Goal: Task Accomplishment & Management: Manage account settings

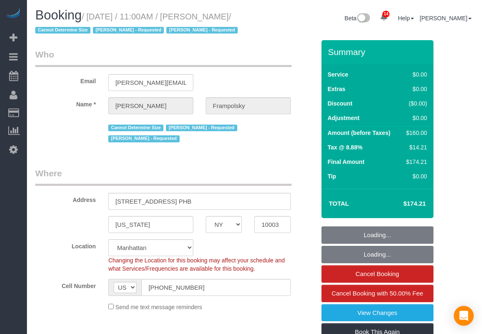
select select "NY"
select select "number:59"
select select "number:72"
select select "number:15"
select select "number:7"
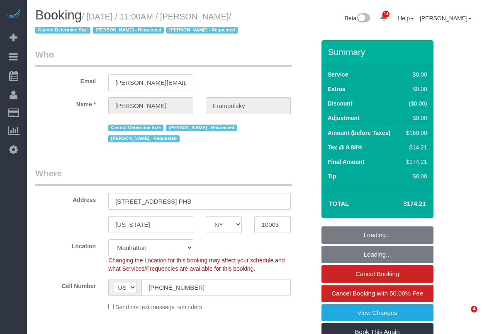
select select "spot1"
select select "object:1432"
select select "1"
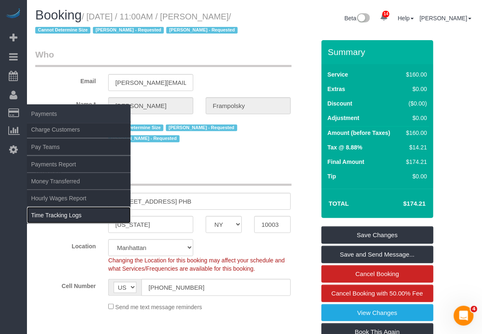
click at [52, 214] on link "Time Tracking Logs" at bounding box center [79, 215] width 104 height 17
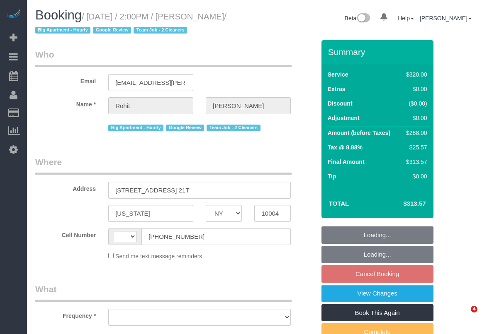
select select "NY"
select select "string:[GEOGRAPHIC_DATA]"
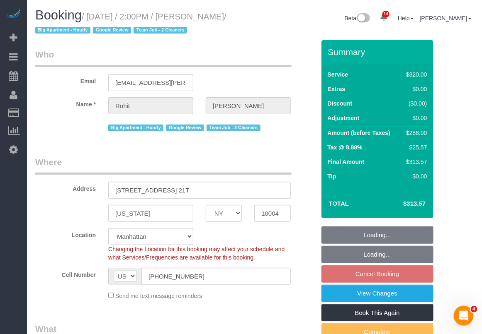
select select "object:764"
select select "string:stripe-pm_1Qkc8H4VGloSiKo7xjSCdFB1"
select select "number:89"
select select "number:90"
select select "number:15"
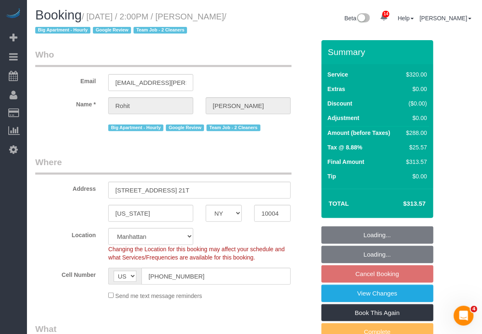
select select "number:6"
select select "2"
select select "spot7"
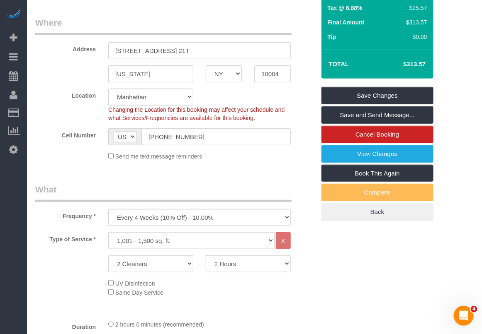
scroll to position [155, 0]
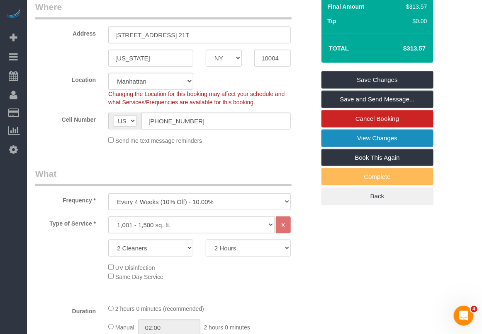
click at [353, 142] on link "View Changes" at bounding box center [377, 138] width 112 height 17
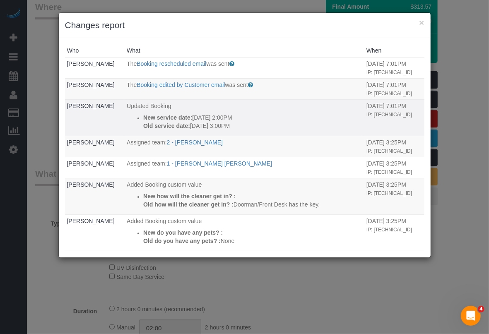
drag, startPoint x: 131, startPoint y: 118, endPoint x: 237, endPoint y: 126, distance: 106.4
click at [237, 126] on li "New service date: 09/12/2025 2:00PM Old service date: 09/19/2025 3:00PM" at bounding box center [252, 122] width 219 height 17
copy div "New service date: 09/12/2025 2:00PM Old service date: 09/19/2025 3:00PM"
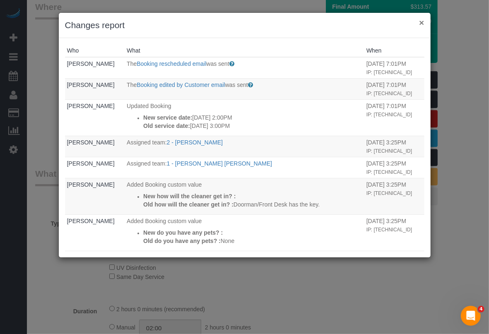
click at [422, 20] on button "×" at bounding box center [421, 22] width 5 height 9
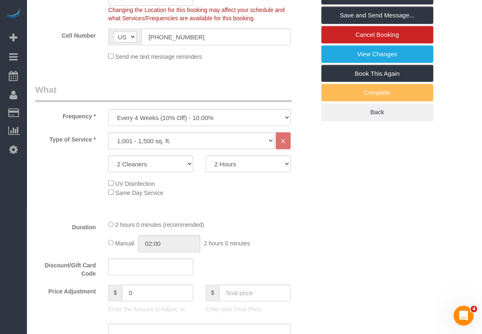
scroll to position [0, 0]
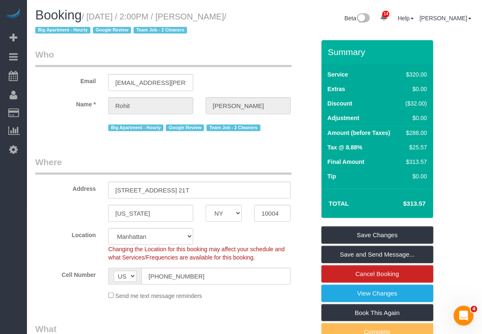
drag, startPoint x: 450, startPoint y: 278, endPoint x: 438, endPoint y: 265, distance: 17.0
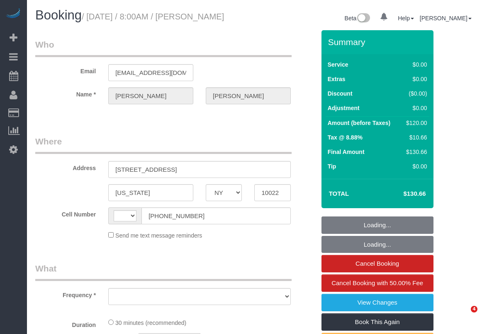
select select "NY"
select select "string:US"
select select "object:743"
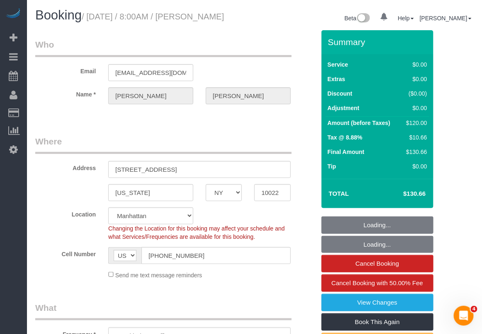
select select "string:stripe-pm_1RXRrg4VGloSiKo7FM9HbDbq"
select select "spot1"
select select "number:58"
select select "number:75"
select select "number:15"
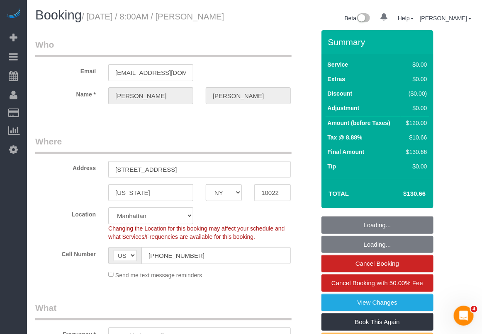
select select "number:5"
select select "object:1447"
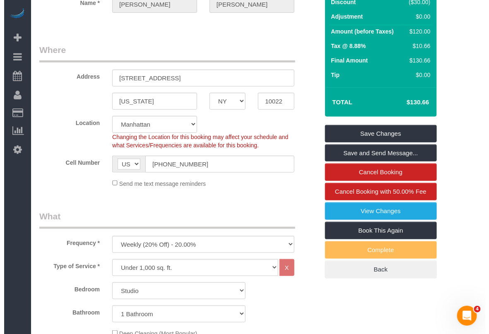
scroll to position [64, 0]
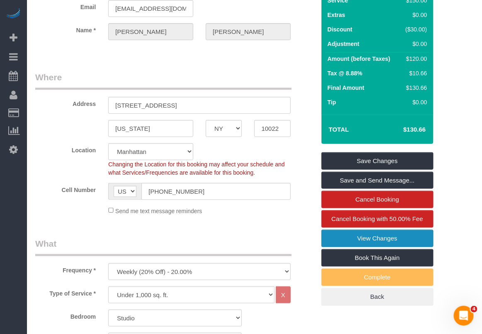
click at [357, 247] on link "View Changes" at bounding box center [377, 238] width 112 height 17
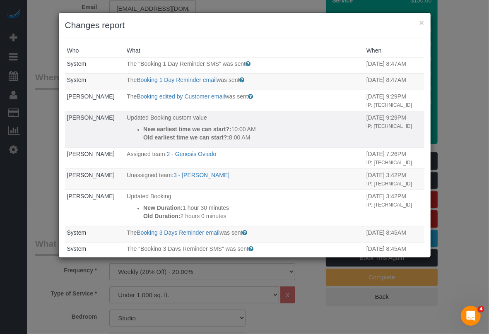
drag, startPoint x: 128, startPoint y: 137, endPoint x: 291, endPoint y: 148, distance: 164.1
click at [291, 142] on ul "New earliest time we can start?: 10:00 AM Old earliest time we can start?: 8:00…" at bounding box center [245, 133] width 236 height 17
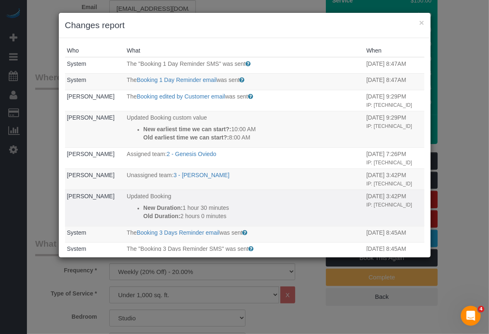
scroll to position [52, 0]
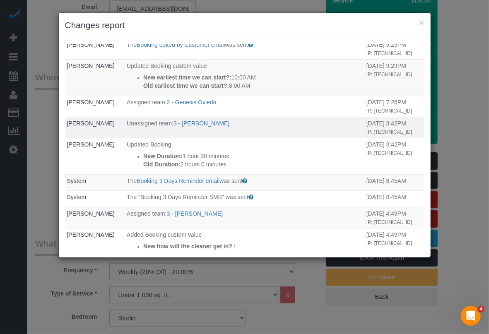
copy div "New earliest time we can start?: 10:00 AM Old earliest time we can start?: 8:00…"
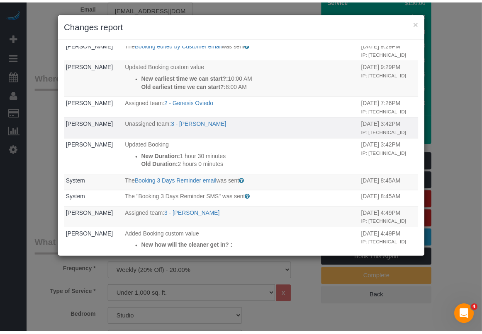
scroll to position [0, 0]
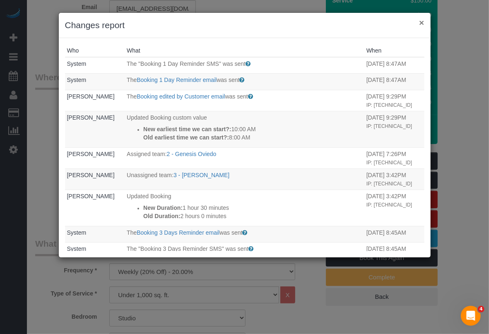
click at [422, 21] on button "×" at bounding box center [421, 22] width 5 height 9
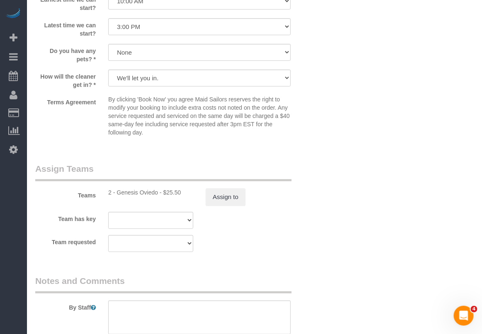
scroll to position [984, 0]
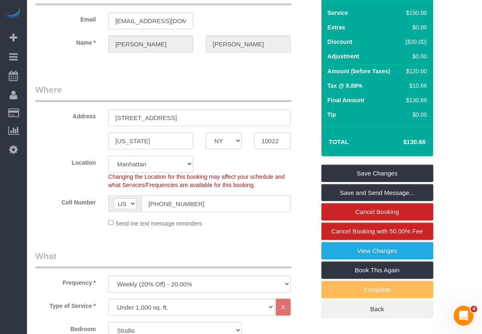
scroll to position [0, 0]
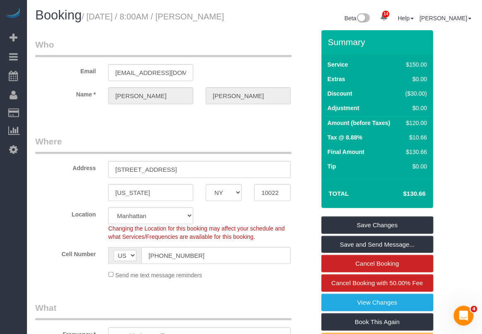
drag, startPoint x: 208, startPoint y: 14, endPoint x: 211, endPoint y: 30, distance: 16.5
click at [211, 22] on h1 "Booking / September 08, 2025 / 8:00AM / Evelyn Cundy" at bounding box center [141, 15] width 213 height 14
copy small "Evelyn Cundy"
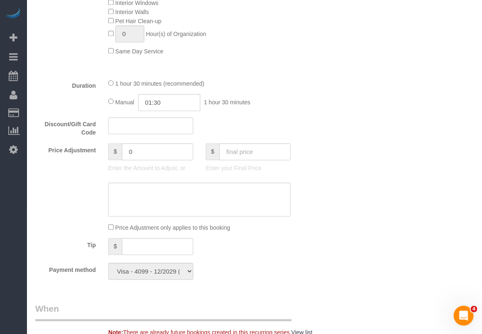
scroll to position [466, 0]
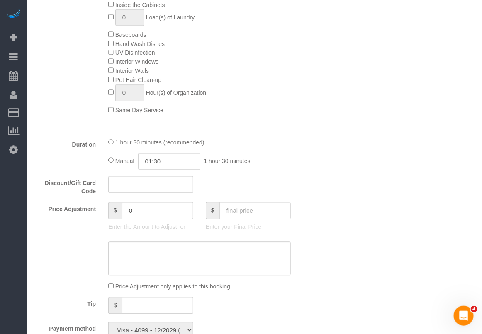
click at [353, 305] on div "Who Email jakepooh@yahoo.com Name * Evelyn Cundy Where Address 330 East 52nd St…" at bounding box center [254, 272] width 438 height 1416
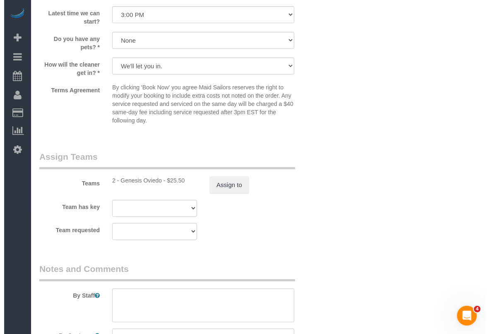
scroll to position [984, 0]
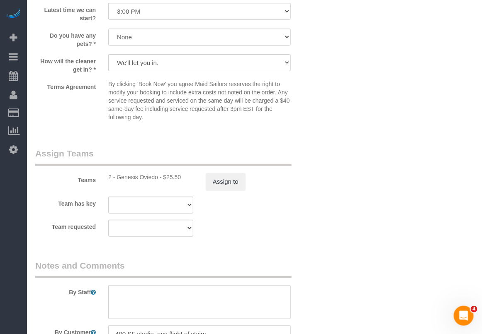
drag, startPoint x: 329, startPoint y: 271, endPoint x: 320, endPoint y: 260, distance: 13.6
click at [222, 191] on button "Assign to" at bounding box center [226, 181] width 40 height 17
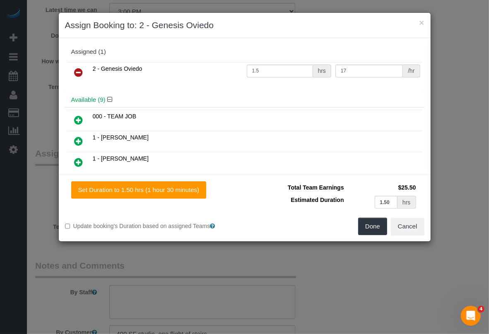
click at [78, 69] on icon at bounding box center [79, 73] width 9 height 10
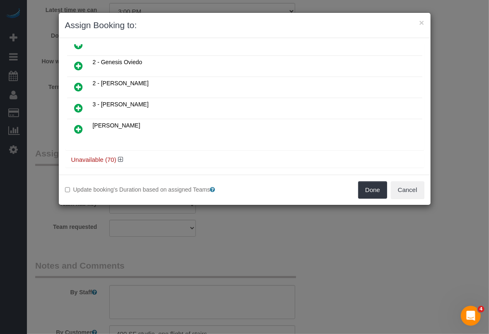
scroll to position [166, 0]
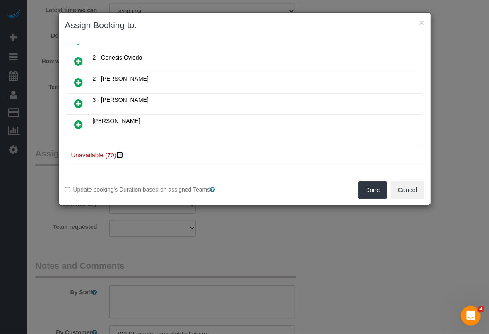
click at [121, 152] on icon at bounding box center [120, 155] width 5 height 6
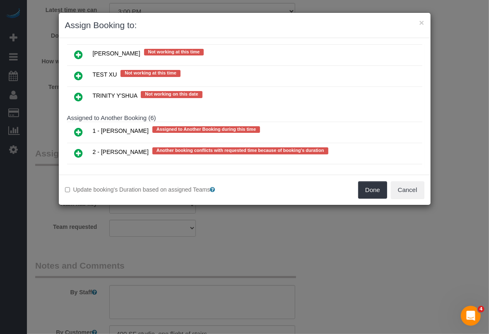
scroll to position [1606, 0]
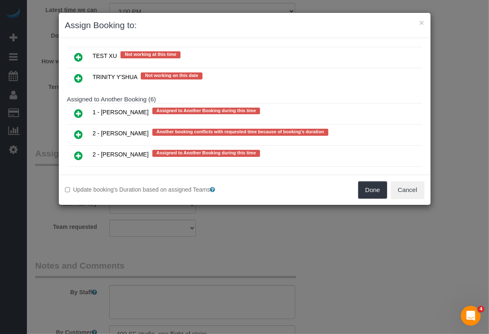
click at [80, 109] on icon at bounding box center [79, 114] width 9 height 10
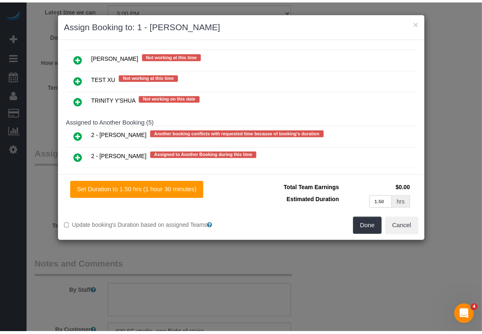
scroll to position [1628, 0]
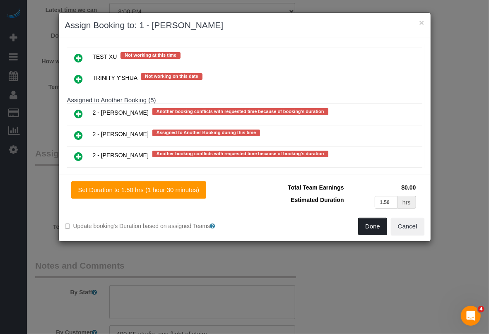
click at [372, 231] on button "Done" at bounding box center [373, 226] width 29 height 17
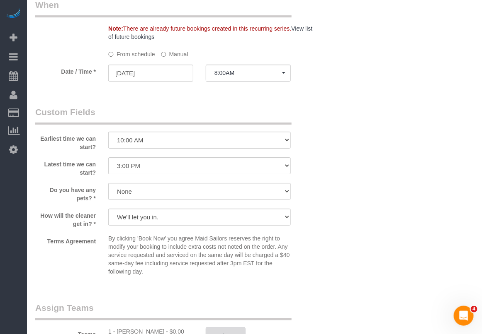
scroll to position [829, 0]
click at [185, 59] on label "Manual" at bounding box center [174, 53] width 27 height 11
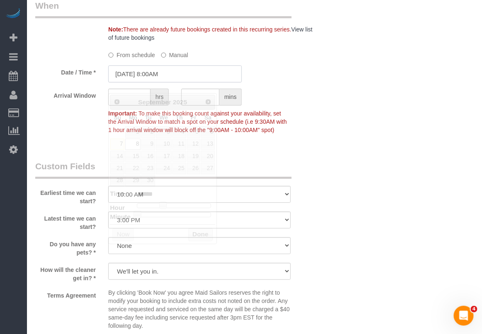
click at [174, 82] on input "09/08/2025 8:00AM" at bounding box center [174, 73] width 133 height 17
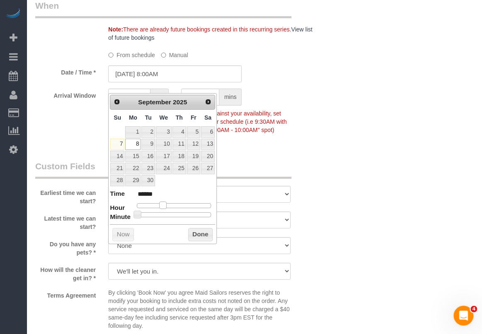
type input "09/08/2025 9:00AM"
type input "******"
type input "[DATE] 10:00AM"
type input "*******"
type input "09/08/2025 11:00AM"
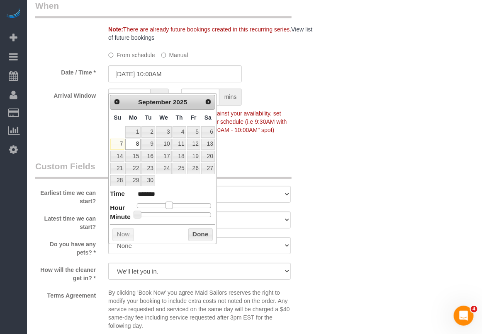
type input "*******"
type input "09/08/2025 12:00PM"
type input "*******"
type input "09/08/2025 1:00PM"
type input "******"
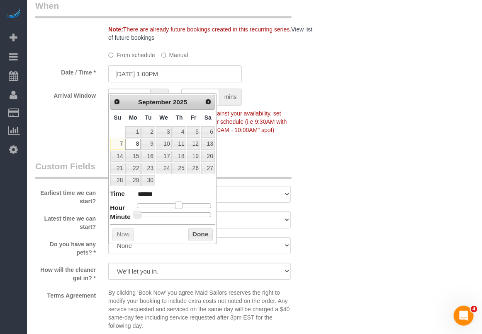
drag, startPoint x: 162, startPoint y: 204, endPoint x: 177, endPoint y: 207, distance: 15.6
click at [177, 207] on span at bounding box center [178, 205] width 7 height 7
type input "09/08/2025 1:05PM"
type input "******"
type input "09/08/2025 1:10PM"
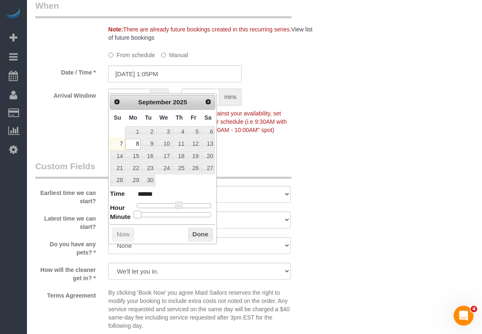
type input "******"
type input "09/08/2025 1:15PM"
type input "******"
type input "09/08/2025 1:20PM"
type input "******"
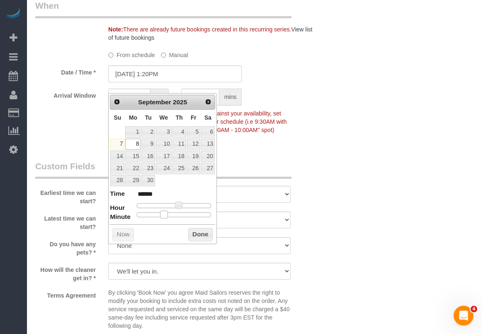
type input "09/08/2025 1:25PM"
type input "******"
type input "09/08/2025 1:30PM"
type input "******"
drag, startPoint x: 136, startPoint y: 214, endPoint x: 175, endPoint y: 214, distance: 39.4
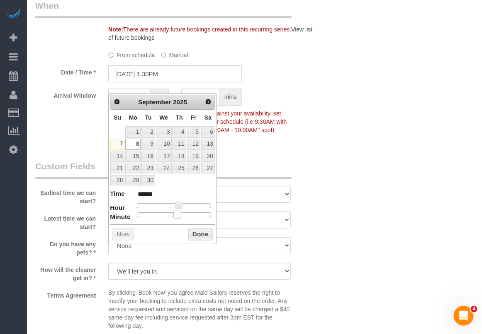
click at [175, 214] on span at bounding box center [176, 214] width 7 height 7
click at [198, 239] on button "Done" at bounding box center [200, 234] width 24 height 13
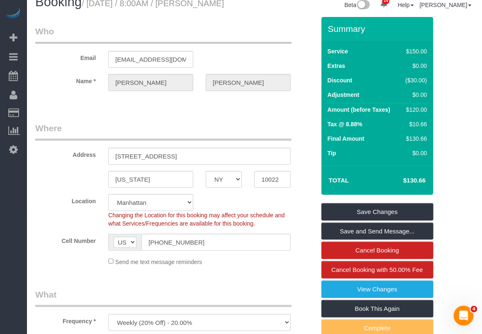
scroll to position [0, 0]
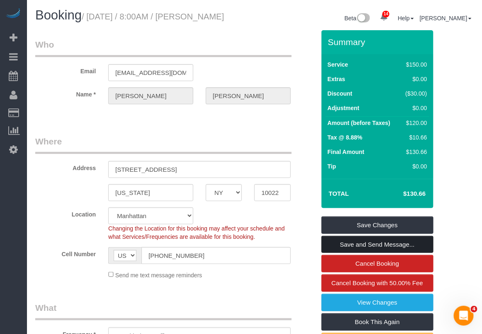
click at [342, 254] on link "Save and Send Message..." at bounding box center [377, 244] width 112 height 17
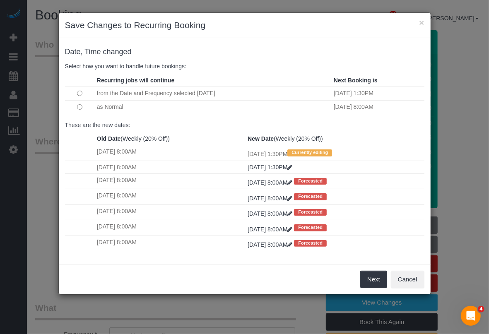
drag, startPoint x: 217, startPoint y: 267, endPoint x: 217, endPoint y: 259, distance: 7.9
click at [216, 268] on div "Next Cancel" at bounding box center [245, 279] width 372 height 30
click at [367, 281] on button "Next" at bounding box center [374, 279] width 27 height 17
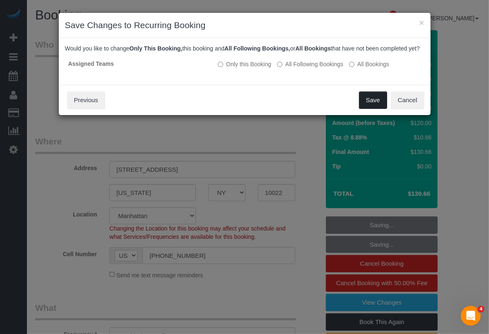
click at [365, 102] on button "Save" at bounding box center [373, 100] width 28 height 17
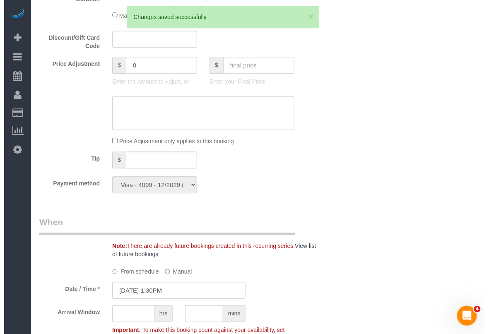
scroll to position [674, 0]
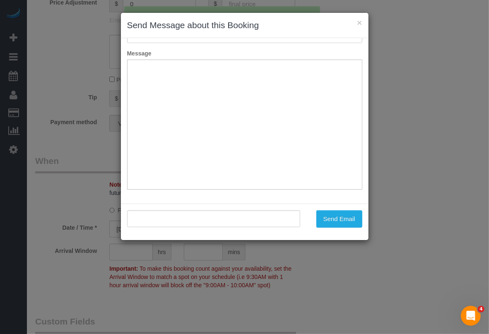
type input "Cleaning Confirmed for 09/08/2025 at 1:30pm"
type input ""Evelyn Cundy" <jakepooh@yahoo.com>"
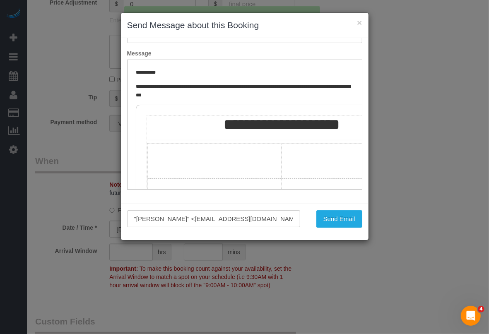
scroll to position [0, 0]
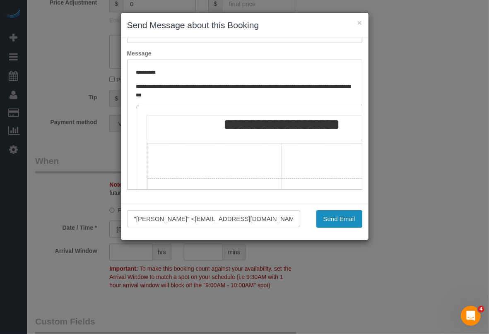
click at [327, 218] on button "Send Email" at bounding box center [340, 219] width 46 height 17
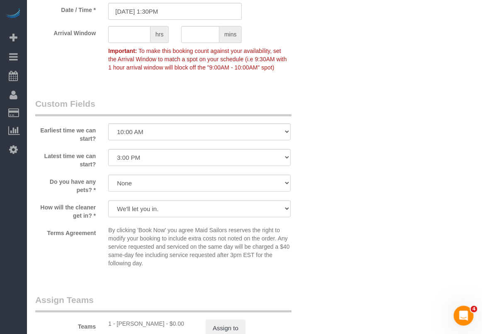
scroll to position [895, 0]
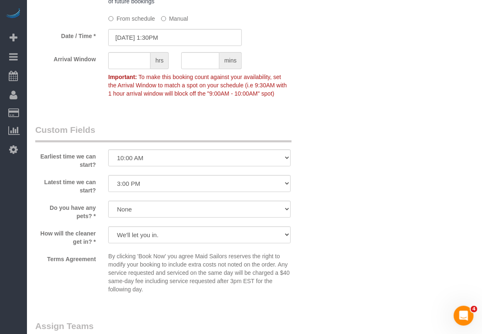
click at [305, 274] on div "Terms Agreement By clicking 'Book Now' you agree Maid Sailors reserves the righ…" at bounding box center [175, 274] width 292 height 45
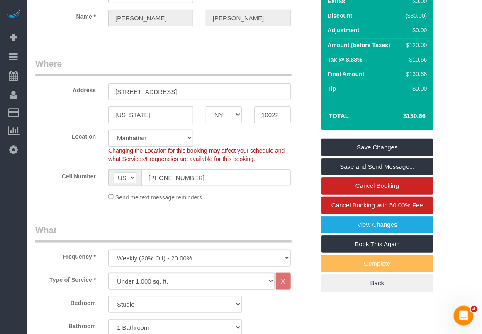
scroll to position [0, 0]
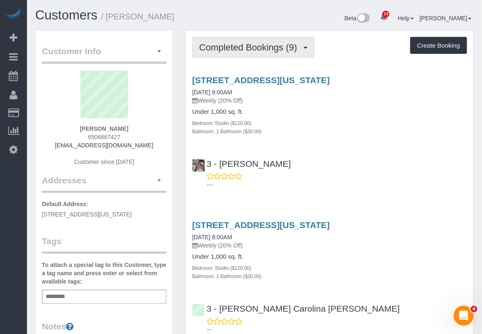
click at [270, 50] on span "Completed Bookings (9)" at bounding box center [250, 47] width 102 height 10
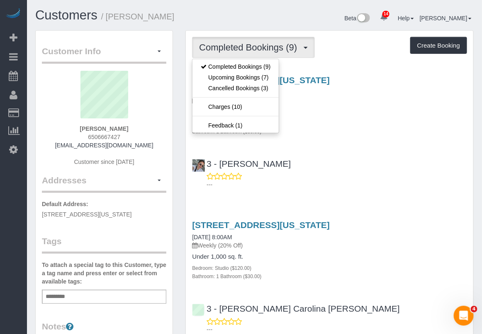
click at [305, 129] on div "Bathroom: 1 Bathroom ($30.00)" at bounding box center [329, 131] width 275 height 8
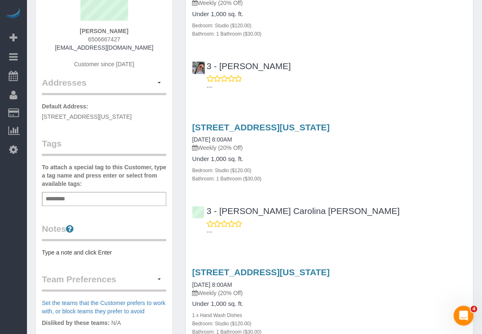
scroll to position [104, 0]
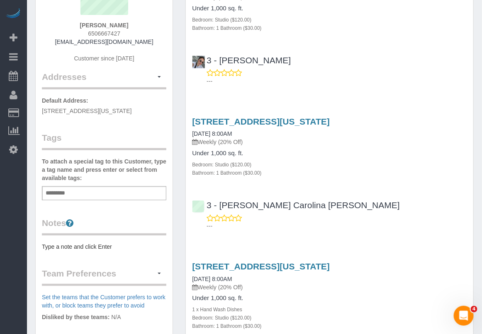
drag, startPoint x: 377, startPoint y: 317, endPoint x: 380, endPoint y: 290, distance: 27.5
click at [377, 316] on div "Bedroom: Studio ($120.00)" at bounding box center [329, 318] width 275 height 8
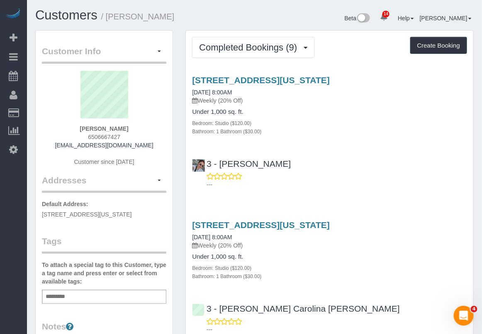
drag, startPoint x: 128, startPoint y: 130, endPoint x: 83, endPoint y: 131, distance: 45.6
click at [83, 131] on div "Evelyn Cundy 6506667427 jakepooh@yahoo.com Customer since 2025" at bounding box center [104, 123] width 124 height 104
copy strong "Evelyn Cundy"
click at [389, 261] on div "Under 1,000 sq. ft. Bedroom: Studio ($120.00) Bathroom: 1 Bathroom ($30.00)" at bounding box center [329, 267] width 275 height 27
click at [352, 313] on div "3 - [PERSON_NAME] Carolina [PERSON_NAME]" at bounding box center [298, 309] width 212 height 10
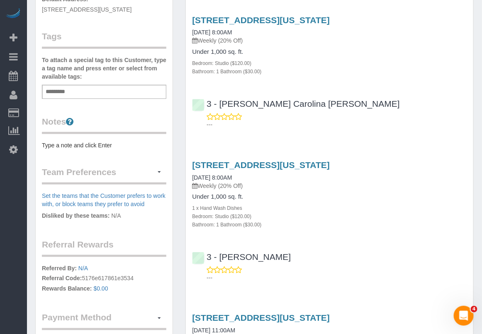
scroll to position [52, 0]
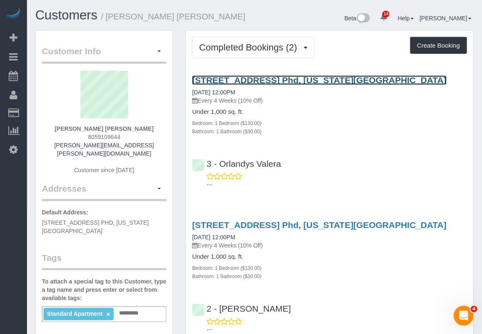
click at [253, 76] on link "[STREET_ADDRESS] Phd, [US_STATE][GEOGRAPHIC_DATA]" at bounding box center [319, 80] width 254 height 10
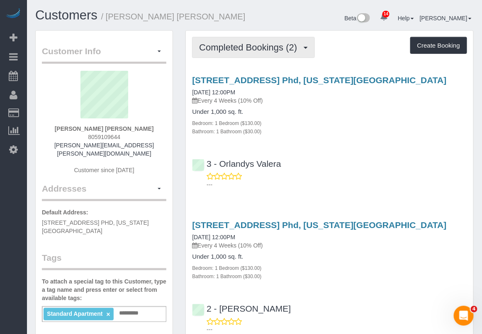
click at [274, 44] on span "Completed Bookings (2)" at bounding box center [250, 47] width 102 height 10
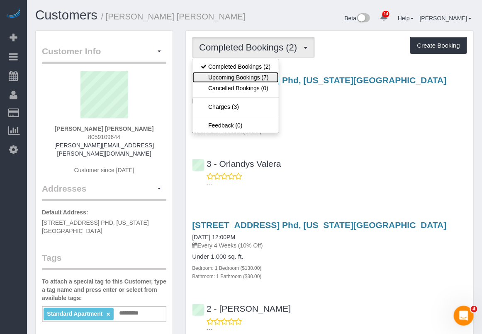
click at [255, 78] on link "Upcoming Bookings (7)" at bounding box center [235, 77] width 86 height 11
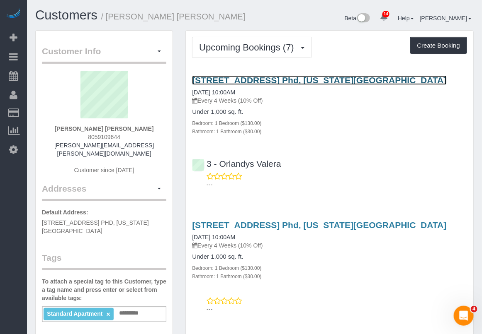
click at [228, 81] on link "[STREET_ADDRESS] Phd, [US_STATE][GEOGRAPHIC_DATA]" at bounding box center [319, 80] width 254 height 10
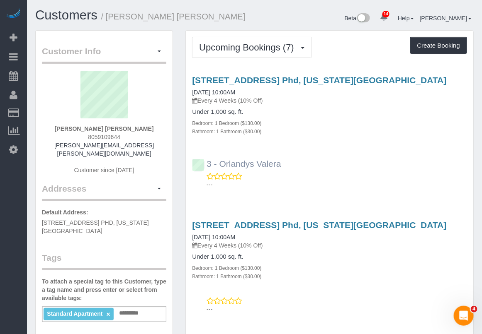
drag, startPoint x: 287, startPoint y: 157, endPoint x: 220, endPoint y: 160, distance: 66.8
click at [220, 160] on div "3 - Orlandys Valera ---" at bounding box center [329, 170] width 287 height 37
copy link "Orlandys Valera"
click at [355, 270] on div "Bedroom: 1 Bedroom ($130.00)" at bounding box center [329, 268] width 275 height 8
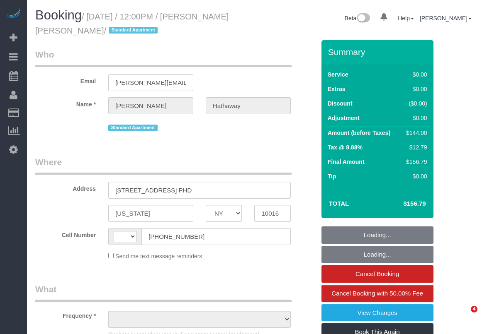
select select "NY"
select select "string:US"
select select "object:755"
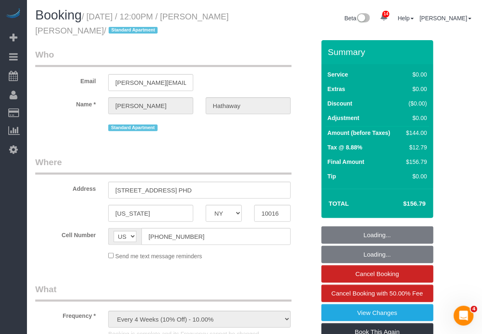
select select "1"
select select "spot1"
select select "number:59"
select select "number:73"
select select "number:15"
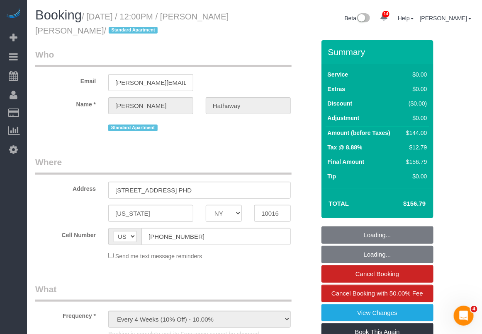
select select "number:5"
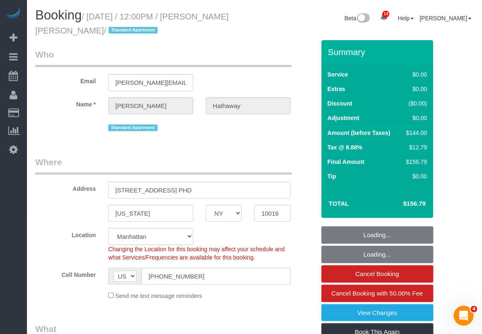
select select "string:stripe-pm_1RjscA4VGloSiKo7RDUB0toD"
select select "object:1427"
select select "1"
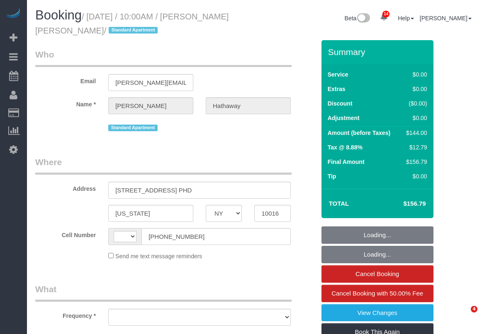
select select "NY"
select select "1"
select select "number:58"
select select "number:71"
select select "number:15"
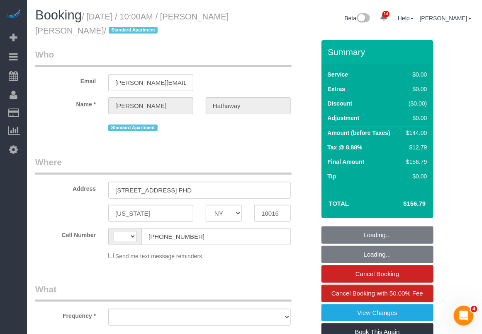
select select "number:6"
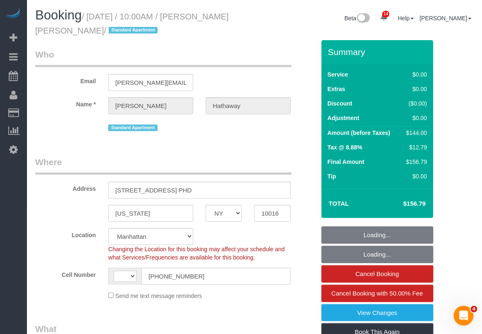
select select "string:[GEOGRAPHIC_DATA]"
select select "object:1012"
select select "spot1"
select select "string:stripe-pm_1RjscA4VGloSiKo7RDUB0toD"
select select "1"
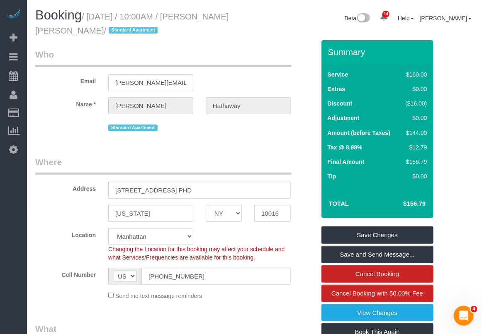
drag, startPoint x: 89, startPoint y: 14, endPoint x: 110, endPoint y: 27, distance: 25.2
click at [110, 27] on small "/ [DATE] / 10:00AM / [PERSON_NAME] [PERSON_NAME] / Standard Apartment" at bounding box center [131, 23] width 193 height 23
copy small "[DATE] / 10:00AM / [PERSON_NAME] [PERSON_NAME]"
click at [290, 276] on input "(805) 910-9644" at bounding box center [215, 276] width 149 height 17
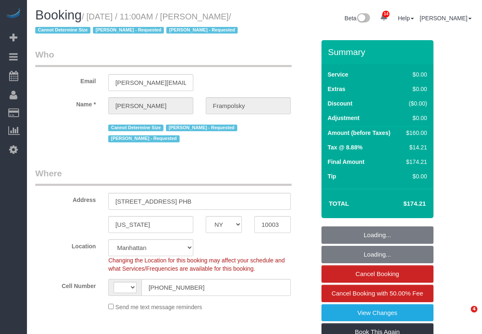
select select "NY"
select select "object:625"
select select "string:[GEOGRAPHIC_DATA]"
select select "1"
select select "spot1"
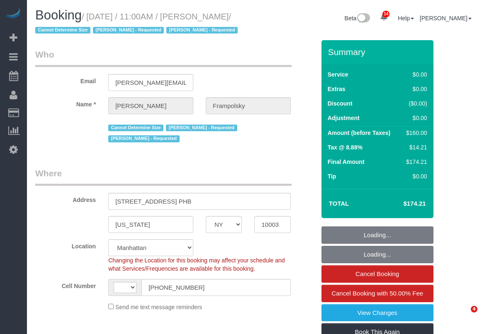
select select "number:59"
select select "number:72"
select select "number:15"
select select "number:7"
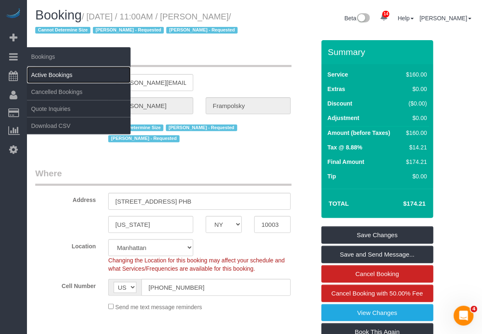
click at [46, 71] on link "Active Bookings" at bounding box center [79, 75] width 104 height 17
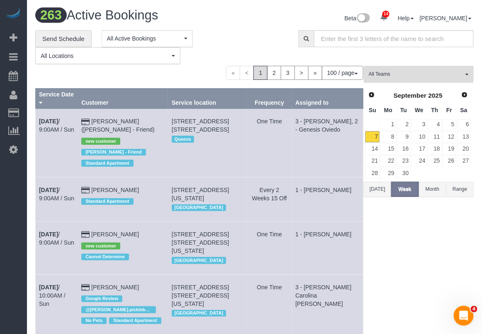
click at [393, 73] on span "All Teams" at bounding box center [415, 74] width 94 height 7
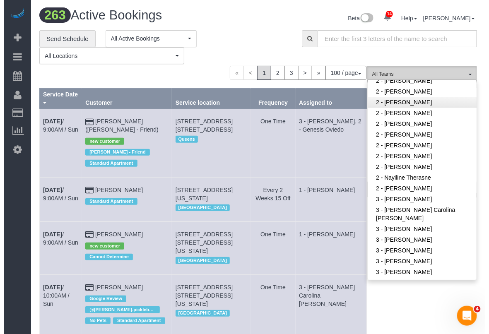
scroll to position [466, 0]
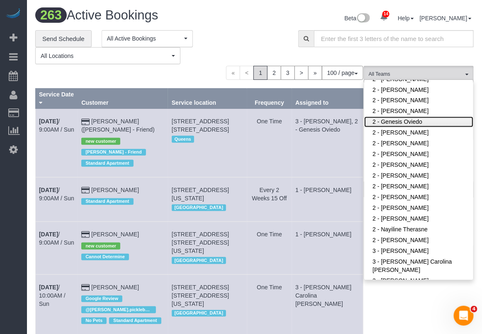
click at [397, 124] on link "2 - Genesis Oviedo" at bounding box center [418, 122] width 109 height 11
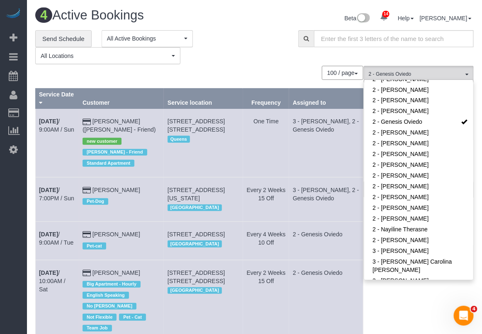
click at [258, 66] on div "100 / page 10 / page 20 / page 30 / page 40 / page 50 / page 100 / page" at bounding box center [199, 73] width 328 height 14
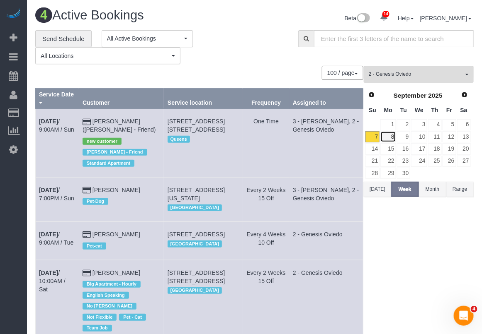
click at [390, 138] on link "8" at bounding box center [387, 136] width 15 height 11
click at [382, 191] on button "Today" at bounding box center [376, 189] width 27 height 15
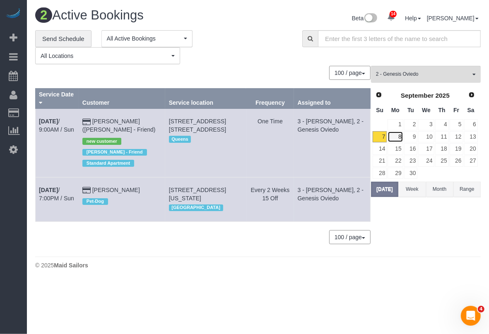
click at [401, 135] on link "8" at bounding box center [395, 136] width 15 height 11
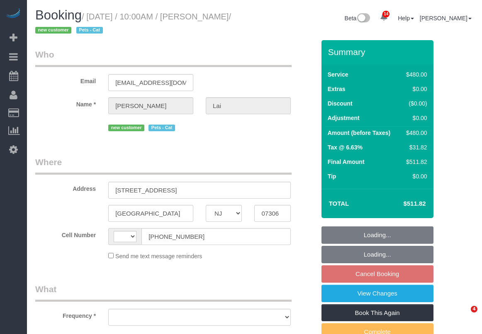
select select "NJ"
select select "number:89"
select select "number:90"
select select "number:14"
select select "number:5"
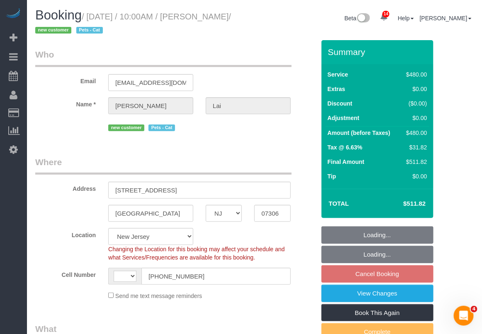
select select "string:[GEOGRAPHIC_DATA]"
select select "object:978"
select select "string:stripe-pm_1S2vxZ4VGloSiKo72XQYZoO4"
select select "2"
select select "180"
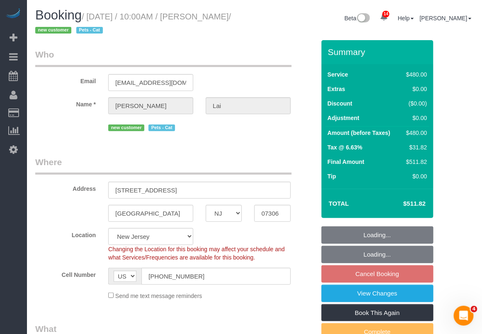
select select "spot1"
select select "object:1030"
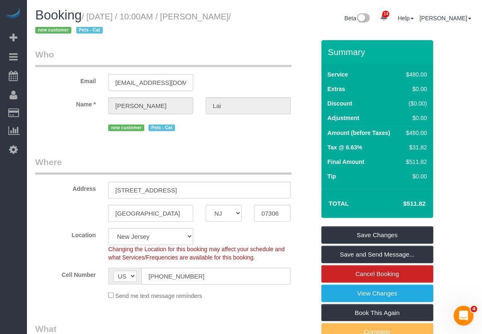
click at [379, 293] on link "View Changes" at bounding box center [377, 293] width 112 height 17
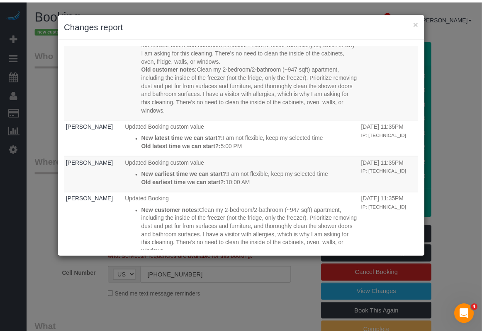
scroll to position [207, 0]
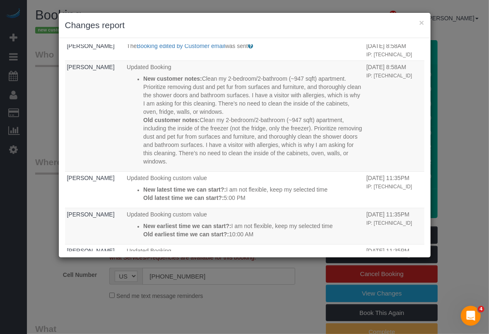
click at [354, 257] on div "Who What When System The "Booking 1 Day Reminder SMS" was sent Sent 1 day befor…" at bounding box center [245, 148] width 372 height 220
click at [423, 22] on button "×" at bounding box center [421, 22] width 5 height 9
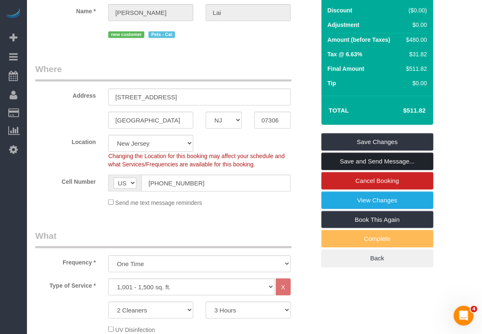
scroll to position [0, 0]
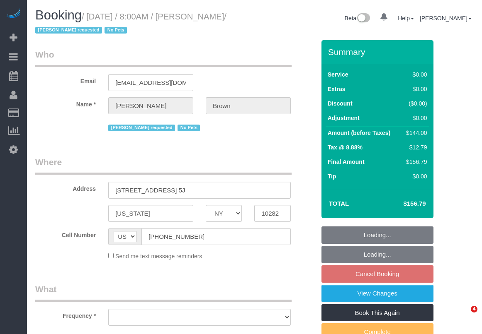
select select "NY"
select select "1"
select select "object:853"
select select "string:stripe-pm_1NibPd4VGloSiKo7YVp6Yjon"
select select "number:58"
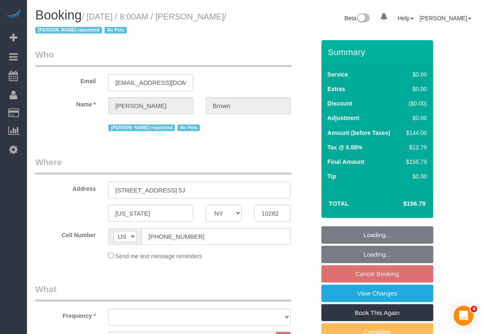
select select "number:74"
select select "number:15"
select select "number:6"
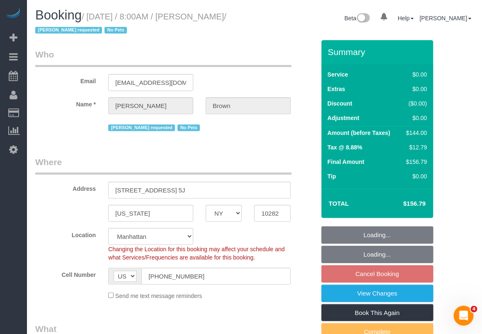
select select "spot1"
select select "object:1417"
select select "1"
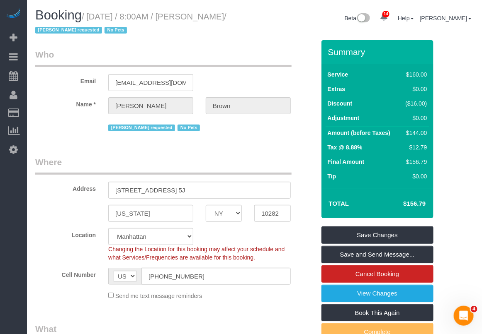
click at [302, 272] on div "Cell Number AF AL DZ AD AO AI AQ AG AR AM AW AU AT AZ BS BH BD BB BY BE BZ BJ B…" at bounding box center [175, 276] width 292 height 17
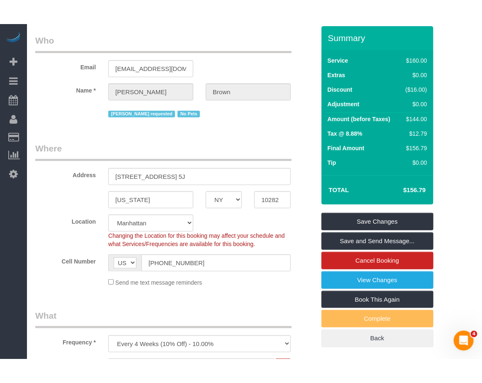
scroll to position [104, 0]
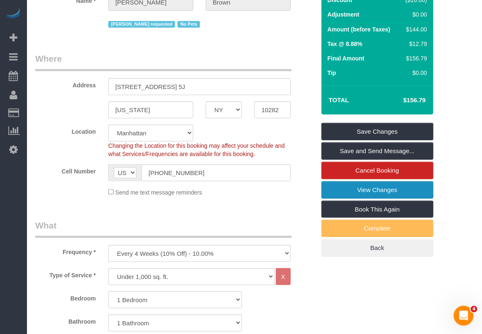
click at [349, 188] on link "View Changes" at bounding box center [377, 190] width 112 height 17
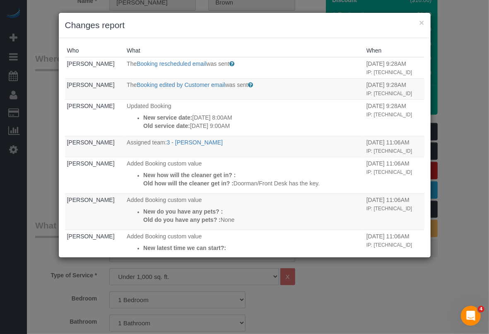
click at [311, 257] on div "Who What When Adriana Brown The Booking rescheduled email was sent Sent to the …" at bounding box center [245, 148] width 372 height 220
click at [377, 283] on div "× Changes report Who What When Adriana Brown The Booking rescheduled email was …" at bounding box center [244, 167] width 489 height 334
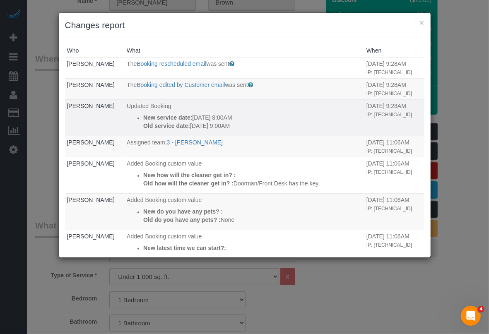
drag, startPoint x: 122, startPoint y: 128, endPoint x: 236, endPoint y: 141, distance: 114.8
click at [236, 136] on td "Updated Booking New service date: 09/19/2025 8:00AM Old service date: 09/25/202…" at bounding box center [245, 117] width 240 height 36
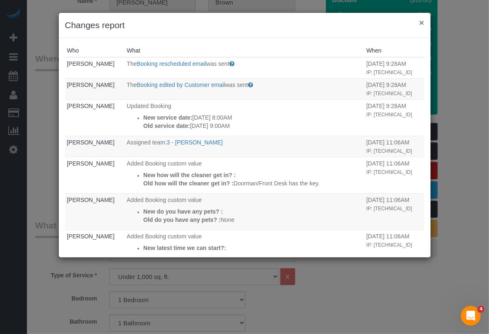
click at [422, 23] on button "×" at bounding box center [421, 22] width 5 height 9
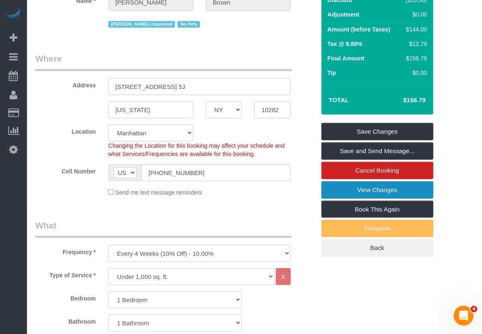
click at [353, 191] on link "View Changes" at bounding box center [377, 190] width 112 height 17
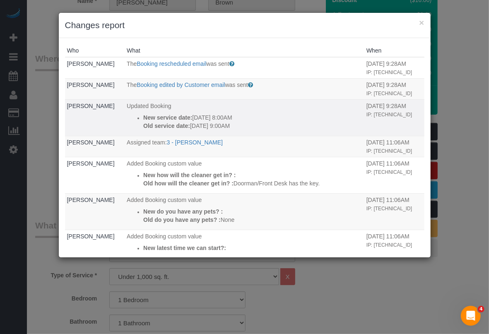
drag, startPoint x: 136, startPoint y: 132, endPoint x: 237, endPoint y: 144, distance: 101.5
click at [237, 130] on div "New service date: 09/19/2025 8:00AM Old service date: 09/25/2025 9:00AM" at bounding box center [252, 122] width 219 height 17
copy div "New service date: 09/19/2025 8:00AM Old service date: 09/25/2025 9:00AM"
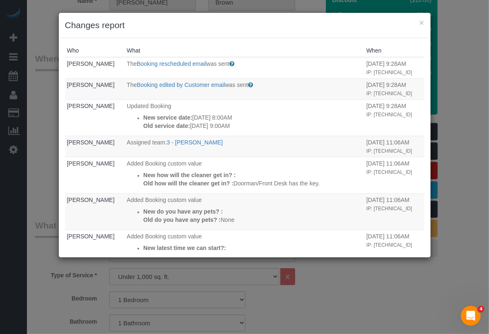
click at [370, 255] on div "Who What When Adriana Brown The Booking rescheduled email was sent Sent to the …" at bounding box center [245, 148] width 372 height 220
click at [368, 286] on div "× Changes report Who What When Adriana Brown The Booking rescheduled email was …" at bounding box center [244, 167] width 489 height 334
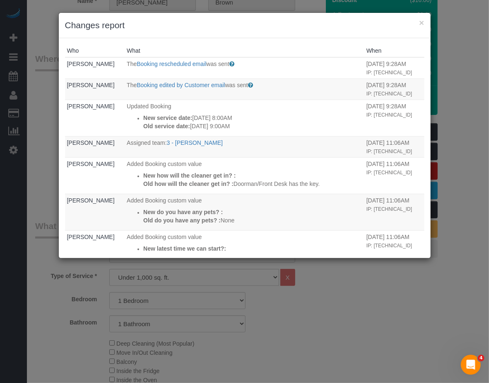
click at [425, 20] on div "× Changes report" at bounding box center [245, 25] width 372 height 25
click at [423, 21] on button "×" at bounding box center [421, 22] width 5 height 9
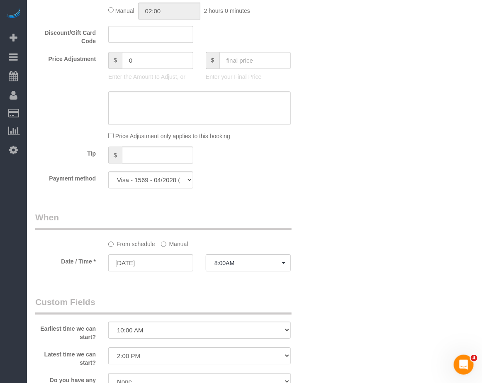
scroll to position [674, 0]
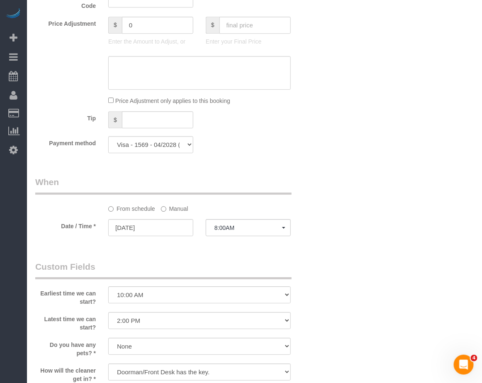
click at [348, 270] on div "Who Email adrianabrown000@gmail.com Name * Adriana Brown Ana Araujo requested N…" at bounding box center [254, 79] width 438 height 1425
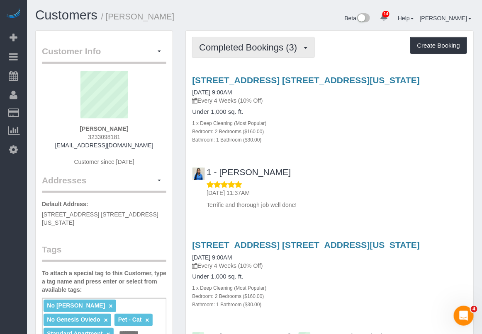
click at [253, 52] on button "Completed Bookings (3)" at bounding box center [253, 47] width 123 height 21
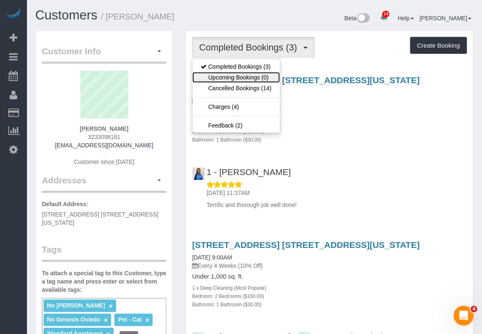
click at [249, 77] on link "Upcoming Bookings (0)" at bounding box center [235, 77] width 87 height 11
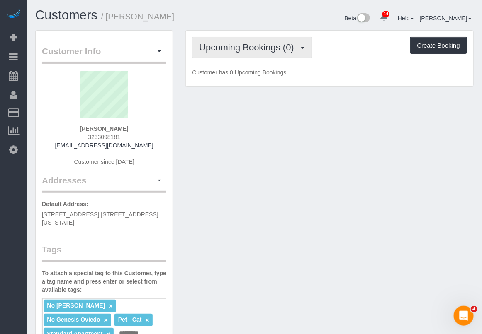
click at [247, 51] on span "Upcoming Bookings (0)" at bounding box center [248, 47] width 99 height 10
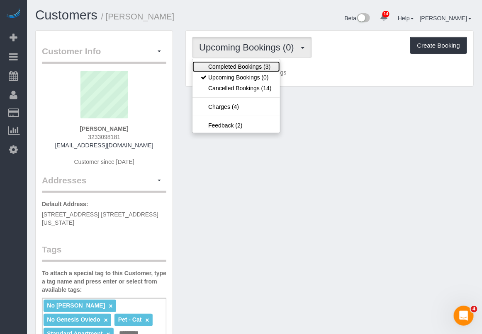
click at [239, 68] on link "Completed Bookings (3)" at bounding box center [235, 66] width 87 height 11
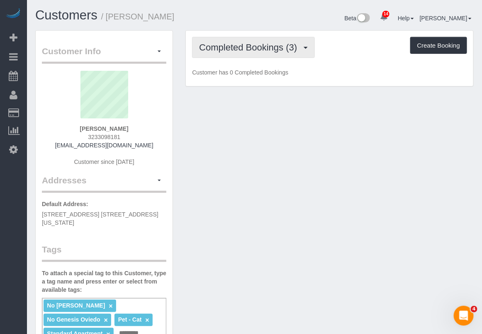
click at [242, 52] on button "Completed Bookings (3)" at bounding box center [253, 47] width 123 height 21
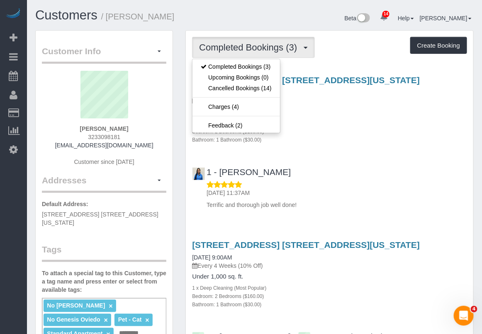
click at [305, 284] on div "1 x Deep Cleaning (Most Popular)" at bounding box center [329, 288] width 275 height 8
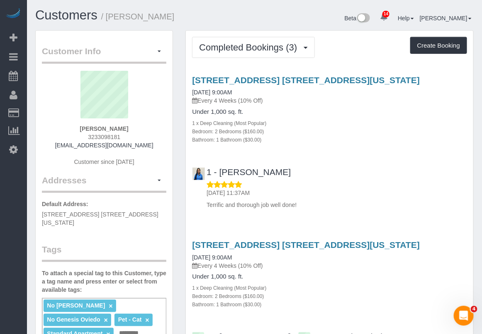
click at [354, 271] on div "[STREET_ADDRESS] [STREET_ADDRESS][US_STATE] [DATE] 9:00AM Every 4 Weeks (10% Of…" at bounding box center [329, 274] width 287 height 68
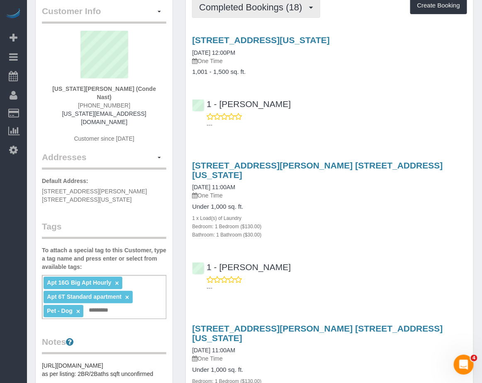
scroll to position [52, 0]
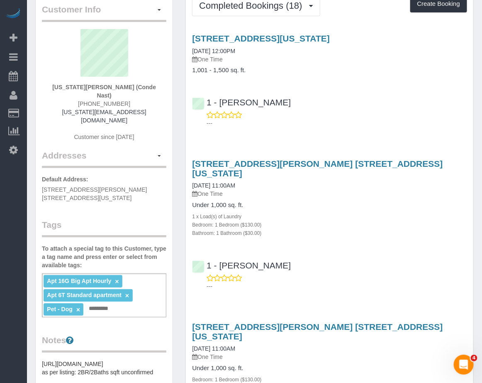
click at [298, 352] on p "One Time" at bounding box center [329, 356] width 275 height 8
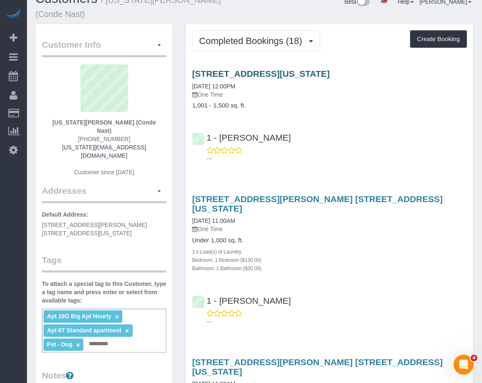
scroll to position [0, 0]
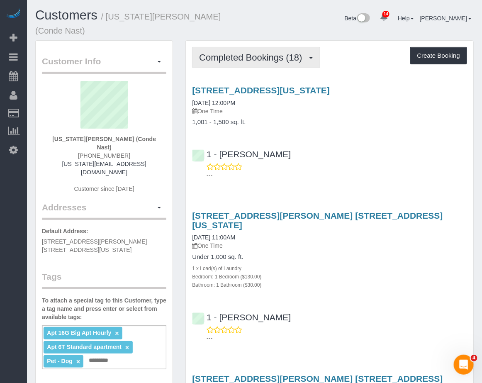
click at [257, 52] on span "Completed Bookings (18)" at bounding box center [252, 57] width 107 height 10
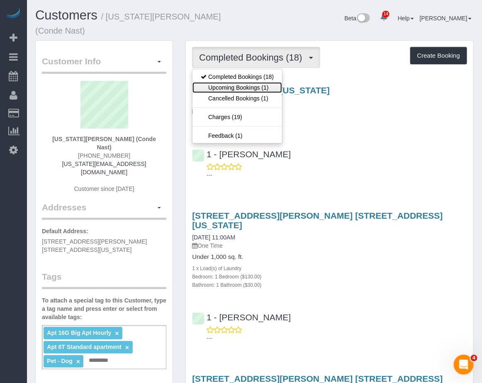
click at [249, 82] on link "Upcoming Bookings (1)" at bounding box center [237, 87] width 90 height 11
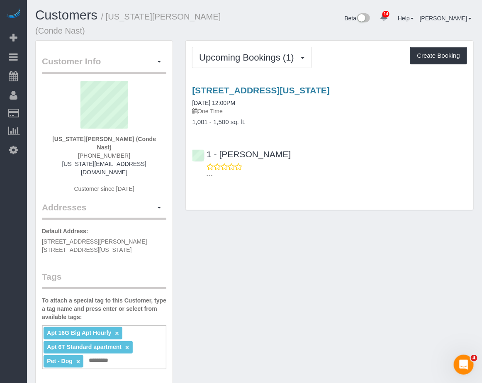
drag, startPoint x: 252, startPoint y: 276, endPoint x: 255, endPoint y: 262, distance: 13.6
click at [254, 268] on div "Customer Info Edit Contact Info Send Message Email Preferences Special Sales Ta…" at bounding box center [254, 374] width 451 height 668
click at [266, 286] on div "Customer Info Edit Contact Info Send Message Email Preferences Special Sales Ta…" at bounding box center [254, 374] width 451 height 668
click at [293, 85] on link "535 West 23rd Street, N5p, New York, NY 10011" at bounding box center [261, 90] width 138 height 10
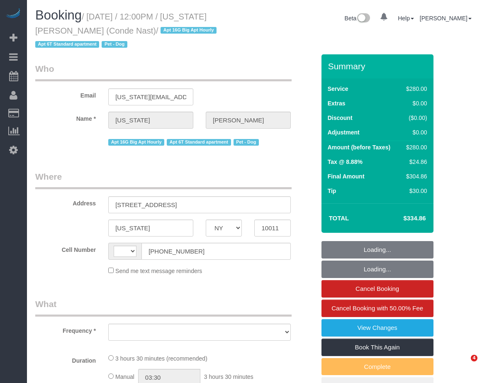
select select "NY"
select select "string:[GEOGRAPHIC_DATA]"
select select "object:758"
select select "number:59"
select select "number:73"
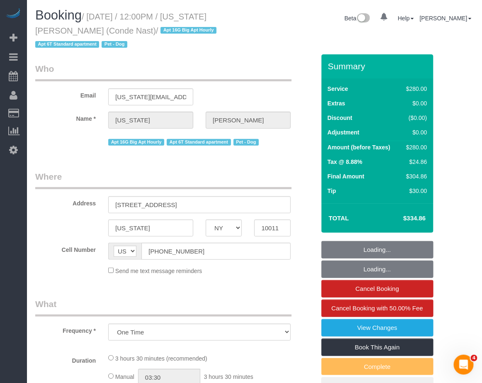
select select "number:13"
select select "number:6"
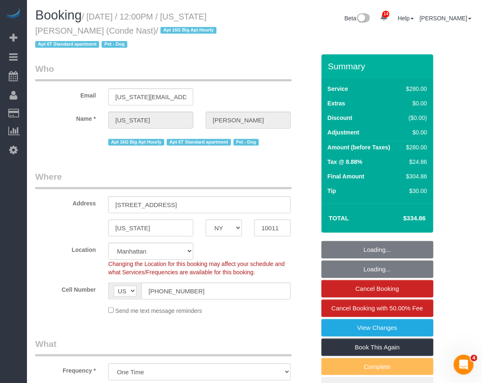
select select "string:stripe-pm_1R4ht54VGloSiKo72HDr2sM7"
select select "210"
select select "spot1"
select select "object:1413"
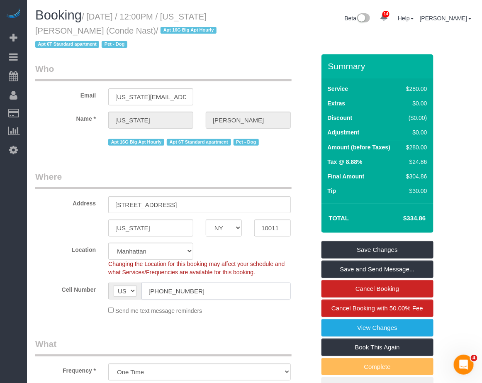
click at [284, 286] on input "[PHONE_NUMBER]" at bounding box center [215, 290] width 149 height 17
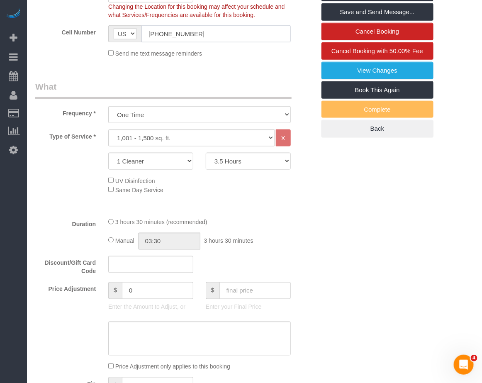
scroll to position [259, 0]
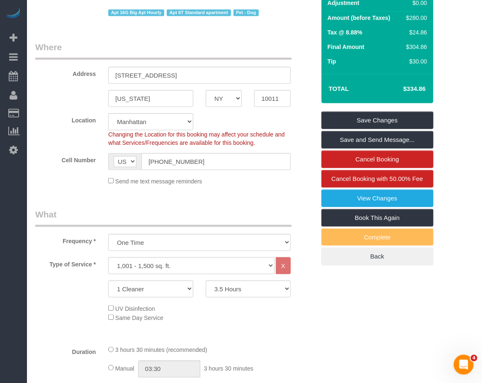
scroll to position [104, 0]
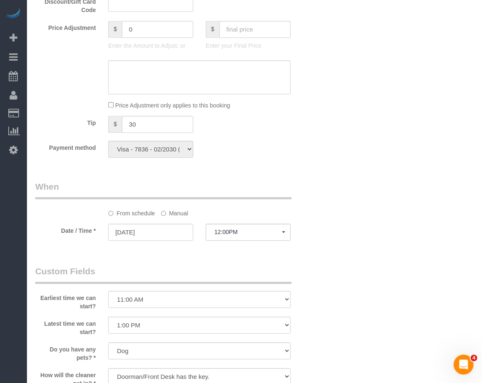
scroll to position [622, 0]
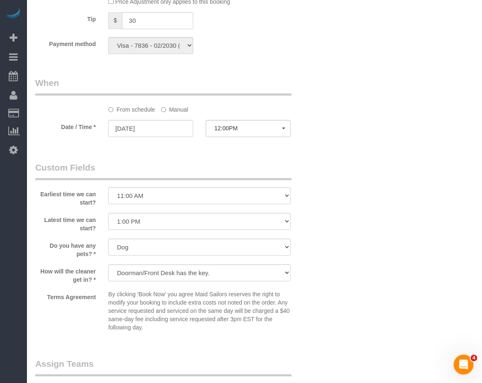
drag, startPoint x: 165, startPoint y: 107, endPoint x: 164, endPoint y: 119, distance: 12.1
click at [165, 107] on label "Manual" at bounding box center [174, 107] width 27 height 11
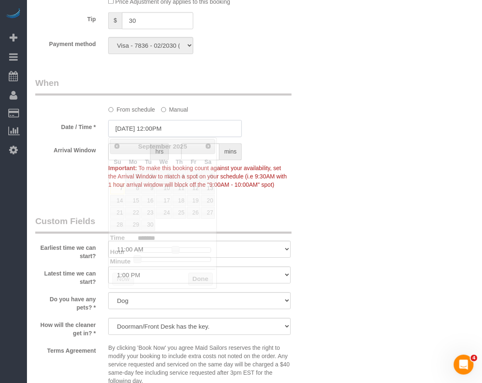
click at [162, 125] on input "[DATE] 12:00PM" at bounding box center [174, 128] width 133 height 17
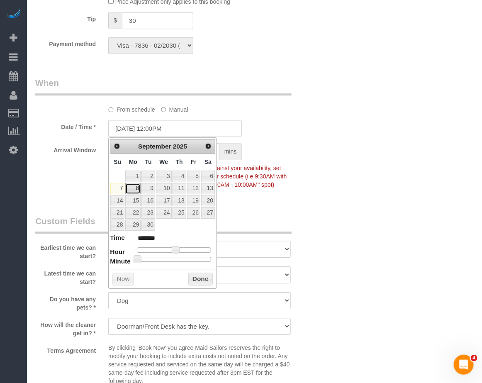
click at [128, 191] on link "8" at bounding box center [132, 188] width 15 height 11
type input "[DATE] 11:00AM"
type input "*******"
type input "09/08/2025 10:00AM"
type input "*******"
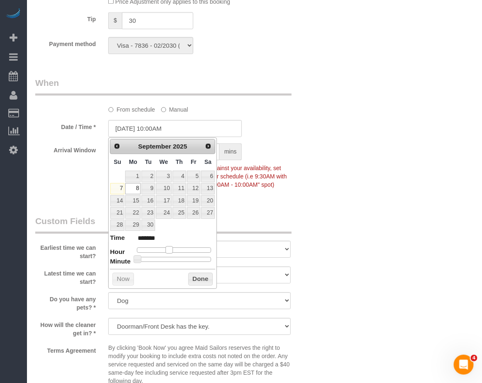
click at [168, 249] on span at bounding box center [168, 249] width 7 height 7
click at [202, 285] on button "Done" at bounding box center [200, 278] width 24 height 13
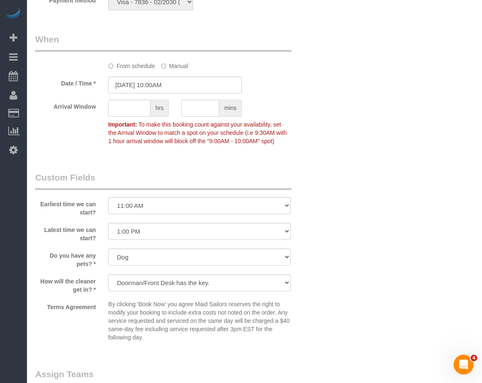
scroll to position [674, 0]
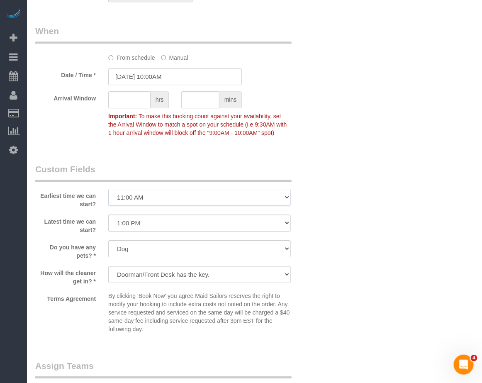
click at [124, 198] on select "I am not flexible, keep my selected time 8:00 AM 9:00 AM 10:00 AM 11:00 AM 12:0…" at bounding box center [199, 197] width 182 height 17
select select "number:58"
click at [108, 189] on select "I am not flexible, keep my selected time 8:00 AM 9:00 AM 10:00 AM 11:00 AM 12:0…" at bounding box center [199, 197] width 182 height 17
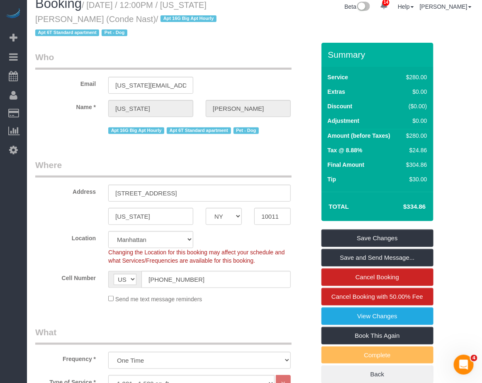
scroll to position [0, 0]
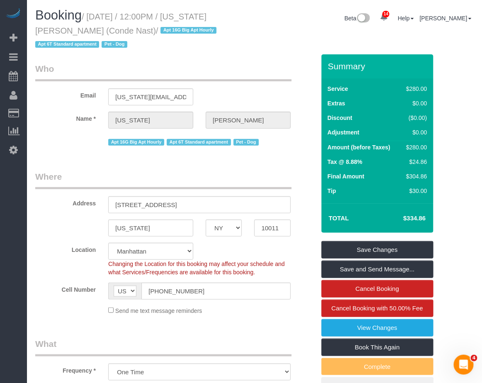
click at [257, 347] on legend "What" at bounding box center [163, 346] width 256 height 19
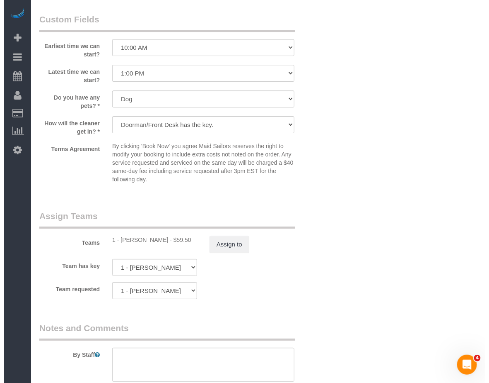
scroll to position [829, 0]
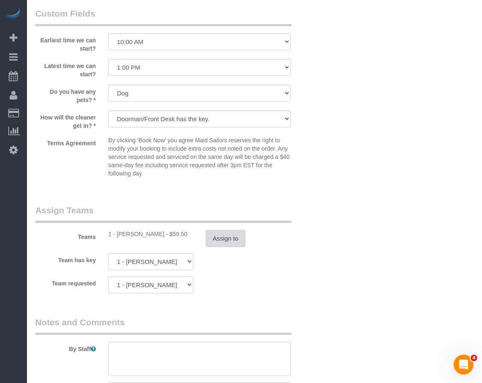
click at [218, 238] on button "Assign to" at bounding box center [226, 238] width 40 height 17
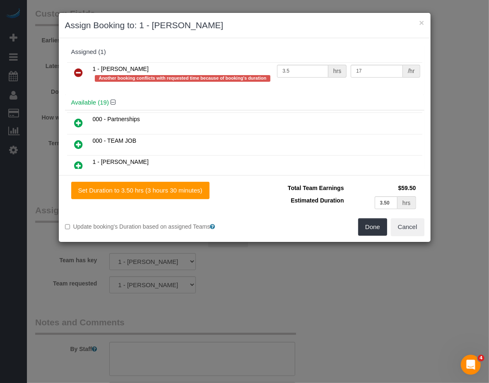
click at [79, 70] on icon at bounding box center [79, 73] width 9 height 10
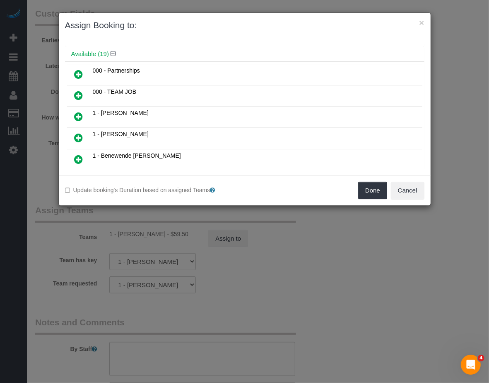
scroll to position [104, 0]
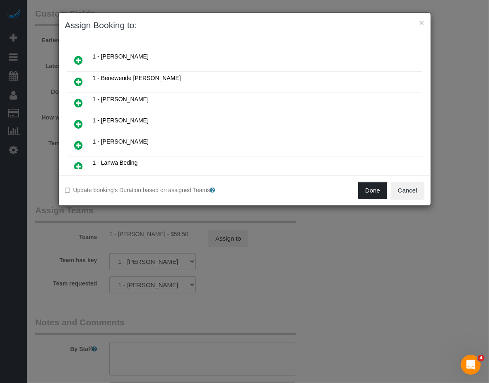
drag, startPoint x: 369, startPoint y: 187, endPoint x: 121, endPoint y: 123, distance: 256.9
click at [123, 140] on div "× Assign Booking to: Assigned (0) No Assigned Teams Available (19) 000 - Partne…" at bounding box center [244, 108] width 373 height 193
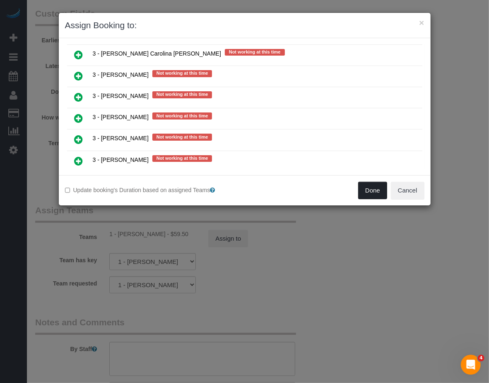
scroll to position [1140, 0]
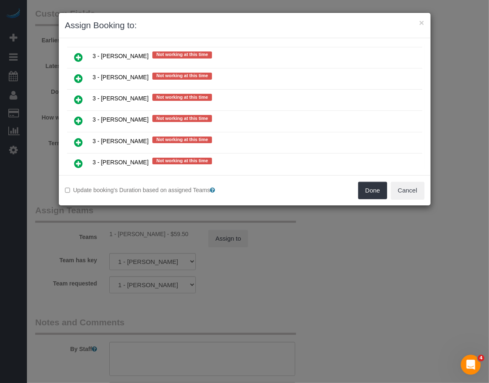
click at [81, 94] on icon at bounding box center [79, 99] width 9 height 10
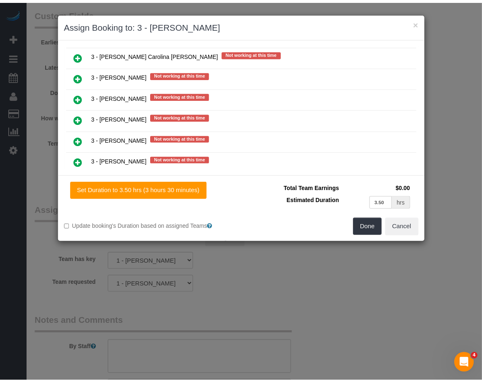
scroll to position [1159, 0]
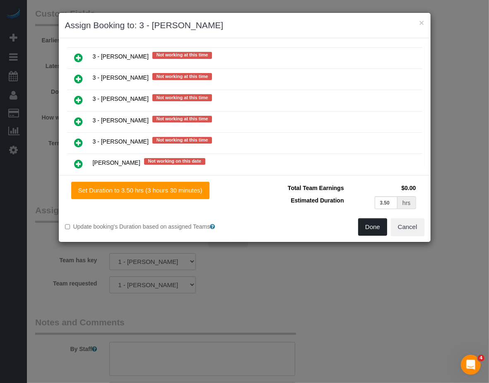
click at [368, 224] on button "Done" at bounding box center [373, 226] width 29 height 17
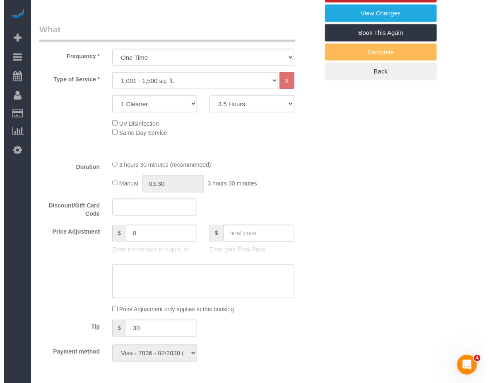
scroll to position [155, 0]
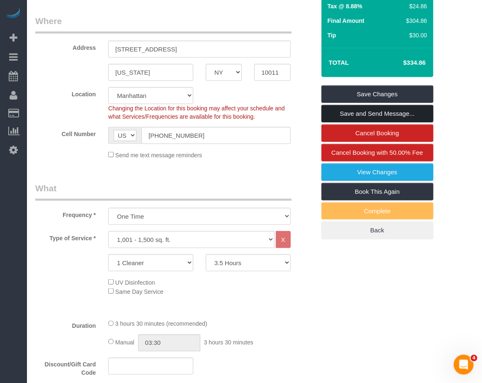
click at [344, 117] on link "Save and Send Message..." at bounding box center [377, 113] width 112 height 17
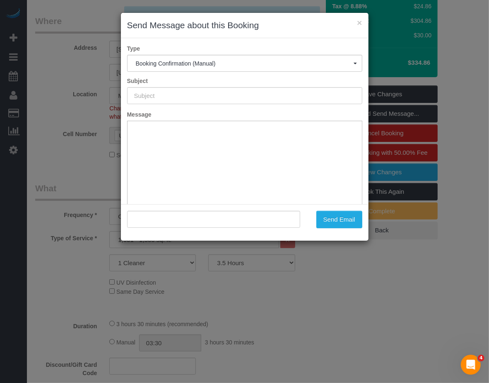
type input "Cleaning Confirmed for 09/08/2025 at 10:00am"
type input ""Virginia Smith" <virginia_smith@condenast.com>"
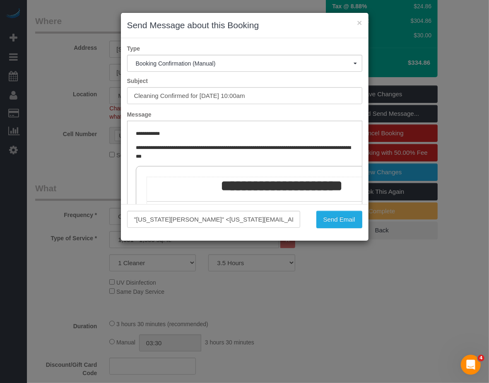
click at [338, 231] on div ""Virginia Smith" <virginia_smith@condenast.com> Send Email" at bounding box center [245, 222] width 248 height 36
click at [338, 219] on button "Send Email" at bounding box center [340, 219] width 46 height 17
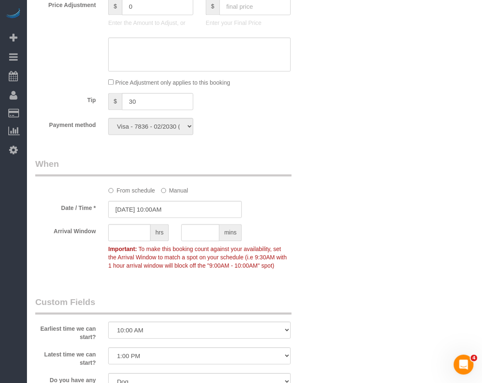
scroll to position [570, 0]
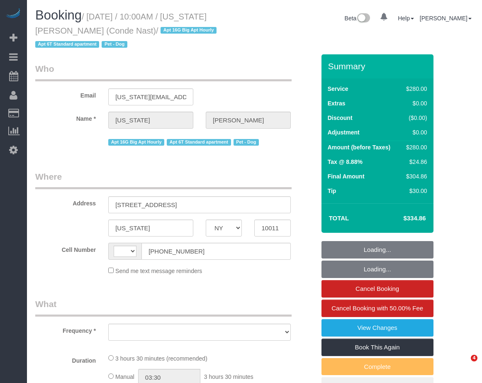
select select "NY"
select select "string:[GEOGRAPHIC_DATA]"
select select "object:758"
select select "spot1"
select select "number:58"
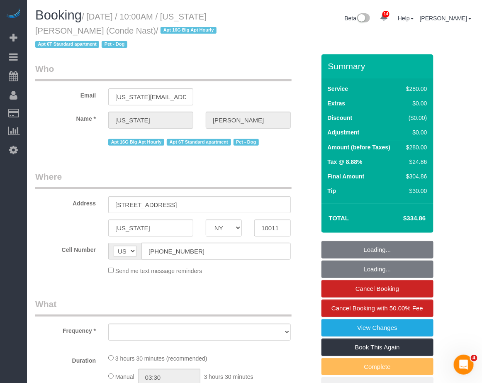
select select "number:73"
select select "number:13"
select select "number:6"
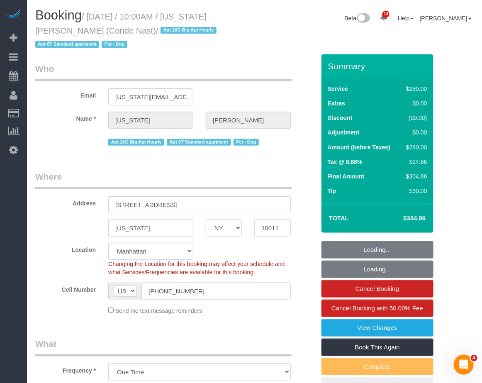
select select "string:stripe-pm_1R4ht54VGloSiKo72HDr2sM7"
select select "210"
select select "object:1413"
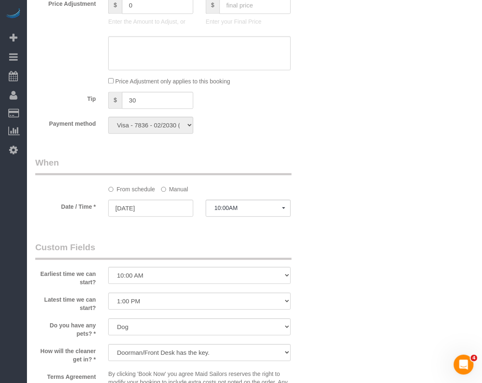
scroll to position [570, 0]
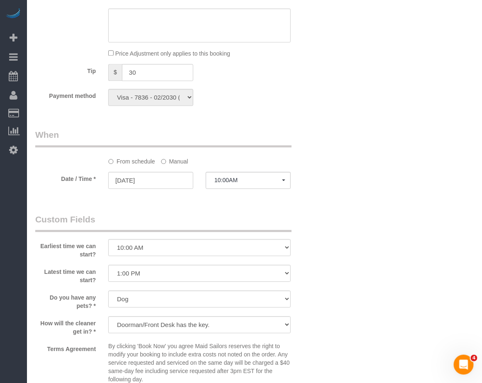
click at [5, 284] on div "14 Beta Your Notifications You have 0 alerts × You have 1 to charge for [DATE] …" at bounding box center [13, 191] width 27 height 383
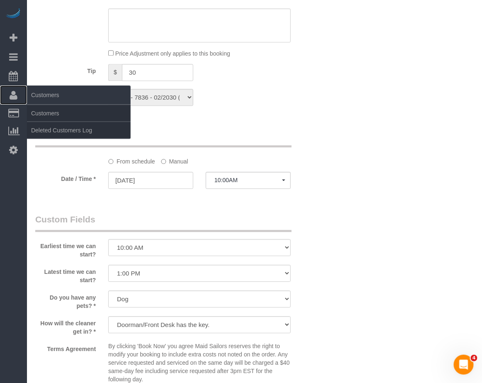
drag, startPoint x: 17, startPoint y: 109, endPoint x: 9, endPoint y: 90, distance: 20.4
click at [10, 90] on icon at bounding box center [14, 95] width 8 height 10
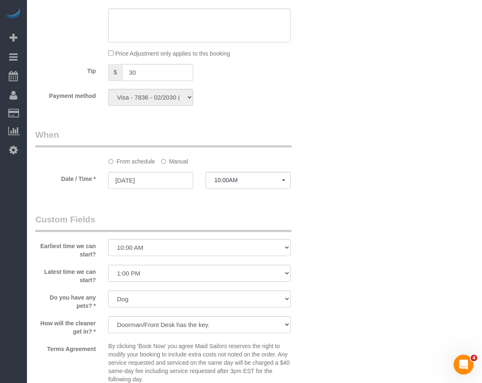
click at [457, 295] on div "Who Email virginia_smith@condenast.com Name * Virginia Smith Apt 16G Big Apt Ho…" at bounding box center [254, 126] width 438 height 1285
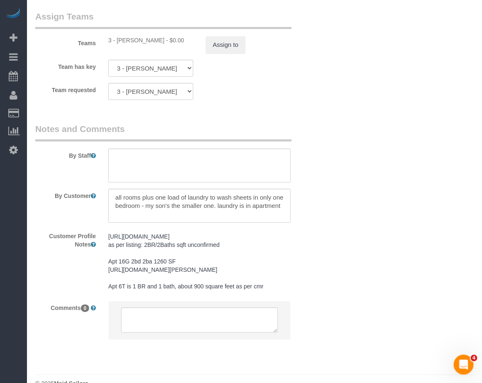
scroll to position [952, 0]
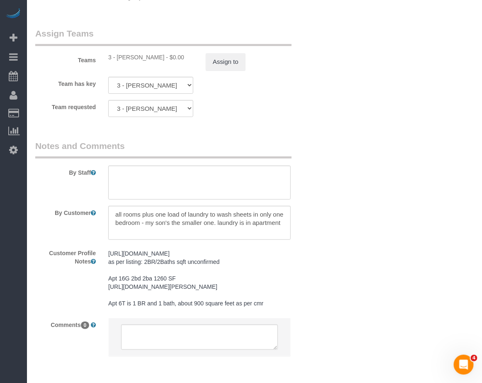
click at [303, 311] on div "Customer Profile Notes https://www.zillow.com/homedetails/535-W-23rd-St-APT-N5P…" at bounding box center [175, 278] width 292 height 65
click at [315, 346] on div "Comments 0" at bounding box center [175, 340] width 292 height 47
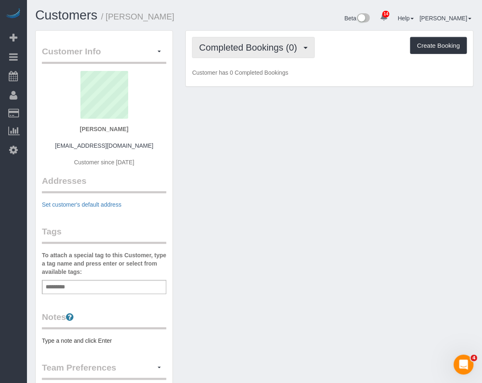
click at [222, 46] on span "Completed Bookings (0)" at bounding box center [250, 47] width 102 height 10
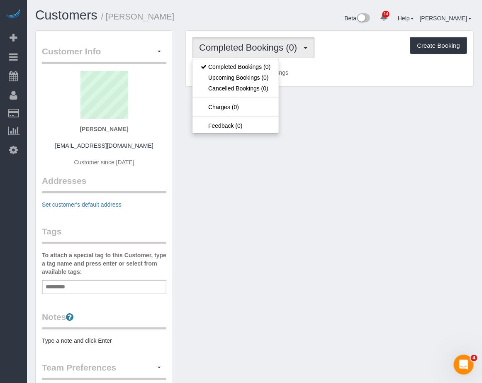
drag, startPoint x: 132, startPoint y: 131, endPoint x: 81, endPoint y: 128, distance: 51.0
click at [81, 128] on div "[PERSON_NAME] [EMAIL_ADDRESS][DOMAIN_NAME] Customer since [DATE]" at bounding box center [104, 123] width 124 height 104
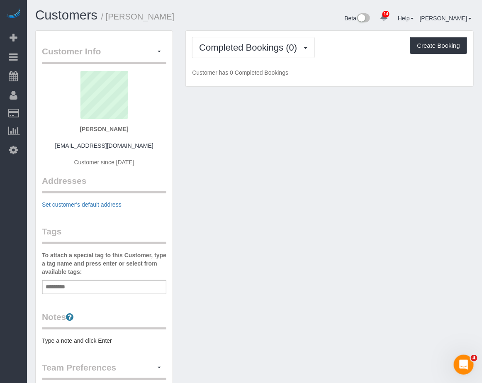
copy strong "[PERSON_NAME]"
drag, startPoint x: 148, startPoint y: 142, endPoint x: 60, endPoint y: 142, distance: 88.3
click at [60, 142] on div "[PERSON_NAME] [EMAIL_ADDRESS][DOMAIN_NAME] Customer since [DATE]" at bounding box center [104, 123] width 124 height 104
copy link "[EMAIL_ADDRESS][DOMAIN_NAME]"
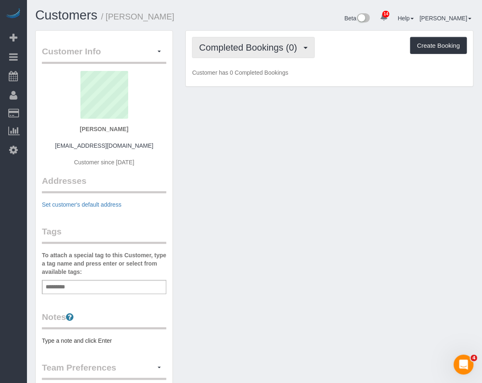
click at [254, 43] on span "Completed Bookings (0)" at bounding box center [250, 47] width 102 height 10
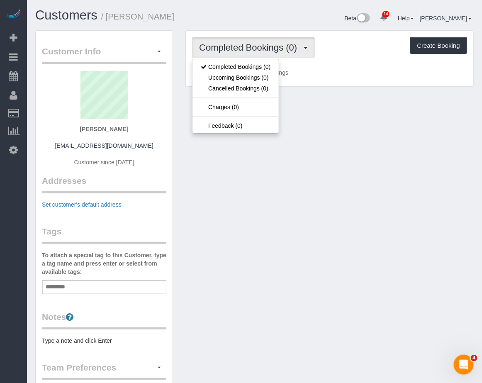
click at [230, 213] on div "Customer Info Edit Contact Info Send Message Email Preferences Special Sales Ta…" at bounding box center [254, 302] width 451 height 545
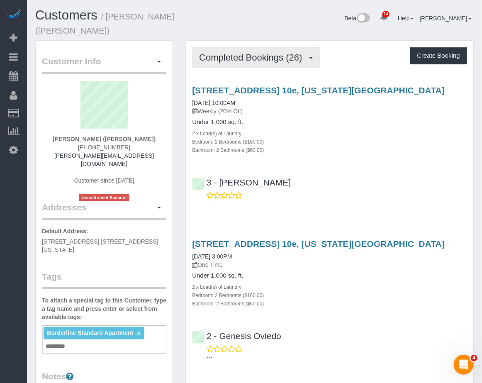
click at [253, 52] on span "Completed Bookings (26)" at bounding box center [252, 57] width 107 height 10
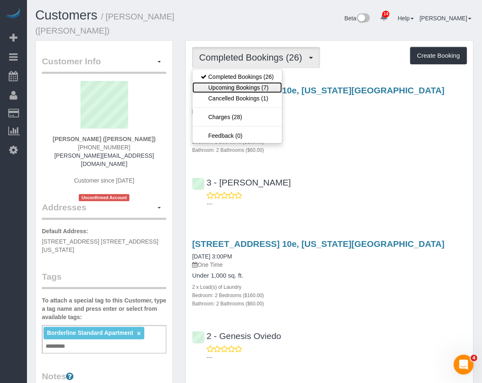
click at [250, 82] on link "Upcoming Bookings (7)" at bounding box center [237, 87] width 90 height 11
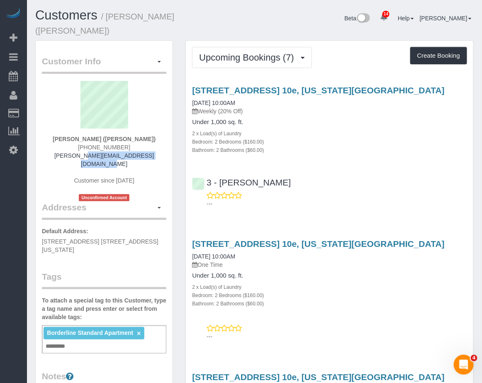
drag, startPoint x: 150, startPoint y: 147, endPoint x: 51, endPoint y: 142, distance: 99.6
click at [51, 142] on div "[PERSON_NAME] ([PERSON_NAME]) [PHONE_NUMBER] [PERSON_NAME][EMAIL_ADDRESS][DOMAI…" at bounding box center [104, 141] width 124 height 120
copy link "[PERSON_NAME][EMAIL_ADDRESS][DOMAIN_NAME]"
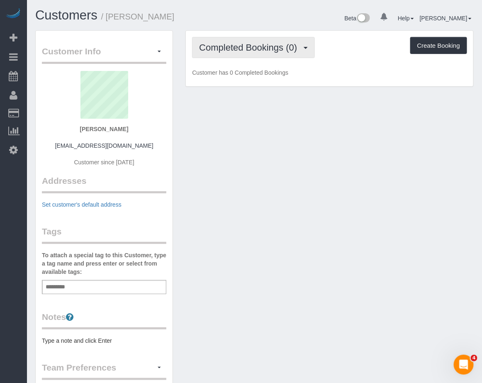
drag, startPoint x: 246, startPoint y: 41, endPoint x: 254, endPoint y: 46, distance: 9.3
click at [247, 42] on span "Completed Bookings (0)" at bounding box center [250, 47] width 102 height 10
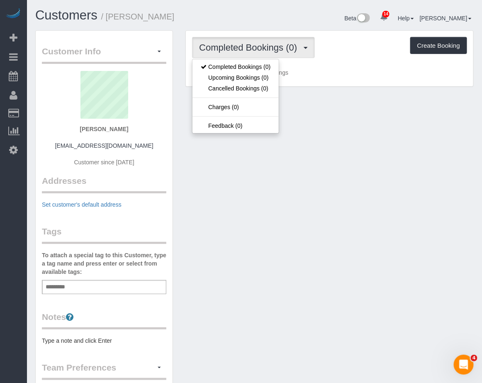
drag, startPoint x: 191, startPoint y: 228, endPoint x: 124, endPoint y: 203, distance: 72.5
click at [191, 228] on div "Customer Info Edit Contact Info Send Message Email Preferences Special Sales Ta…" at bounding box center [254, 302] width 451 height 545
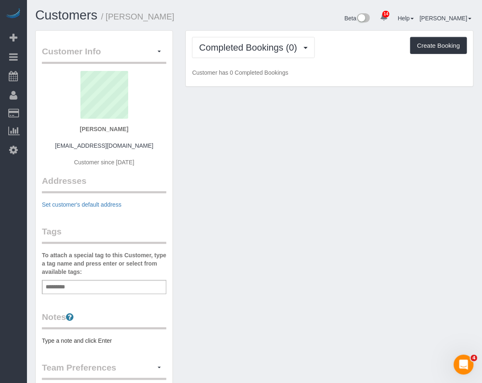
click at [46, 75] on div "Arthur Coppola ac90675doghouse@gmail.com Customer since 2025" at bounding box center [104, 123] width 124 height 104
drag, startPoint x: 152, startPoint y: 146, endPoint x: 63, endPoint y: 147, distance: 88.3
click at [62, 147] on div "Arthur Coppola ac90675doghouse@gmail.com Customer since 2025" at bounding box center [104, 123] width 124 height 104
copy link "[EMAIL_ADDRESS][DOMAIN_NAME]"
click at [426, 46] on button "Create Booking" at bounding box center [438, 45] width 57 height 17
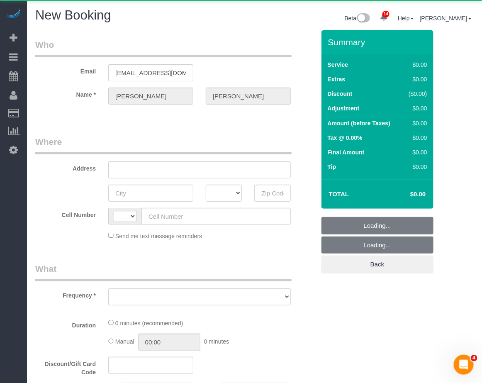
select select "string:US"
select select "object:994"
select select "number:89"
select select "number:90"
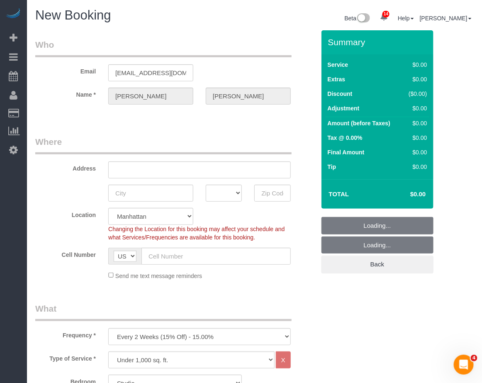
select select "string:stripe-pm_1S4kH04VGloSiKo7jBUQZBFh"
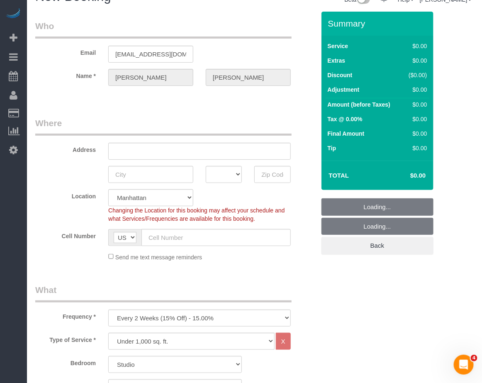
select select "object:1553"
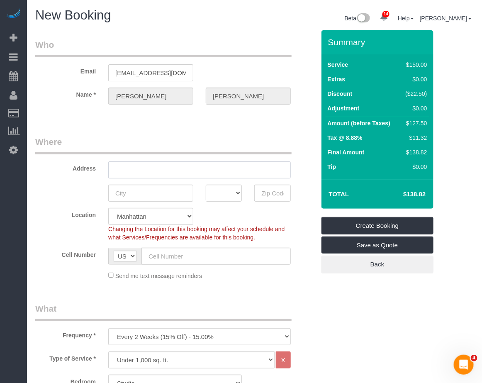
click at [165, 167] on input "text" at bounding box center [199, 169] width 182 height 17
click at [160, 172] on input "57-15" at bounding box center [199, 169] width 182 height 17
type input "[STREET_ADDRESS]"
click at [271, 187] on input "text" at bounding box center [272, 192] width 36 height 17
click at [273, 191] on input "11378" at bounding box center [272, 192] width 36 height 17
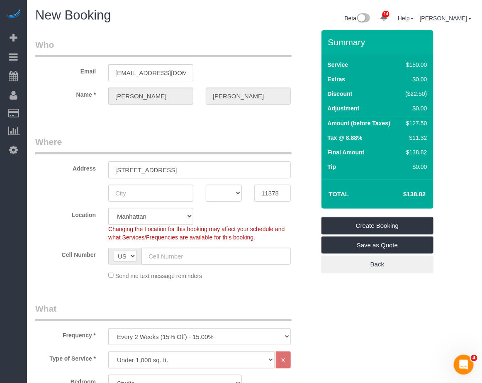
click at [274, 191] on input "11378" at bounding box center [272, 192] width 36 height 17
type input "11378"
click at [150, 194] on input "text" at bounding box center [150, 192] width 85 height 17
click at [179, 220] on select "Manhattan Austin Boston Bronx Brooklyn Charlotte Denver New Jersey Portland Que…" at bounding box center [150, 216] width 85 height 17
select select "7"
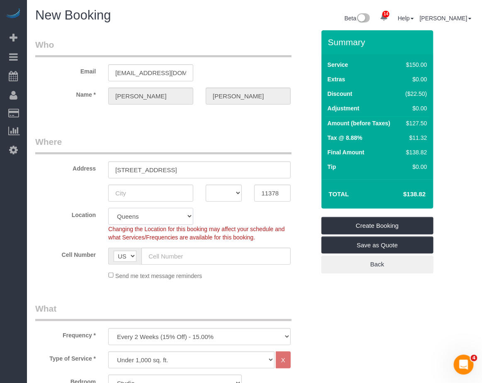
click at [108, 208] on select "Manhattan Austin Boston Bronx Brooklyn Charlotte Denver New Jersey Portland Que…" at bounding box center [150, 216] width 85 height 17
select select "object:1561"
click at [178, 186] on input "text" at bounding box center [150, 192] width 85 height 17
drag, startPoint x: 196, startPoint y: 170, endPoint x: 95, endPoint y: 179, distance: 101.1
click at [95, 179] on sui-booking-address "Address 57-15 69th Lane Apt 3 AK AL AR AZ CA CO CT DC DE FL GA HI IA ID IL IN K…" at bounding box center [175, 169] width 280 height 66
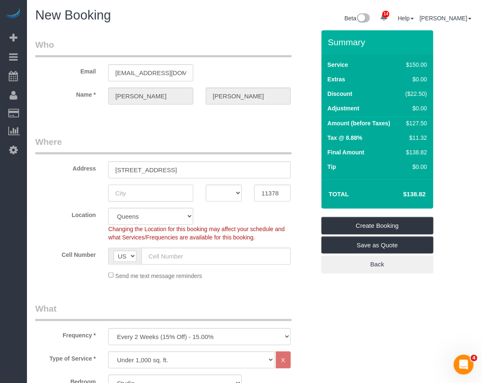
click at [161, 192] on input "text" at bounding box center [150, 192] width 85 height 17
type input "Flush"
select select "2"
drag, startPoint x: 158, startPoint y: 193, endPoint x: 50, endPoint y: 191, distance: 108.2
click at [50, 192] on div "Flush AK AL AR AZ CA CO CT DC DE FL GA HI IA ID IL IN KS KY LA MA MD ME MI MN M…" at bounding box center [175, 192] width 292 height 17
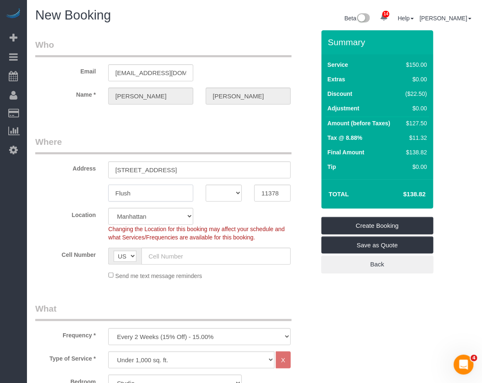
select select "object:1966"
type input "Maspeth"
click at [239, 191] on select "AK AL AR AZ CA CO CT DC DE FL GA HI IA ID IL IN KS KY LA MA MD ME MI MN MO MS M…" at bounding box center [224, 192] width 36 height 17
select select "NY"
click at [206, 184] on select "AK AL AR AZ CA CO CT DC DE FL GA HI IA ID IL IN KS KY LA MA MD ME MI MN MO MS M…" at bounding box center [224, 192] width 36 height 17
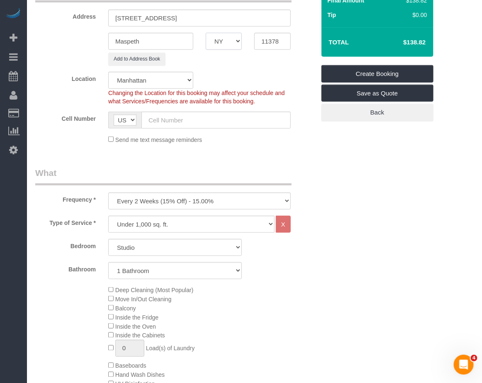
scroll to position [155, 0]
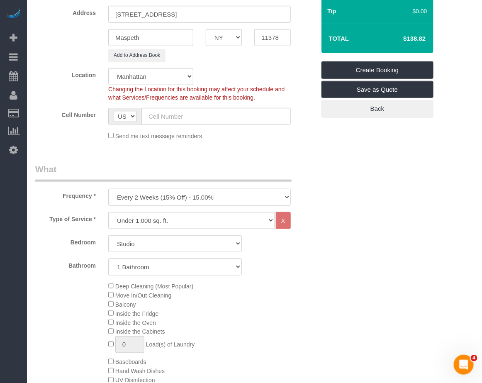
click at [235, 195] on select "One Time Weekly (20% Off) - 20.00% Every 2 Weeks (15% Off) - 15.00% Every 4 Wee…" at bounding box center [199, 197] width 182 height 17
click at [198, 117] on input "text" at bounding box center [215, 116] width 149 height 17
paste input "1 (718) 255-5989"
drag, startPoint x: 153, startPoint y: 114, endPoint x: 179, endPoint y: 113, distance: 27.0
click at [154, 114] on input "1 (718) 255-5989" at bounding box center [215, 116] width 149 height 17
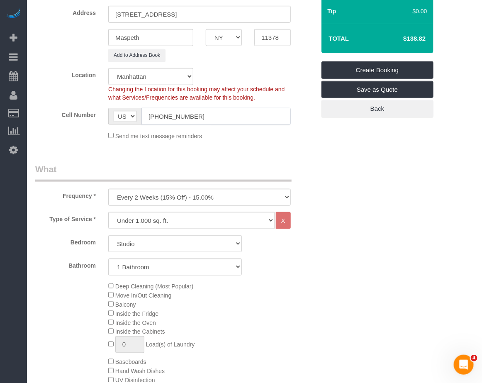
type input "(718) 255-5989"
click at [171, 198] on select "One Time Weekly (20% Off) - 20.00% Every 2 Weeks (15% Off) - 15.00% Every 4 Wee…" at bounding box center [199, 197] width 182 height 17
click at [220, 163] on legend "What" at bounding box center [163, 172] width 256 height 19
click at [155, 246] on select "Studio 1 Bedroom 2 Bedrooms 3 Bedrooms" at bounding box center [174, 243] width 133 height 17
select select "1"
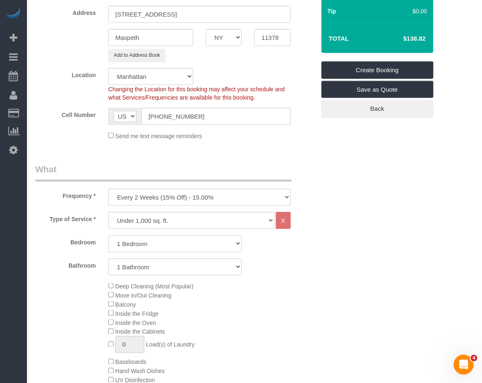
click at [108, 235] on select "Studio 1 Bedroom 2 Bedrooms 3 Bedrooms" at bounding box center [174, 243] width 133 height 17
click at [142, 263] on select "1 Bathroom 2 Bathrooms" at bounding box center [174, 266] width 133 height 17
select select "2"
click at [108, 258] on select "1 Bathroom 2 Bathrooms" at bounding box center [174, 266] width 133 height 17
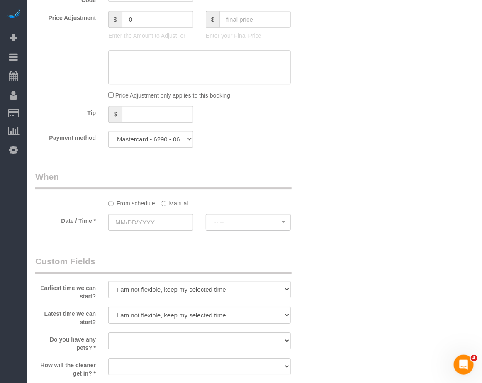
scroll to position [725, 0]
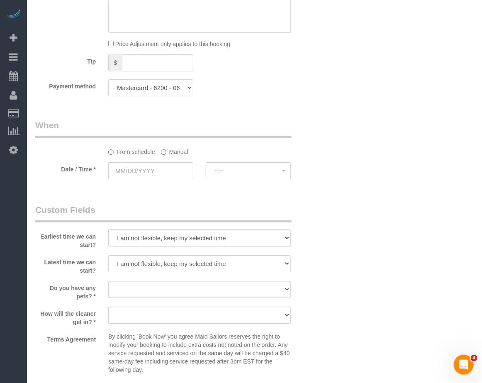
click at [158, 150] on div "From schedule Manual" at bounding box center [199, 150] width 195 height 11
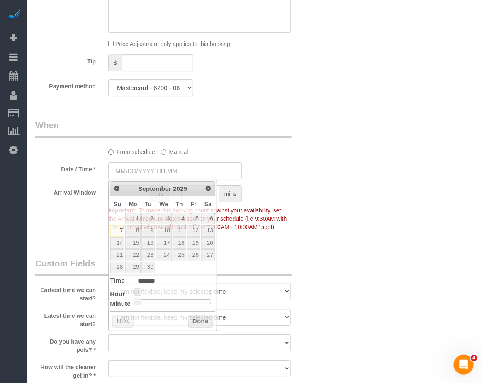
click at [163, 168] on input "text" at bounding box center [174, 170] width 133 height 17
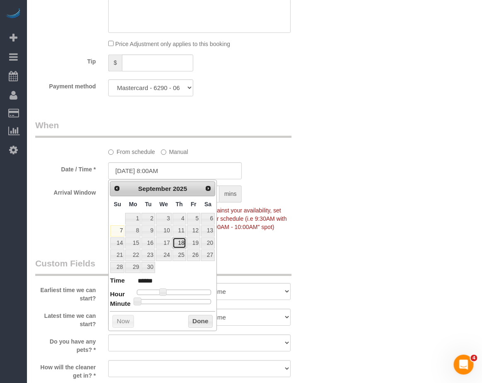
click at [184, 243] on link "18" at bounding box center [179, 242] width 14 height 11
click at [179, 245] on link "18" at bounding box center [179, 242] width 14 height 11
type input "09/18/2025 9:00AM"
type input "******"
type input "09/18/2025 10:00AM"
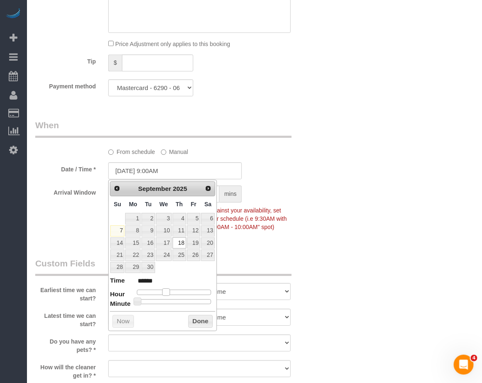
type input "*******"
drag, startPoint x: 162, startPoint y: 295, endPoint x: 169, endPoint y: 293, distance: 7.2
click at [169, 293] on span at bounding box center [168, 291] width 7 height 7
click at [206, 325] on button "Done" at bounding box center [200, 321] width 24 height 13
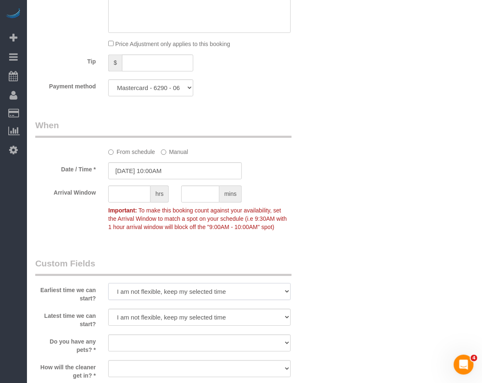
click at [181, 288] on select "I am not flexible, keep my selected time 8:00 AM 9:00 AM 10:00 AM 11:00 AM 12:0…" at bounding box center [199, 291] width 182 height 17
select select "number:57"
click at [108, 283] on select "I am not flexible, keep my selected time 8:00 AM 9:00 AM 10:00 AM 11:00 AM 12:0…" at bounding box center [199, 291] width 182 height 17
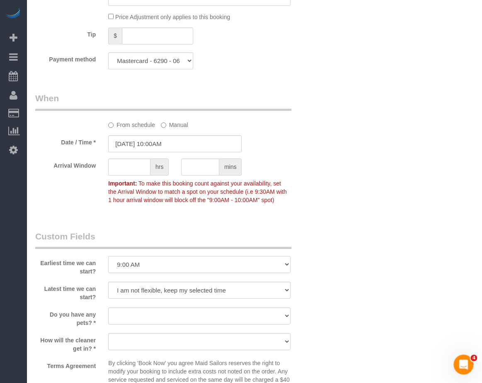
scroll to position [777, 0]
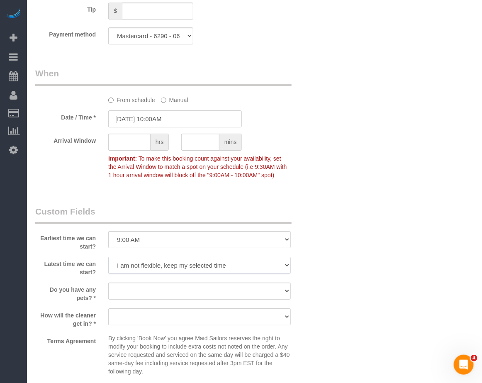
click at [152, 266] on select "I am not flexible, keep my selected time 8:00 AM 9:00 AM 10:00 AM 11:00 AM 12:0…" at bounding box center [199, 265] width 182 height 17
select select "number:77"
click at [108, 257] on select "I am not flexible, keep my selected time 8:00 AM 9:00 AM 10:00 AM 11:00 AM 12:0…" at bounding box center [199, 265] width 182 height 17
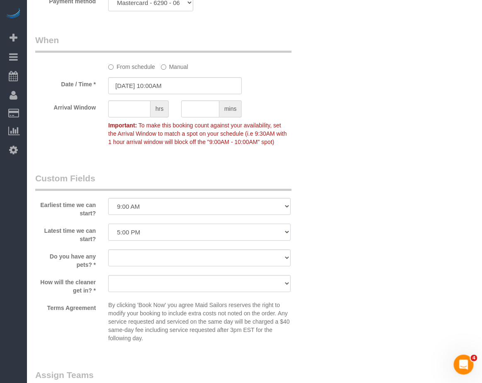
scroll to position [829, 0]
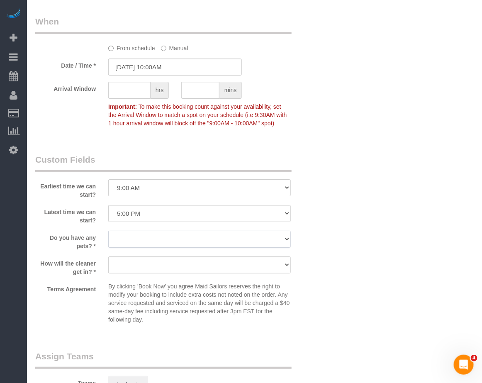
click at [195, 241] on select "Dog Cat None" at bounding box center [199, 238] width 182 height 17
click at [108, 231] on select "Dog Cat None" at bounding box center [199, 238] width 182 height 17
click at [276, 242] on select "Dog Cat None" at bounding box center [199, 238] width 182 height 17
select select "number:15"
click at [108, 231] on select "Dog Cat None" at bounding box center [199, 238] width 182 height 17
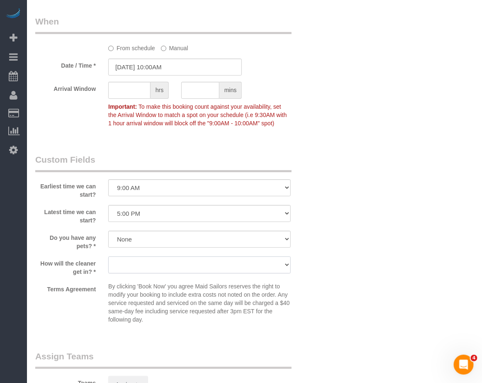
click at [239, 269] on select "We'll let you in. Doorman/Front Desk has the key. Other (Provide details)" at bounding box center [199, 264] width 182 height 17
select select "number:5"
click at [108, 257] on select "We'll let you in. Doorman/Front Desk has the key. Other (Provide details)" at bounding box center [199, 264] width 182 height 17
click at [314, 253] on sui-booking-custom-fields "Earliest time we can start? I am not flexible, keep my selected time 8:00 AM 9:…" at bounding box center [175, 240] width 280 height 174
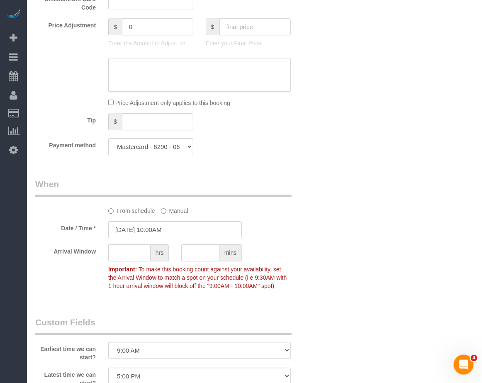
scroll to position [620, 0]
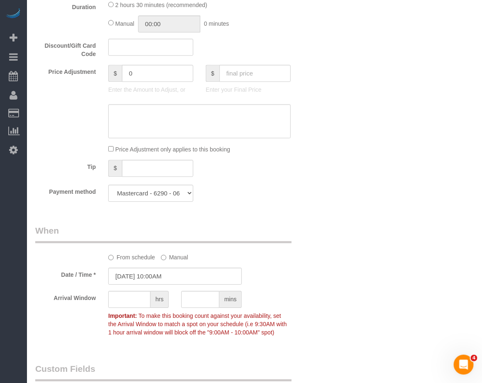
click at [194, 198] on div "Mastercard - 6290 - 06/2029 (Default) Add Credit Card ─────────────── Cash Chec…" at bounding box center [150, 192] width 97 height 17
click at [190, 197] on select "Mastercard - 6290 - 06/2029 (Default) Add Credit Card ─────────────── Cash Chec…" at bounding box center [150, 192] width 85 height 17
click at [228, 174] on div "Tip $" at bounding box center [175, 169] width 292 height 19
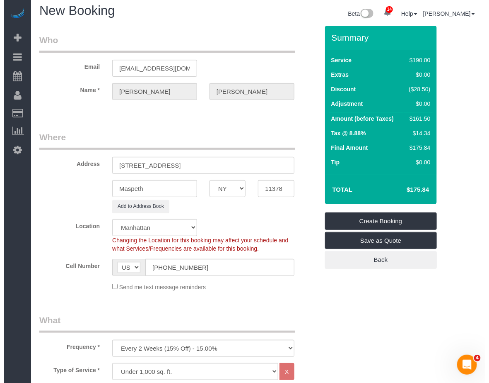
scroll to position [0, 0]
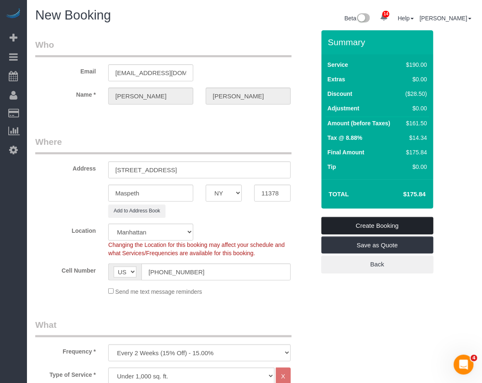
click at [359, 227] on link "Create Booking" at bounding box center [377, 225] width 112 height 17
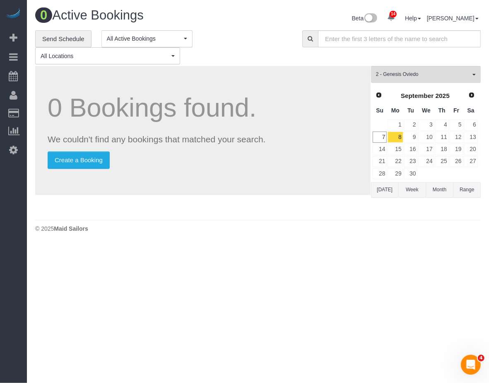
click at [123, 354] on body "14 Beta Your Notifications You have 0 alerts × You have 1 to charge for 09/06/2…" at bounding box center [244, 191] width 489 height 383
click at [419, 287] on body "14 Beta Your Notifications You have 0 alerts × You have 1 to charge for 09/06/2…" at bounding box center [244, 191] width 489 height 383
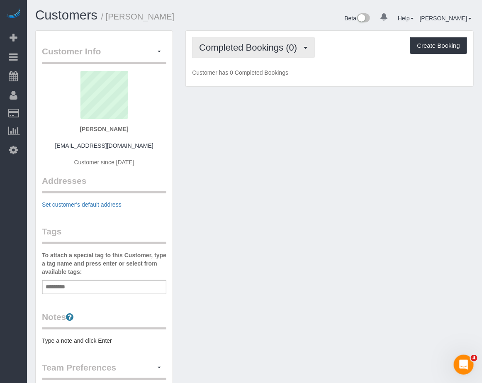
click at [284, 53] on button "Completed Bookings (0)" at bounding box center [253, 47] width 123 height 21
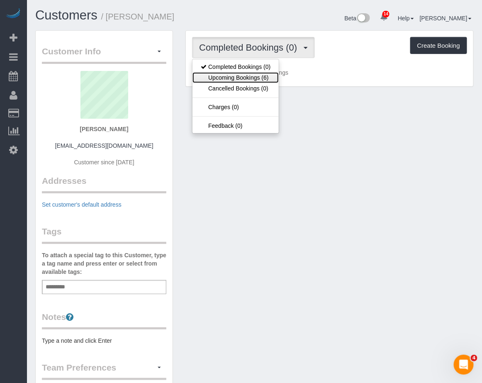
click at [262, 80] on link "Upcoming Bookings (6)" at bounding box center [235, 77] width 86 height 11
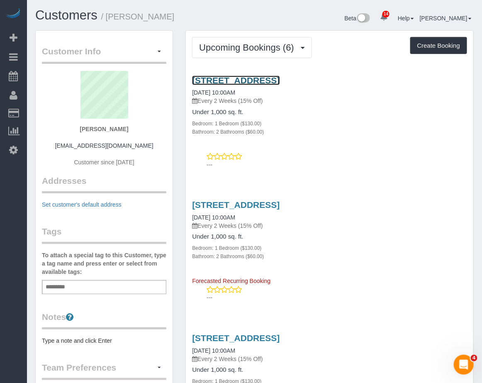
click at [260, 80] on link "[STREET_ADDRESS]" at bounding box center [235, 80] width 87 height 10
click at [236, 80] on link "[STREET_ADDRESS]" at bounding box center [235, 80] width 87 height 10
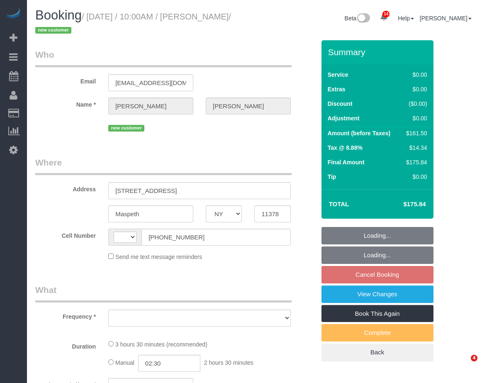
select select "NY"
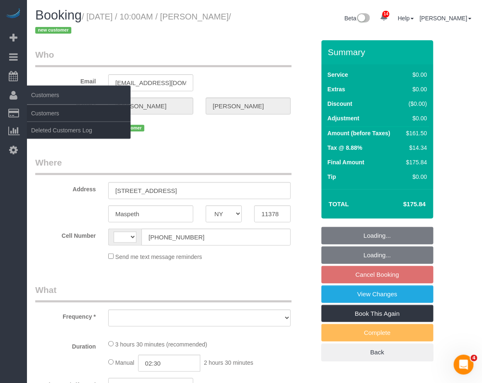
select select "string:[GEOGRAPHIC_DATA]"
select select "number:57"
select select "number:77"
select select "number:15"
select select "number:5"
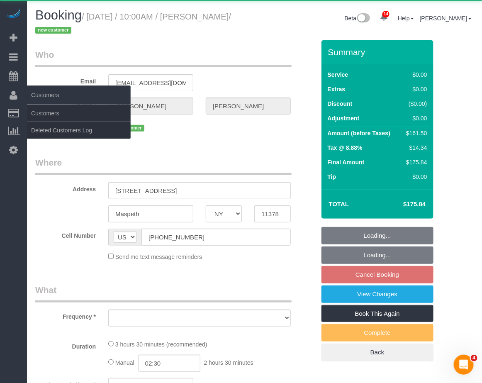
select select "object:988"
select select "string:stripe-pm_1S4kH04VGloSiKo7jBUQZBFh"
select select "1"
select select "2"
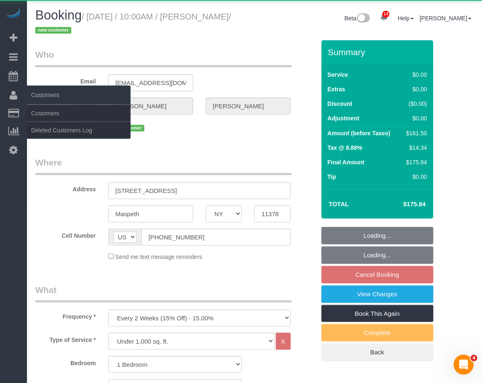
select select "spot3"
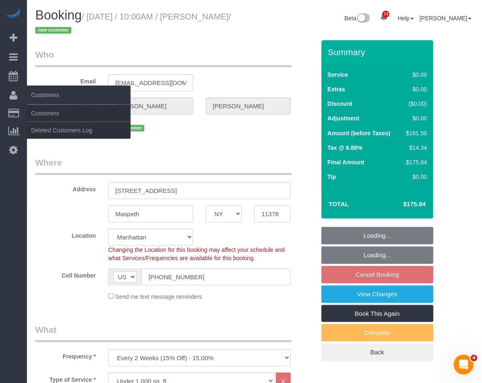
select select "object:1415"
select select "1"
select select "2"
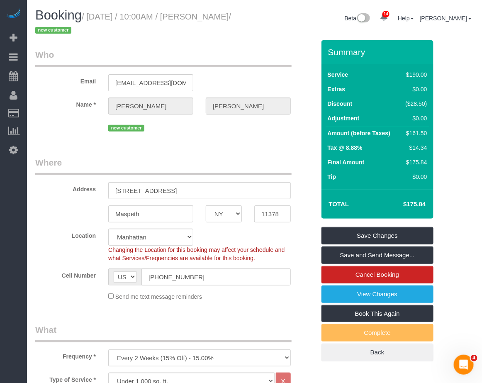
click at [231, 293] on div "Send me text message reminders" at bounding box center [199, 295] width 195 height 9
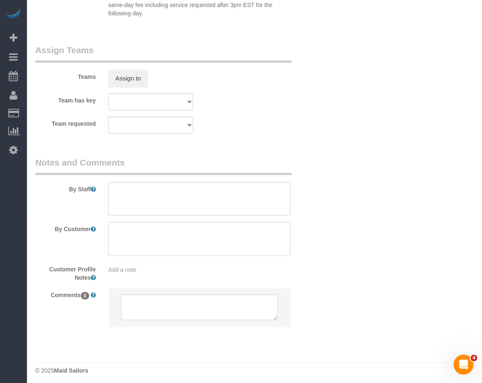
scroll to position [1088, 0]
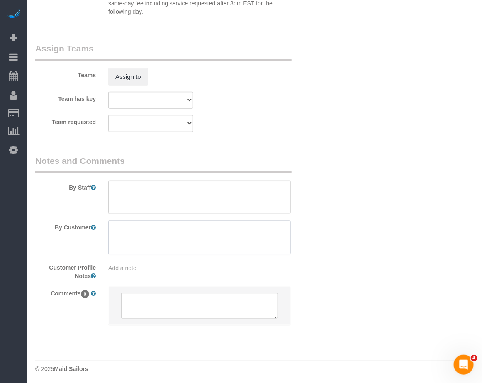
click at [142, 231] on textarea at bounding box center [199, 237] width 182 height 34
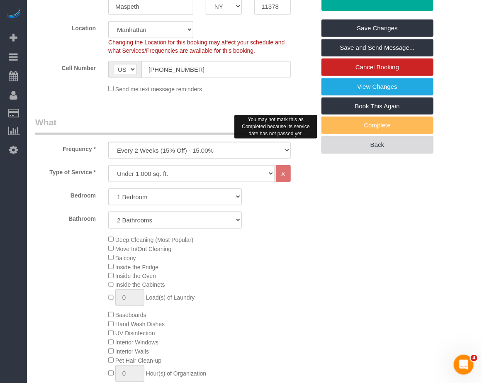
scroll to position [0, 0]
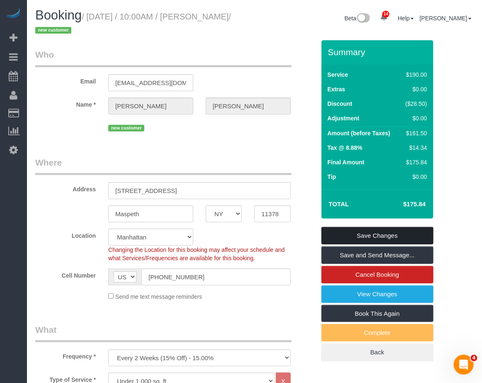
type textarea "Building Code: 195400"
click at [374, 239] on link "Save Changes" at bounding box center [377, 235] width 112 height 17
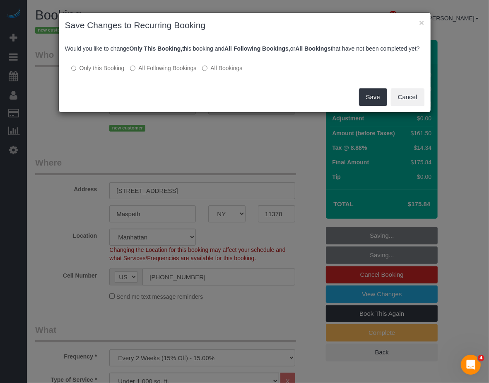
click at [157, 72] on label "All Following Bookings" at bounding box center [163, 68] width 66 height 8
click at [367, 106] on button "Save" at bounding box center [373, 96] width 28 height 17
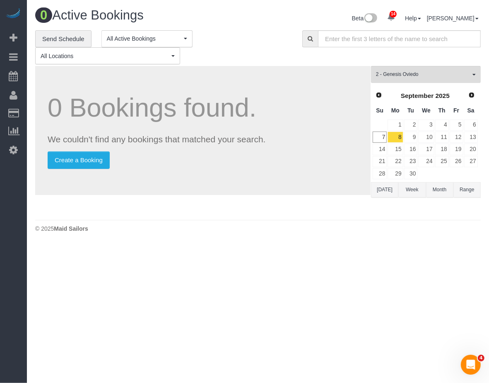
click at [32, 123] on div "**********" at bounding box center [258, 123] width 458 height 186
click at [10, 209] on div "14 Beta Your Notifications You have 0 alerts × You have 1 to charge for 09/06/2…" at bounding box center [13, 191] width 27 height 383
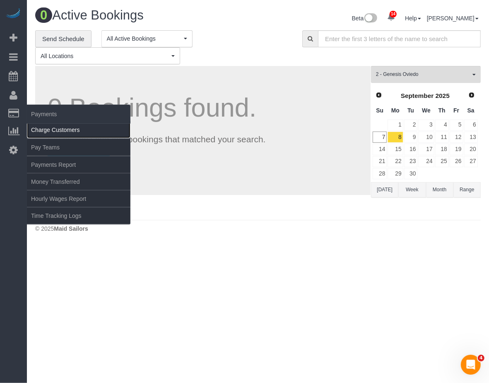
click at [49, 127] on link "Charge Customers" at bounding box center [79, 129] width 104 height 17
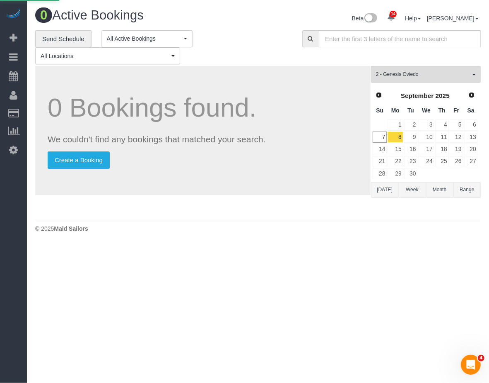
select select
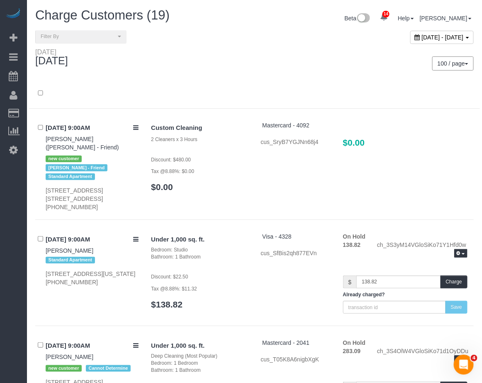
click at [422, 39] on span "[DATE] - [DATE]" at bounding box center [443, 37] width 42 height 7
type input "**********"
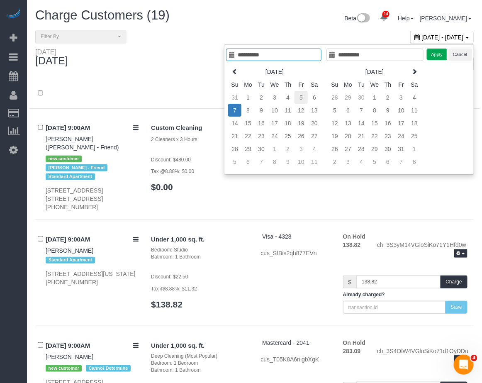
type input "**********"
click at [298, 100] on td "5" at bounding box center [300, 97] width 13 height 13
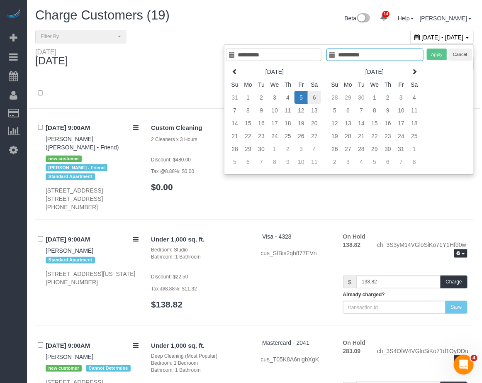
type input "**********"
click at [314, 99] on td "6" at bounding box center [314, 97] width 13 height 13
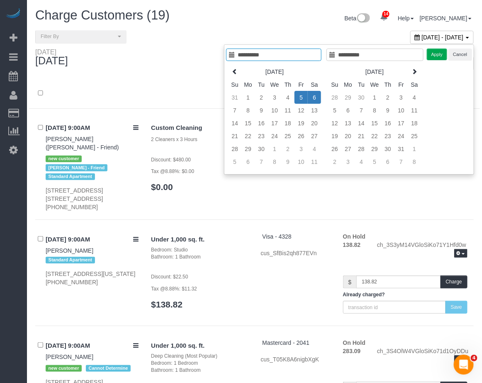
type input "**********"
click at [436, 54] on button "Apply" at bounding box center [436, 54] width 21 height 12
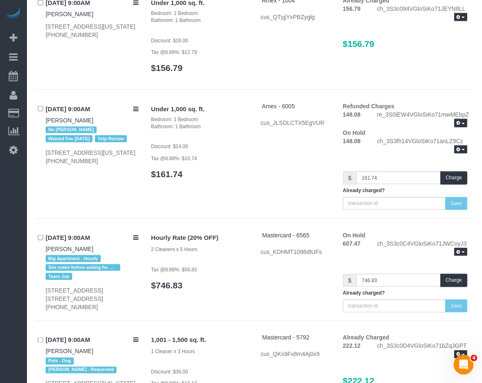
scroll to position [6890, 0]
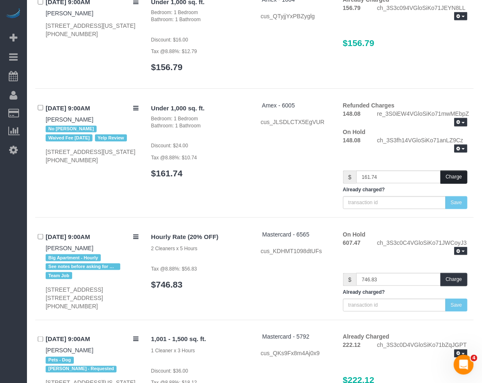
click at [448, 181] on button "Charge" at bounding box center [453, 176] width 27 height 13
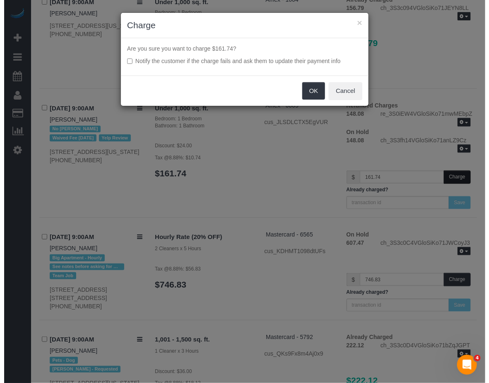
scroll to position [6860, 0]
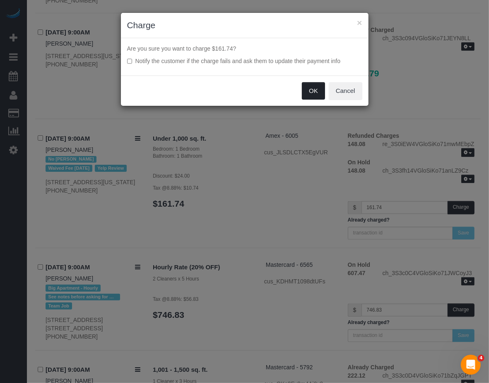
click at [313, 94] on button "OK" at bounding box center [313, 90] width 23 height 17
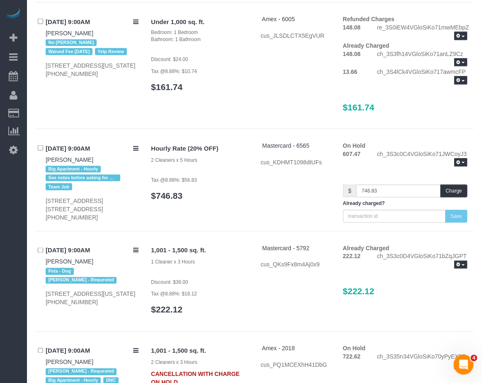
scroll to position [6994, 0]
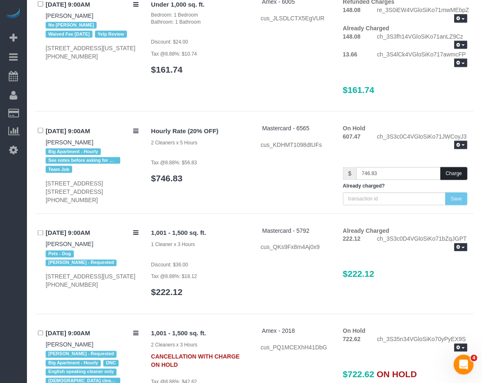
click at [454, 175] on button "Charge" at bounding box center [453, 173] width 27 height 13
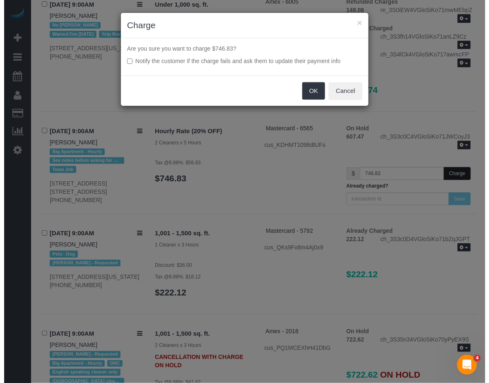
scroll to position [6964, 0]
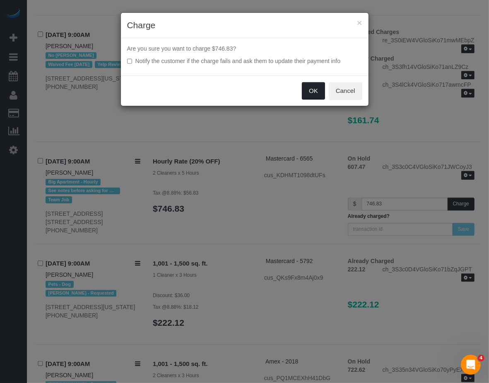
click at [307, 92] on button "OK" at bounding box center [313, 90] width 23 height 17
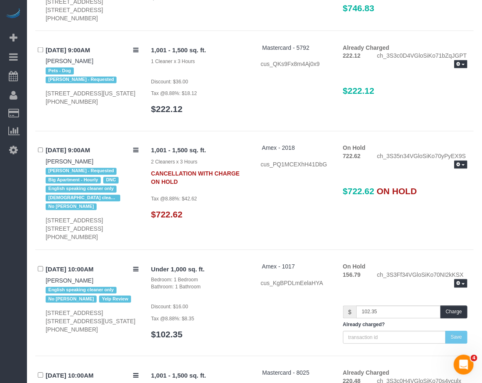
scroll to position [7201, 0]
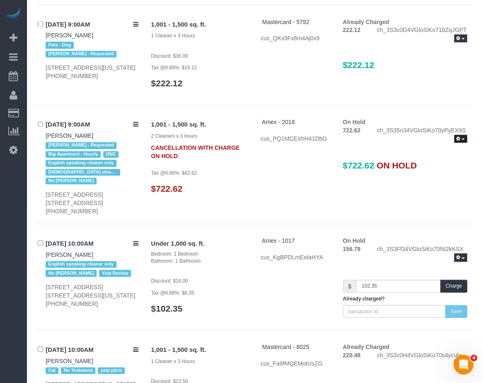
click at [458, 138] on icon "button" at bounding box center [458, 139] width 4 height 5
click at [428, 153] on link "Release Hold" at bounding box center [433, 153] width 65 height 11
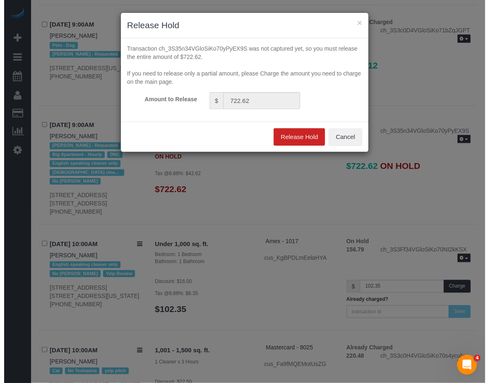
scroll to position [7171, 0]
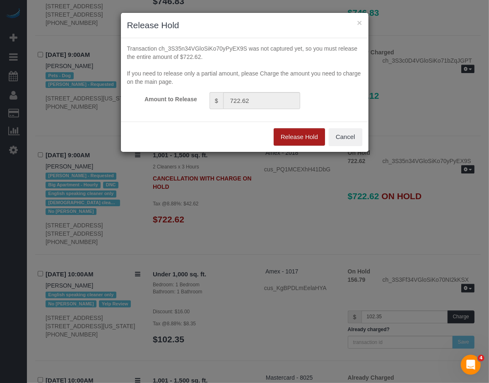
click at [298, 137] on button "Release Hold" at bounding box center [299, 136] width 51 height 17
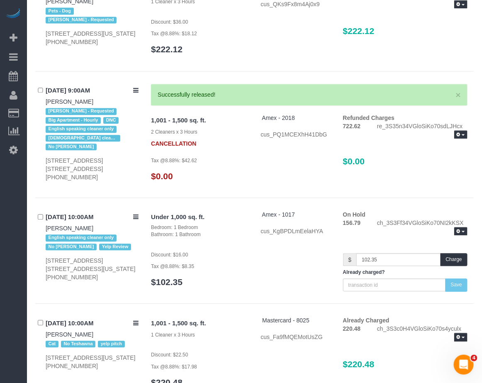
scroll to position [7305, 0]
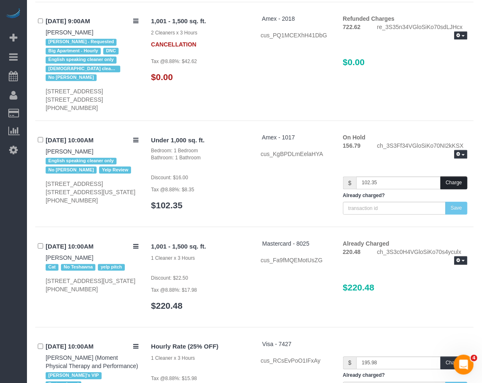
click at [453, 181] on button "Charge" at bounding box center [453, 182] width 27 height 13
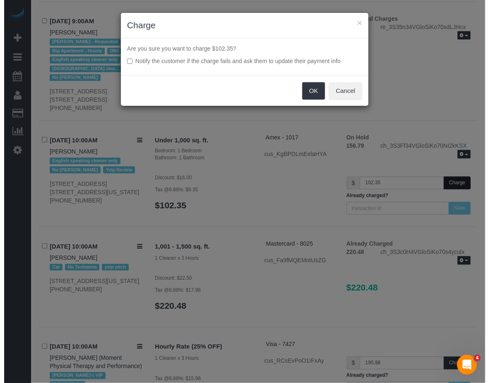
scroll to position [7275, 0]
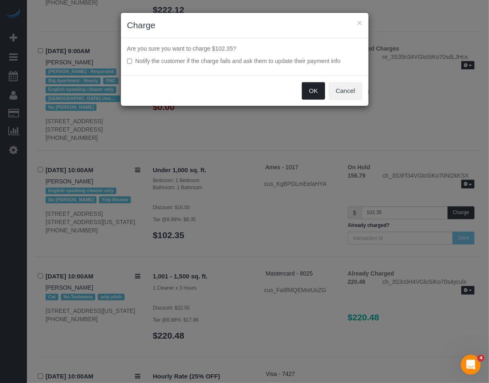
click at [312, 89] on button "OK" at bounding box center [313, 90] width 23 height 17
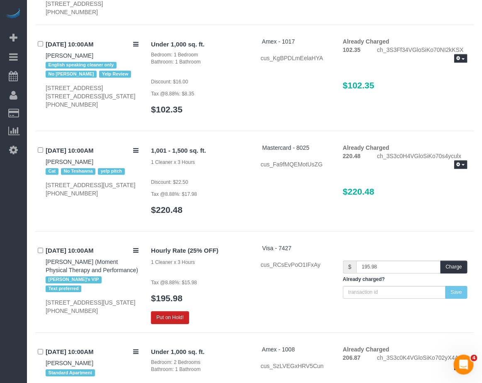
scroll to position [7460, 0]
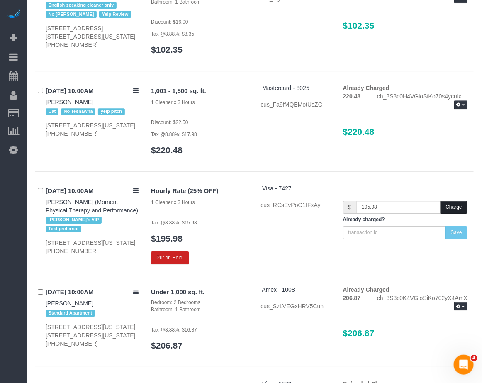
click at [447, 206] on button "Charge" at bounding box center [453, 207] width 27 height 13
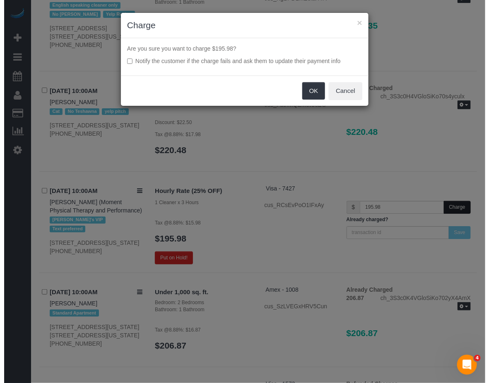
scroll to position [7430, 0]
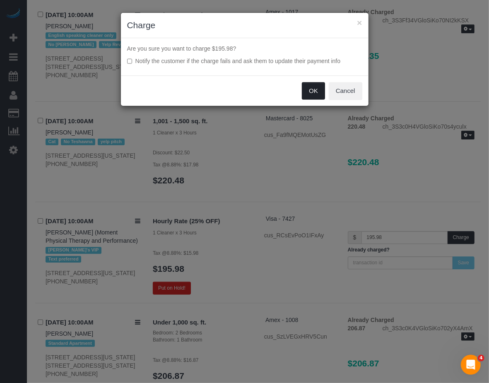
click at [303, 90] on button "OK" at bounding box center [313, 90] width 23 height 17
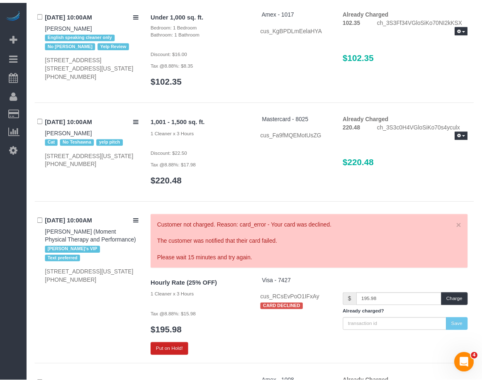
scroll to position [7460, 0]
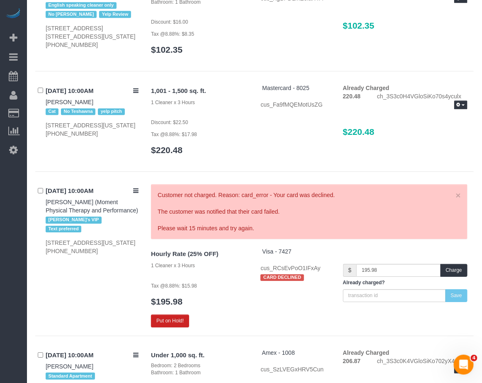
drag, startPoint x: 42, startPoint y: 184, endPoint x: 124, endPoint y: 208, distance: 85.5
click at [124, 208] on div "09/06/2025 10:00AM Andy Fata-Chan (Moment Physical Therapy and Performance) Jac…" at bounding box center [89, 219] width 109 height 71
copy div "09/06/2025 10:00AM Andy Fata-Chan (Moment Physical Therapy and Performance)"
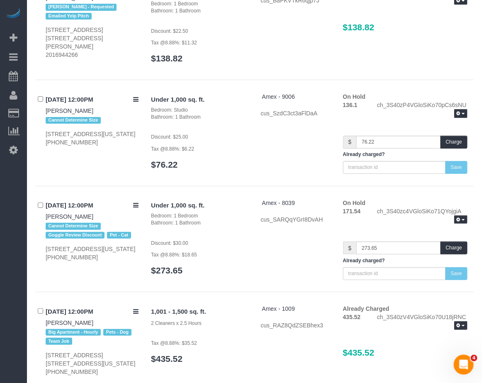
scroll to position [8600, 0]
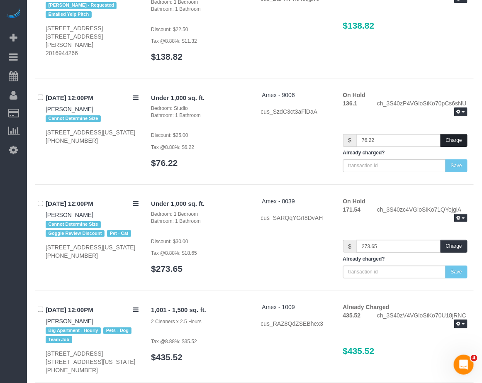
click at [446, 140] on button "Charge" at bounding box center [453, 140] width 27 height 13
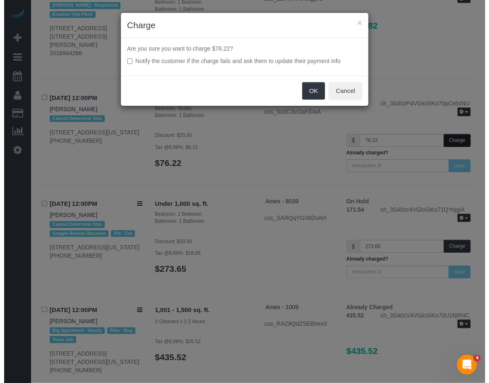
scroll to position [8570, 0]
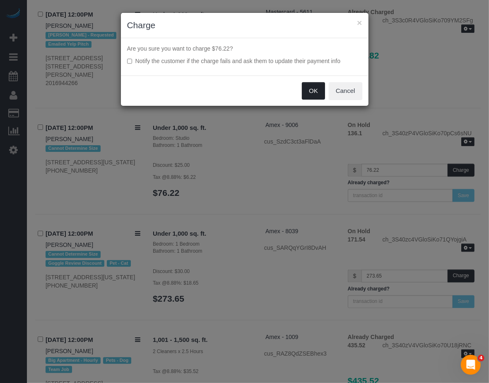
click at [311, 94] on button "OK" at bounding box center [313, 90] width 23 height 17
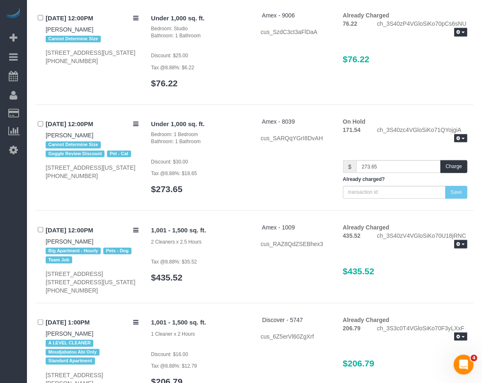
scroll to position [8704, 0]
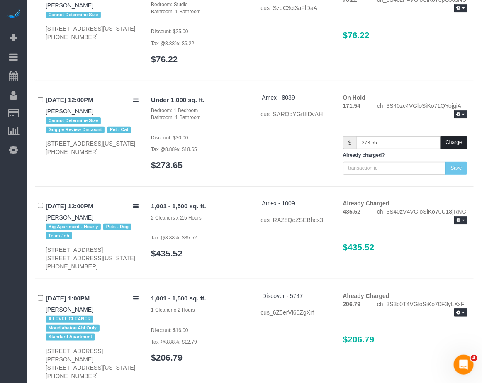
click at [454, 144] on button "Charge" at bounding box center [453, 142] width 27 height 13
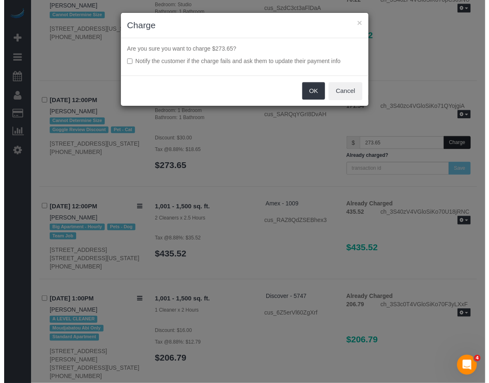
scroll to position [8673, 0]
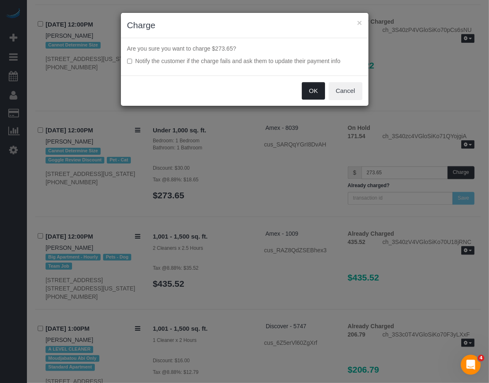
click at [311, 89] on button "OK" at bounding box center [313, 90] width 23 height 17
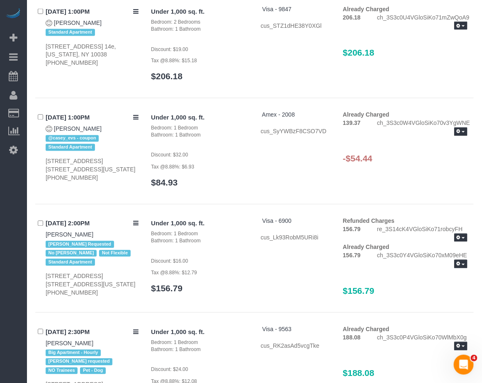
scroll to position [9118, 0]
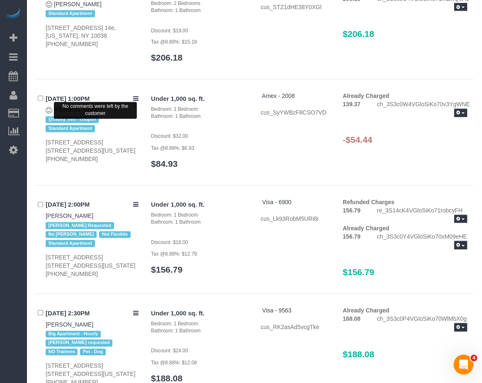
drag, startPoint x: 104, startPoint y: 106, endPoint x: 50, endPoint y: 104, distance: 54.7
click at [50, 104] on div "09/06/2025 1:00PM No comments were left by the customer Paras Chaudhary @casey_…" at bounding box center [89, 127] width 109 height 71
copy div "Paras Chaudhary"
click at [87, 107] on link "Paras Chaudhary" at bounding box center [78, 110] width 48 height 7
click at [455, 109] on button "button" at bounding box center [460, 113] width 13 height 9
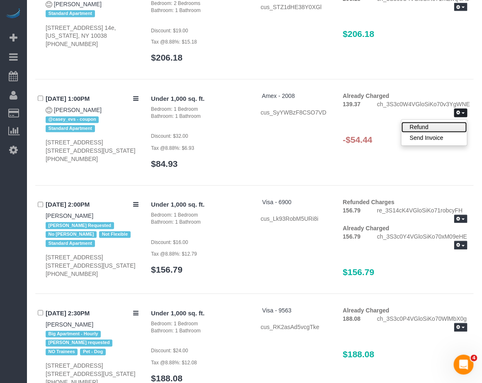
click at [421, 122] on link "Refund" at bounding box center [433, 127] width 65 height 11
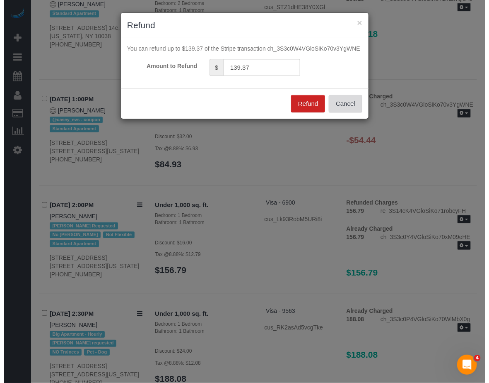
scroll to position [9088, 0]
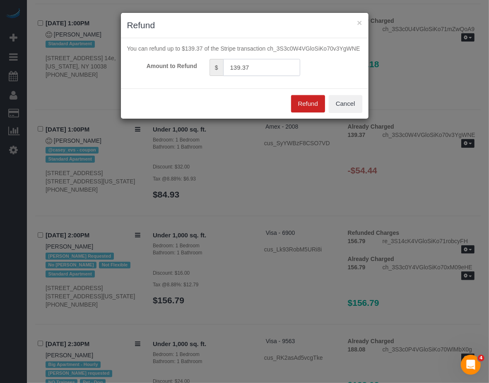
drag, startPoint x: 264, startPoint y: 65, endPoint x: 183, endPoint y: 65, distance: 80.4
click at [183, 65] on div "Amount to Refund $ 139.37" at bounding box center [245, 67] width 248 height 17
type input "54.44"
click at [306, 102] on button "Refund" at bounding box center [308, 103] width 34 height 17
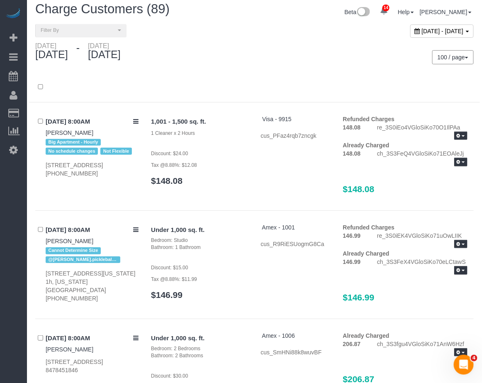
scroll to position [0, 0]
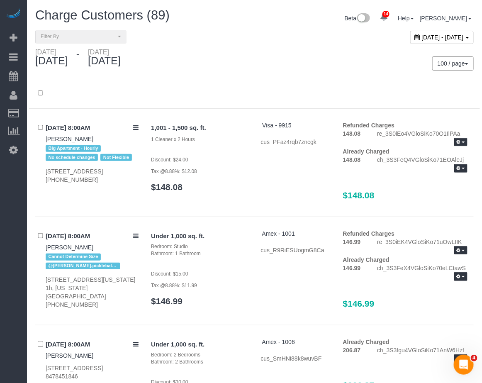
click at [235, 150] on div "1,001 - 1,500 sq. ft. 1 Cleaner x 2 Hours Discount: $24.00 Tax @8.88%: $12.08 $…" at bounding box center [199, 160] width 109 height 79
click at [422, 36] on span "September 05, 2025 - September 06, 2025" at bounding box center [443, 37] width 42 height 7
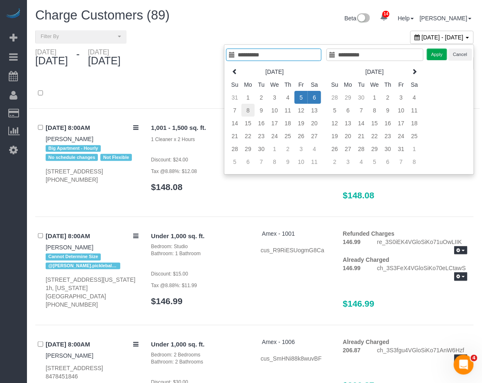
type input "**********"
click at [248, 111] on td "8" at bounding box center [247, 110] width 13 height 13
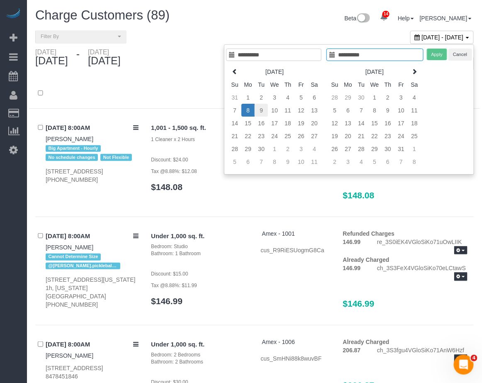
type input "**********"
click at [263, 113] on td "9" at bounding box center [260, 110] width 13 height 13
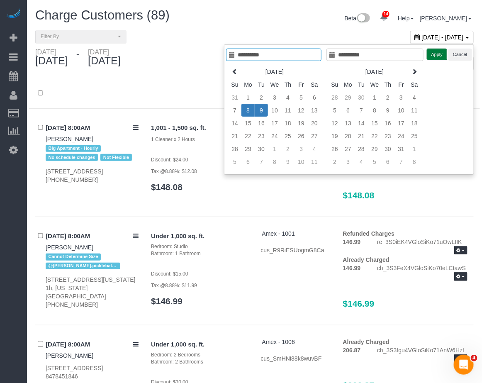
click at [429, 54] on button "Apply" at bounding box center [436, 54] width 21 height 12
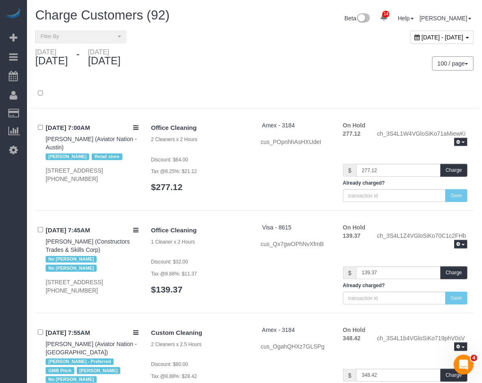
click at [422, 39] on span "September 08, 2025 - September 09, 2025" at bounding box center [443, 37] width 42 height 7
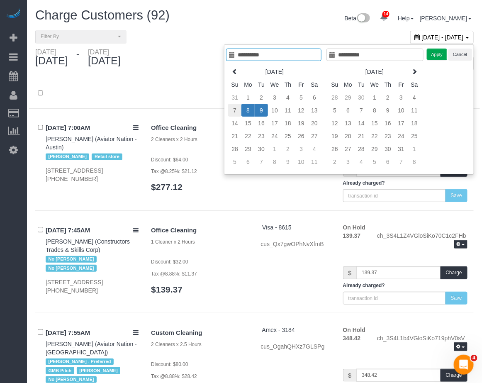
type input "**********"
click at [233, 113] on td "7" at bounding box center [234, 110] width 13 height 13
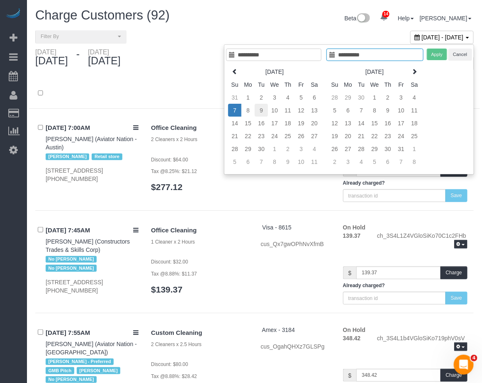
type input "**********"
click at [263, 111] on td "9" at bounding box center [260, 110] width 13 height 13
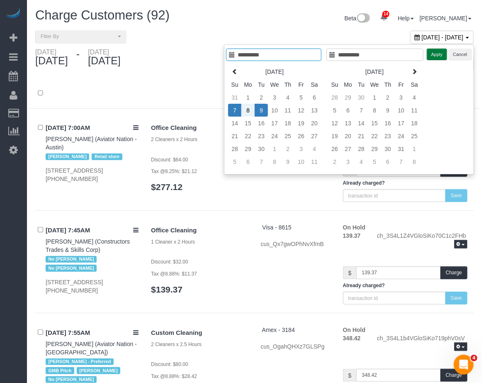
click at [436, 51] on button "Apply" at bounding box center [436, 54] width 21 height 12
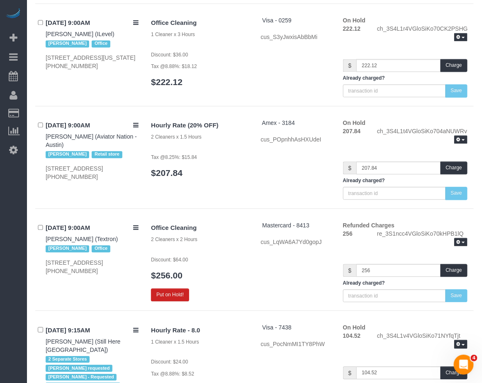
scroll to position [3419, 0]
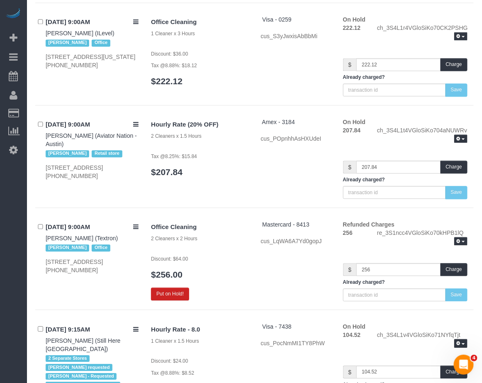
click at [168, 264] on div "Office Cleaning 2 Cleaners x 2 Hours Discount: $64.00 $256.00 Put on Hold! Mast…" at bounding box center [309, 260] width 329 height 81
click at [173, 287] on button "Put on Hold!" at bounding box center [170, 293] width 38 height 13
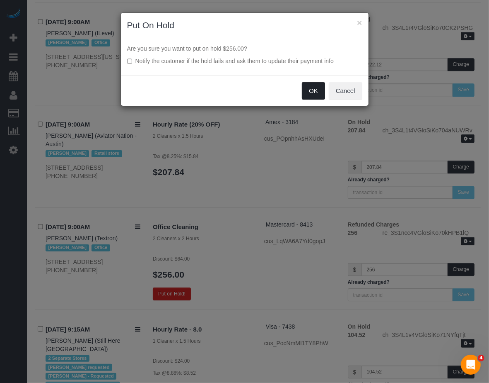
click at [310, 90] on button "OK" at bounding box center [313, 90] width 23 height 17
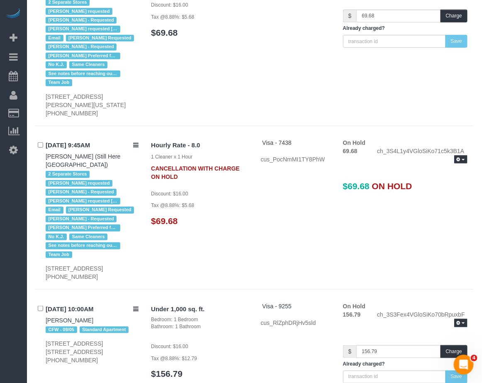
scroll to position [3989, 0]
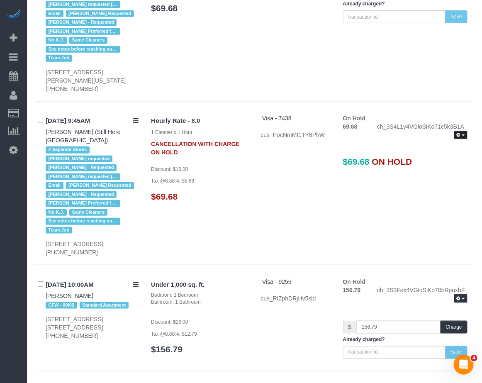
click at [461, 131] on button "button" at bounding box center [460, 135] width 13 height 9
click at [415, 143] on link "Release Hold" at bounding box center [433, 148] width 65 height 11
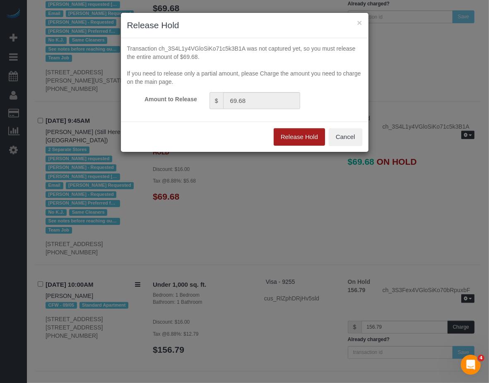
click at [294, 138] on button "Release Hold" at bounding box center [299, 136] width 51 height 17
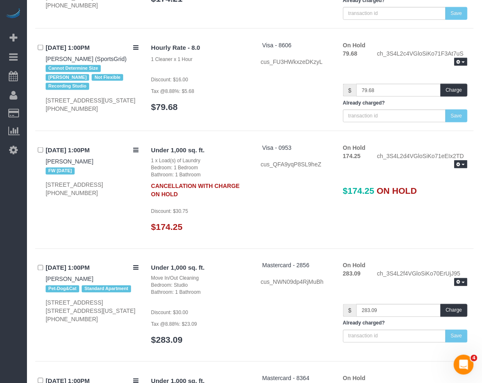
scroll to position [7046, 0]
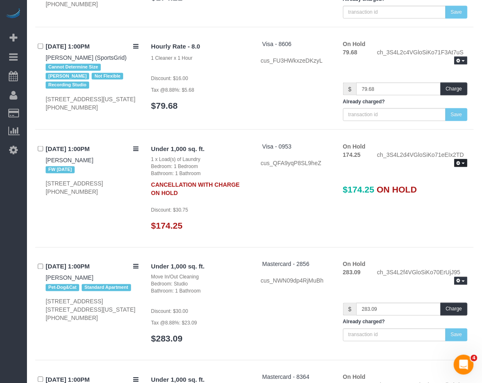
click at [459, 165] on icon "button" at bounding box center [458, 163] width 4 height 5
click at [436, 182] on link "Release Hold" at bounding box center [433, 177] width 65 height 11
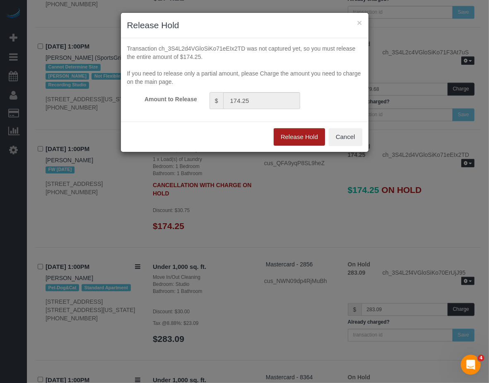
click at [298, 138] on button "Release Hold" at bounding box center [299, 136] width 51 height 17
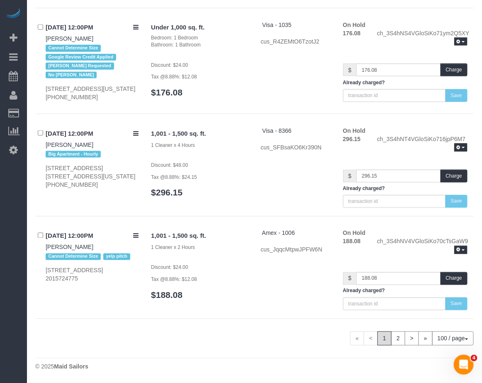
scroll to position [10911, 0]
click at [394, 339] on link "2" at bounding box center [398, 338] width 14 height 14
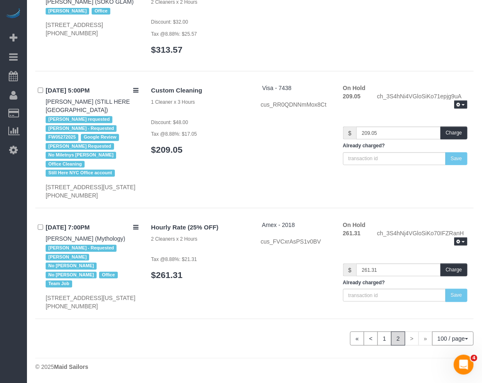
scroll to position [983, 0]
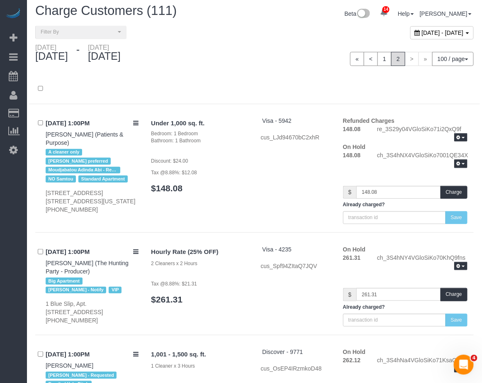
scroll to position [0, 0]
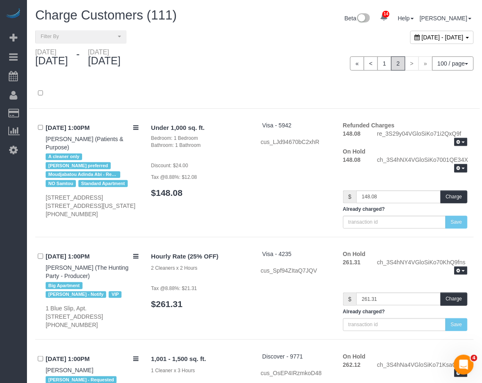
drag, startPoint x: 378, startPoint y: 36, endPoint x: 381, endPoint y: 42, distance: 7.0
click at [422, 35] on span "September 07, 2025 - September 09, 2025" at bounding box center [443, 37] width 42 height 7
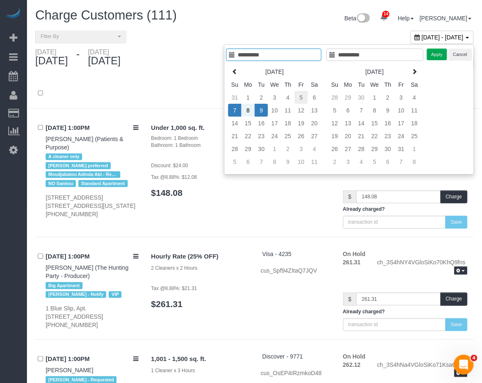
type input "**********"
click at [298, 98] on td "5" at bounding box center [300, 97] width 13 height 13
type input "**********"
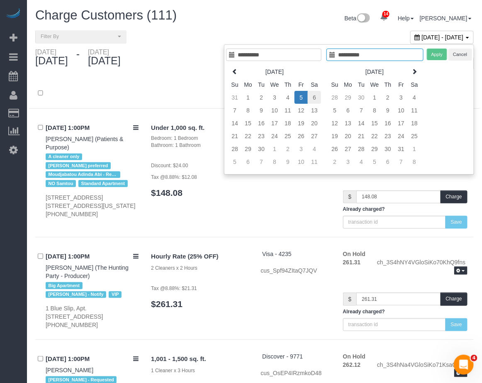
drag, startPoint x: 298, startPoint y: 98, endPoint x: 314, endPoint y: 99, distance: 15.8
click at [314, 99] on td "6" at bounding box center [314, 97] width 13 height 13
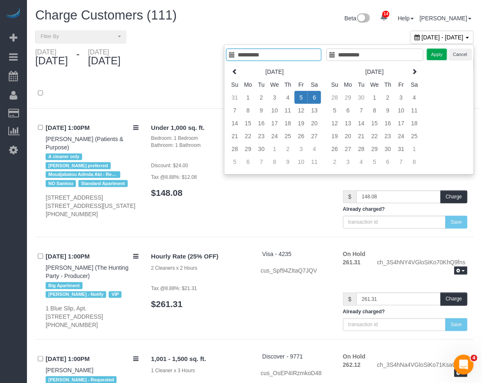
type input "**********"
click at [433, 56] on button "Apply" at bounding box center [436, 54] width 21 height 12
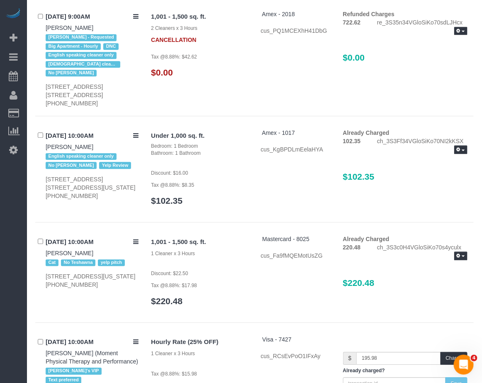
scroll to position [7305, 0]
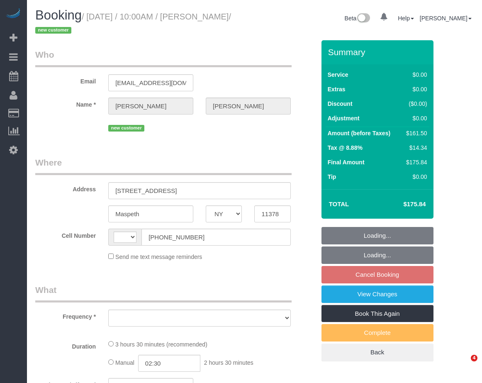
select select "NY"
select select "object:493"
select select "number:57"
select select "number:77"
select select "number:15"
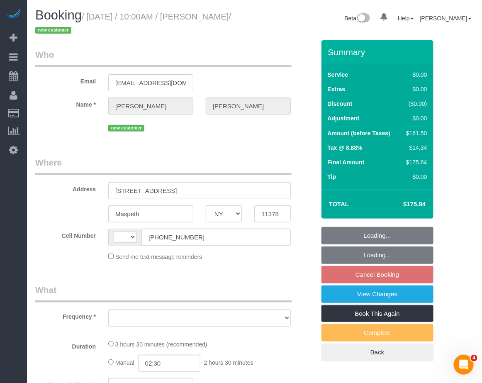
select select "number:5"
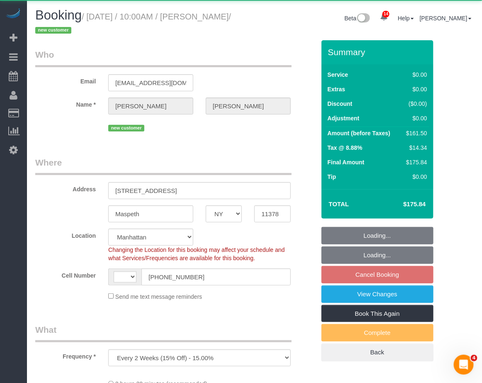
select select "object:747"
select select "string:[GEOGRAPHIC_DATA]"
select select "string:stripe-pm_1S4kH04VGloSiKo7jBUQZBFh"
select select "1"
select select "2"
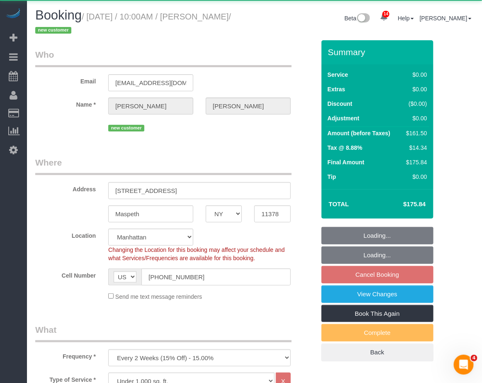
select select "spot3"
select select "1"
select select "2"
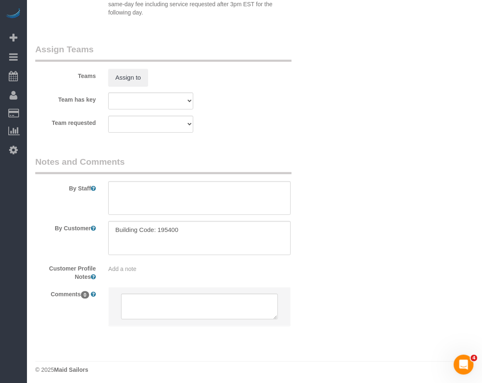
scroll to position [1088, 0]
drag, startPoint x: 113, startPoint y: 231, endPoint x: 380, endPoint y: 173, distance: 272.7
click at [121, 230] on textarea at bounding box center [199, 237] width 182 height 34
drag, startPoint x: 190, startPoint y: 232, endPoint x: 17, endPoint y: 235, distance: 172.4
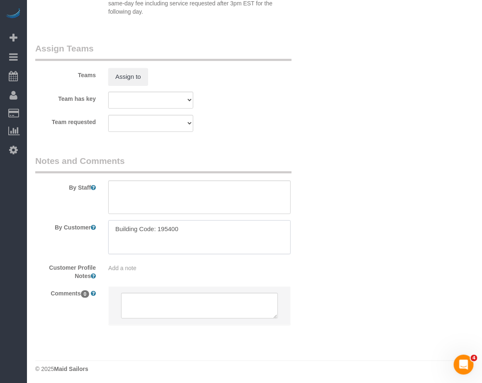
click at [141, 237] on textarea at bounding box center [199, 237] width 182 height 34
click at [115, 229] on textarea at bounding box center [199, 237] width 182 height 34
click at [218, 230] on textarea at bounding box center [199, 237] width 182 height 34
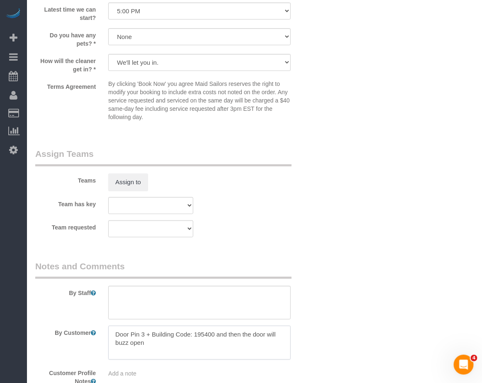
scroll to position [881, 0]
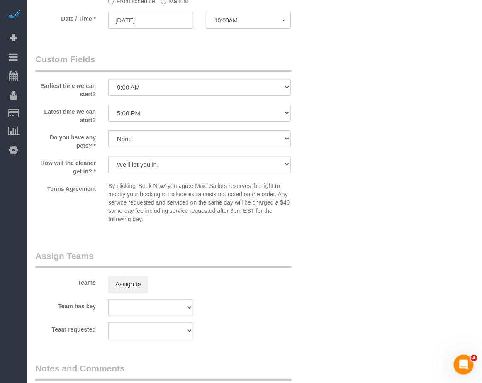
type textarea "Door Pin 3 + Building Code: 195400 and then the door will buzz open"
drag, startPoint x: 380, startPoint y: 185, endPoint x: 368, endPoint y: 189, distance: 12.5
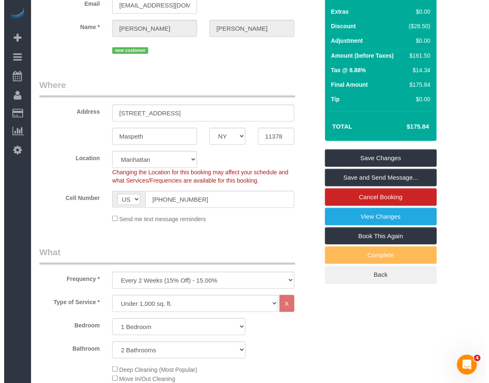
scroll to position [0, 0]
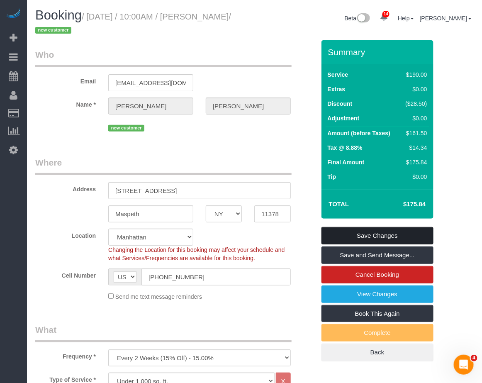
drag, startPoint x: 373, startPoint y: 234, endPoint x: 384, endPoint y: 235, distance: 11.2
click at [374, 235] on link "Save Changes" at bounding box center [377, 235] width 112 height 17
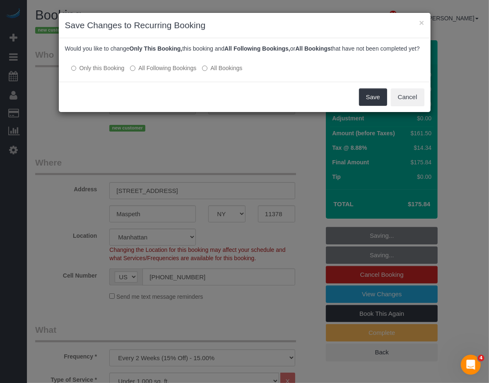
drag, startPoint x: 146, startPoint y: 78, endPoint x: 151, endPoint y: 78, distance: 5.0
click at [147, 72] on label "All Following Bookings" at bounding box center [163, 68] width 66 height 8
drag, startPoint x: 362, startPoint y: 105, endPoint x: 227, endPoint y: 111, distance: 134.8
click at [365, 106] on button "Save" at bounding box center [373, 96] width 28 height 17
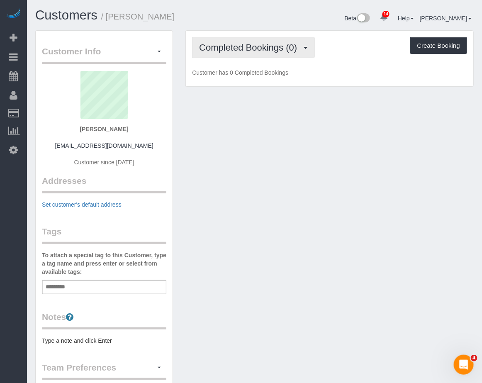
click at [246, 55] on button "Completed Bookings (0)" at bounding box center [253, 47] width 123 height 21
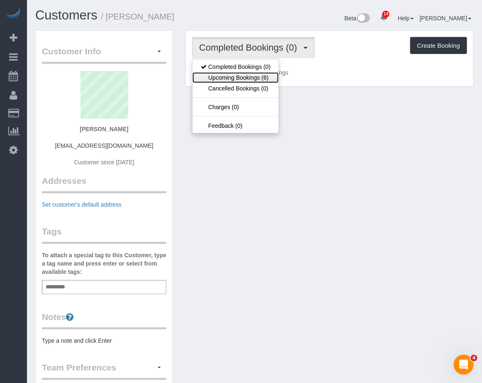
click at [246, 78] on link "Upcoming Bookings (6)" at bounding box center [235, 77] width 86 height 11
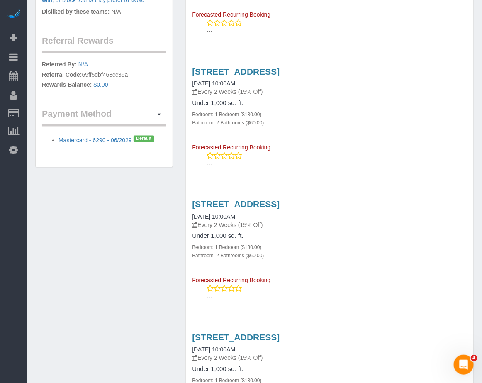
scroll to position [363, 0]
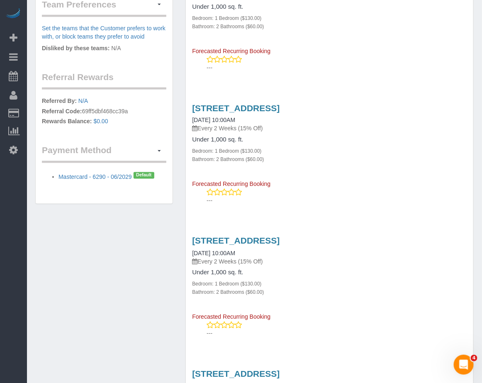
click at [391, 112] on div "[STREET_ADDRESS] [DATE] 10:00AM Every 2 Weeks (15% Off)" at bounding box center [329, 118] width 275 height 30
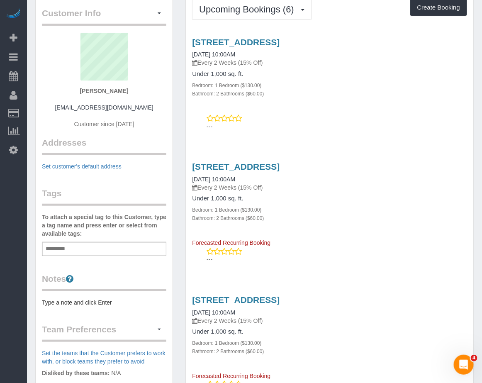
scroll to position [0, 0]
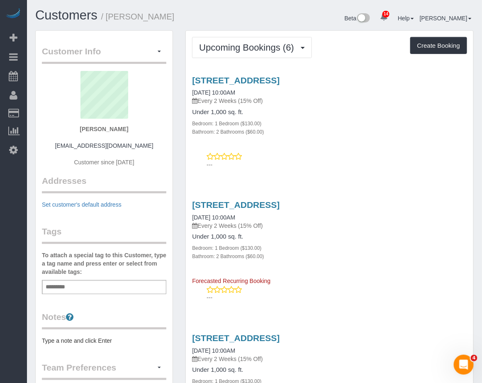
click at [427, 282] on div "[STREET_ADDRESS] [DATE] 10:00AM Every 2 Weeks (15% Off) Under 1,000 sq. ft. Bed…" at bounding box center [329, 242] width 287 height 85
click at [23, 183] on div "14 Beta Your Notifications You have 0 alerts × You have 1 to charge for [DATE] …" at bounding box center [13, 191] width 27 height 383
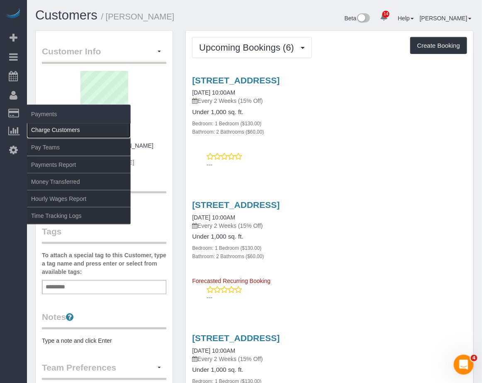
click at [44, 124] on link "Charge Customers" at bounding box center [79, 129] width 104 height 17
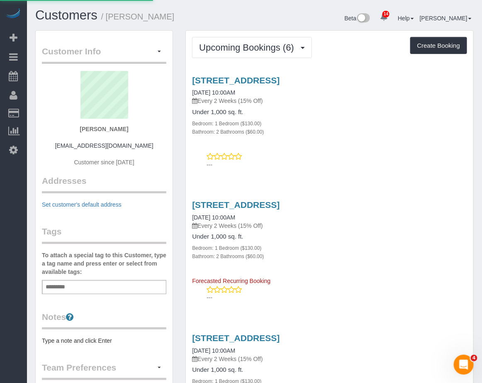
select select
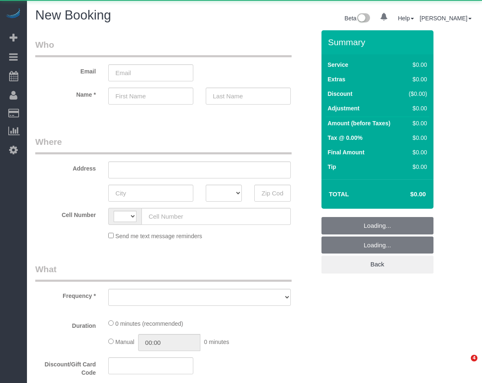
select select "number:89"
select select "number:90"
select select "string:US"
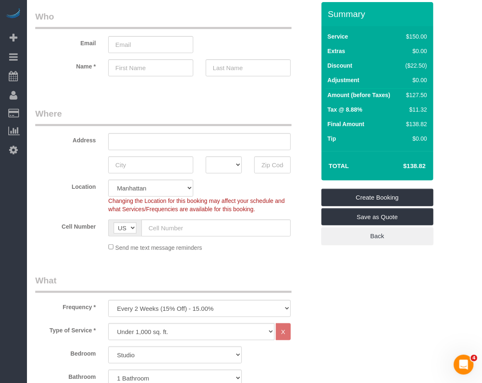
scroll to position [52, 0]
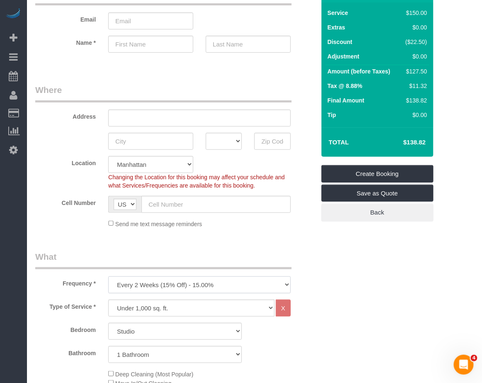
click at [283, 283] on select "One Time Weekly (20% Off) - 20.00% Every 2 Weeks (15% Off) - 15.00% Every 4 Wee…" at bounding box center [199, 284] width 182 height 17
select select "object:1376"
click at [108, 276] on select "One Time Weekly (20% Off) - 20.00% Every 2 Weeks (15% Off) - 15.00% Every 4 Wee…" at bounding box center [199, 284] width 182 height 17
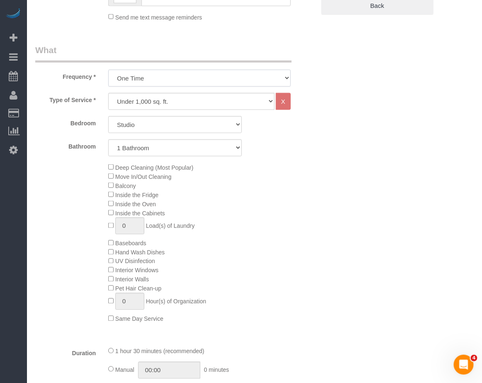
scroll to position [259, 0]
click at [162, 125] on select "Studio 1 Bedroom 2 Bedrooms 3 Bedrooms" at bounding box center [174, 123] width 133 height 17
select select "1"
click at [108, 115] on select "Studio 1 Bedroom 2 Bedrooms 3 Bedrooms" at bounding box center [174, 123] width 133 height 17
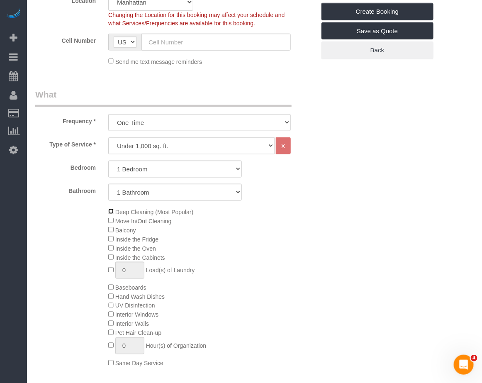
scroll to position [155, 0]
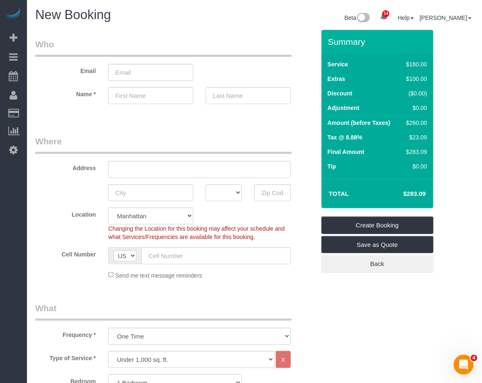
scroll to position [0, 0]
click at [136, 168] on input "text" at bounding box center [199, 169] width 182 height 17
click at [124, 167] on input "223Van brundt St" at bounding box center [199, 169] width 182 height 17
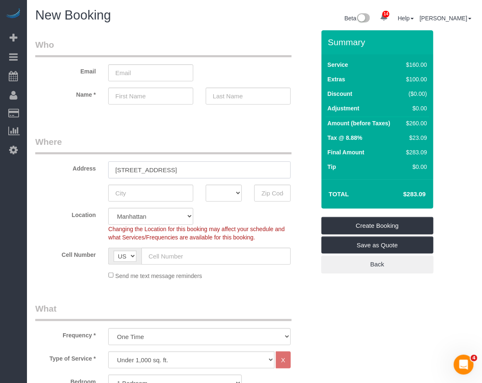
drag, startPoint x: 178, startPoint y: 169, endPoint x: 87, endPoint y: 165, distance: 91.3
click at [87, 165] on div "Address 223 Van brundt St" at bounding box center [175, 157] width 292 height 43
type input "223 Van brundt St"
click at [142, 72] on input "email" at bounding box center [150, 72] width 85 height 17
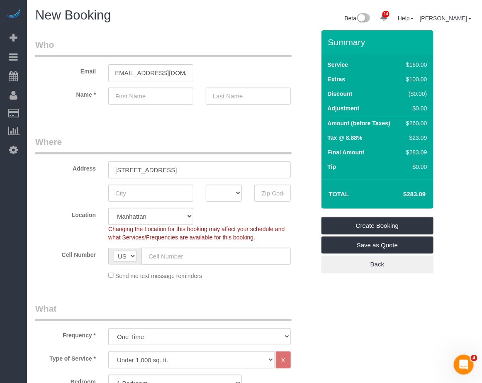
click at [121, 72] on input "isabelmeisner@gmail.com" at bounding box center [150, 72] width 85 height 17
type input "isabelmeisner@gmail.com"
click at [160, 99] on input "text" at bounding box center [150, 95] width 85 height 17
click at [150, 98] on input "text" at bounding box center [150, 95] width 85 height 17
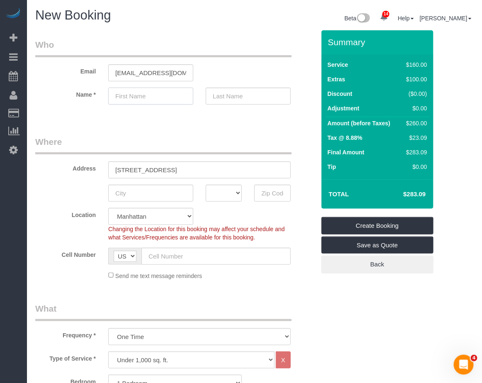
paste input "Isabel"
type input "Isabel"
click at [141, 72] on input "isabelmeisner@gmail.com" at bounding box center [150, 72] width 85 height 17
type input "isabelmiesner@gmail.com"
click at [235, 96] on input "text" at bounding box center [248, 95] width 85 height 17
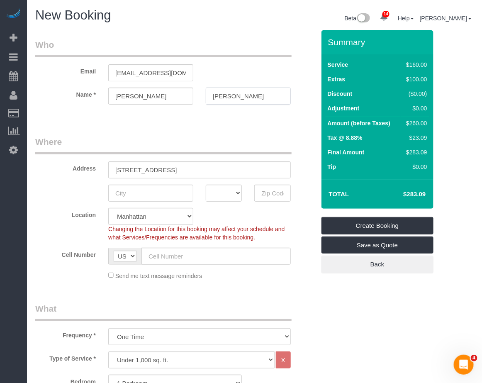
type input "Miesner"
click at [148, 195] on input "text" at bounding box center [150, 192] width 85 height 17
click at [143, 167] on input "223 Van brundt St" at bounding box center [199, 169] width 182 height 17
click at [171, 168] on input "223 Van Brundt St" at bounding box center [199, 169] width 182 height 17
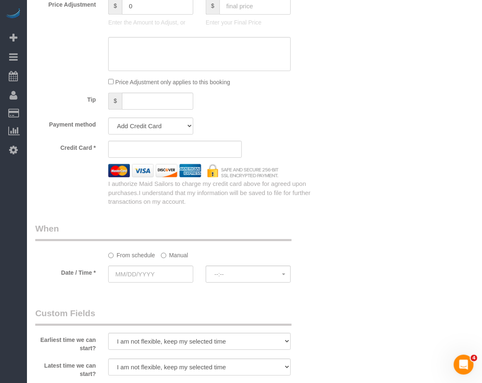
scroll to position [674, 0]
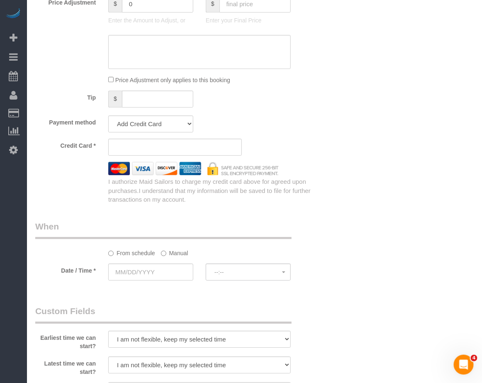
type input "223 Van Brundt Street 1L"
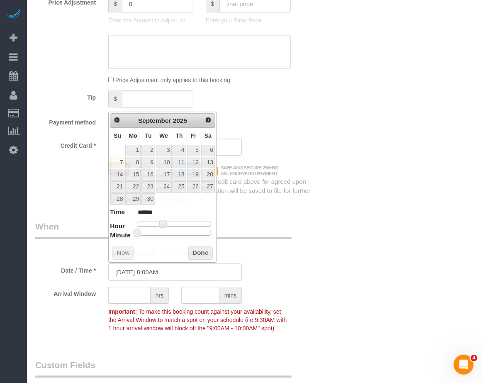
click at [165, 271] on input "09/07/2025 8:00AM" at bounding box center [174, 271] width 133 height 17
click at [133, 164] on link "8" at bounding box center [132, 162] width 15 height 11
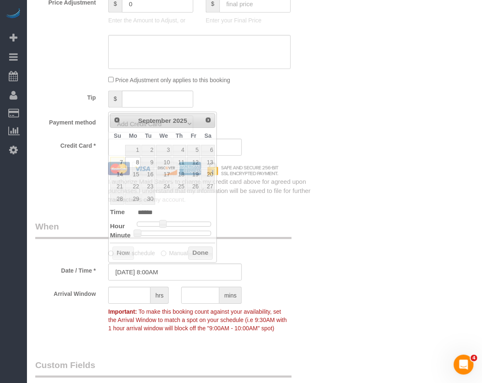
click at [293, 218] on div "Who Email isabelmiesner@gmail.com Name * Isabel Miesner Where Address 223 Van B…" at bounding box center [175, 73] width 292 height 1433
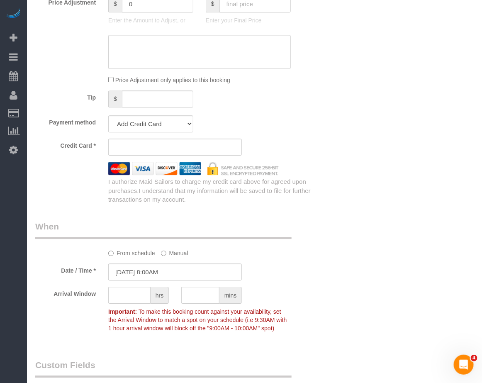
click at [304, 126] on div "Payment method Add Credit Card Cash Check Paypal" at bounding box center [175, 123] width 292 height 17
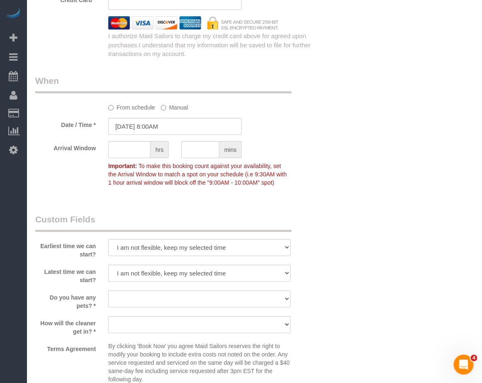
scroll to position [829, 0]
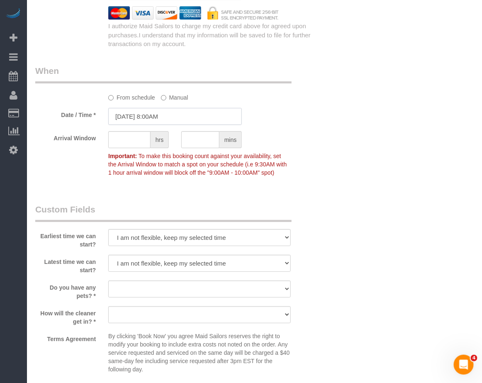
click at [165, 119] on input "09/08/2025 8:00AM" at bounding box center [174, 116] width 133 height 17
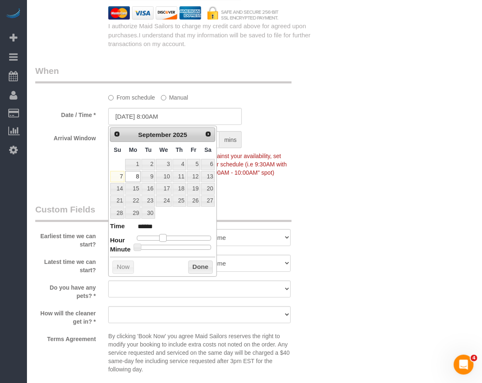
type input "09/08/2025 9:00AM"
type input "******"
type input "09/08/2025 10:00AM"
type input "*******"
type input "09/08/2025 11:00AM"
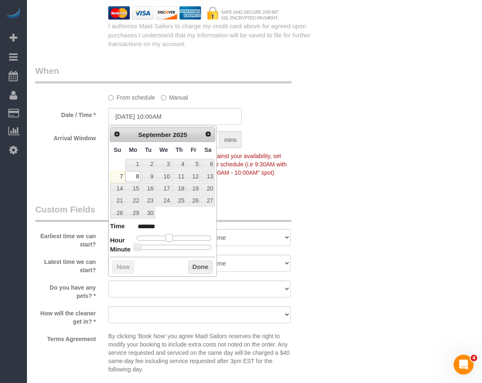
type input "*******"
type input "09/08/2025 12:00PM"
type input "*******"
type input "09/08/2025 1:00PM"
type input "******"
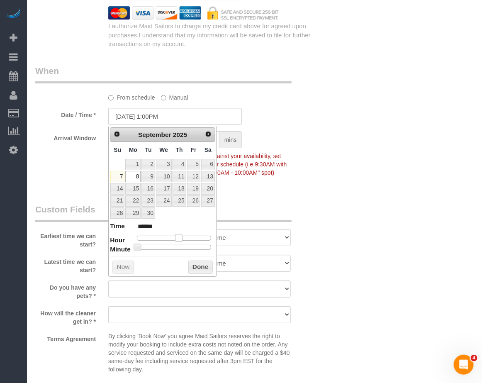
type input "09/08/2025 2:00PM"
type input "******"
type input "09/08/2025 3:00PM"
type input "******"
drag, startPoint x: 164, startPoint y: 239, endPoint x: 189, endPoint y: 240, distance: 24.5
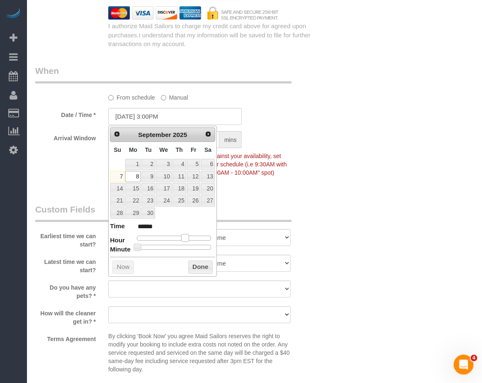
click at [189, 240] on span at bounding box center [184, 237] width 7 height 7
type input "09/08/2025 4:00PM"
type input "******"
drag, startPoint x: 182, startPoint y: 237, endPoint x: 187, endPoint y: 237, distance: 4.6
click at [187, 237] on span at bounding box center [187, 237] width 7 height 7
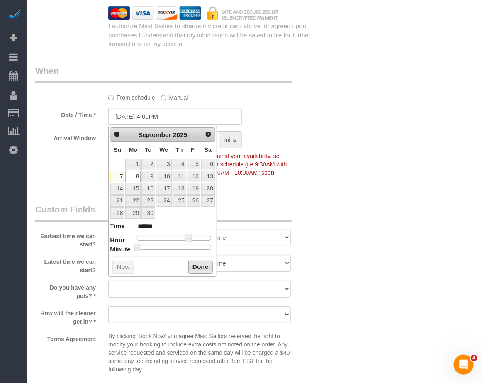
click at [198, 268] on button "Done" at bounding box center [200, 266] width 24 height 13
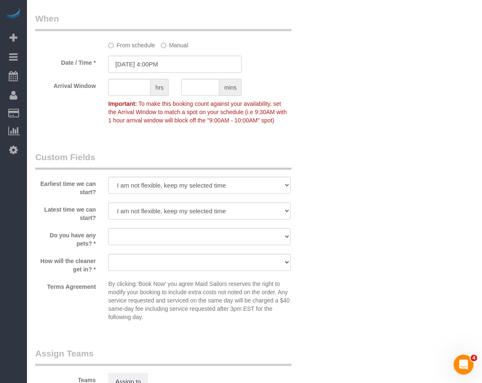
scroll to position [881, 0]
drag, startPoint x: 202, startPoint y: 235, endPoint x: 206, endPoint y: 240, distance: 6.3
click at [202, 236] on select "Dog Cat None" at bounding box center [199, 236] width 182 height 17
select select "number:15"
click at [108, 228] on select "Dog Cat None" at bounding box center [199, 236] width 182 height 17
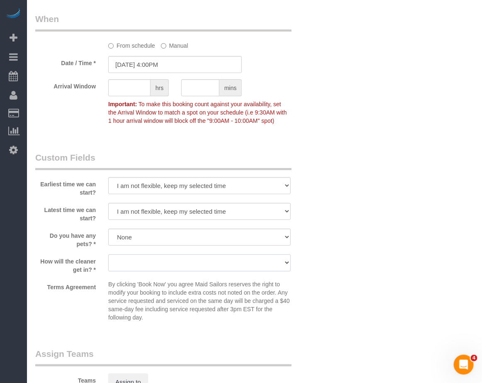
click at [191, 267] on select "We'll let you in. Doorman/Front Desk has the key. Other (Provide details)" at bounding box center [199, 262] width 182 height 17
select select "number:5"
click at [108, 254] on select "We'll let you in. Doorman/Front Desk has the key. Other (Provide details)" at bounding box center [199, 262] width 182 height 17
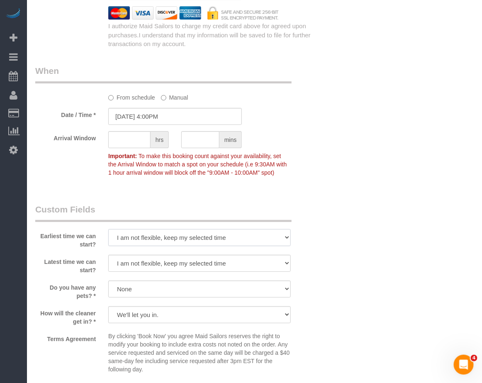
click at [264, 235] on select "I am not flexible, keep my selected time 8:00 AM 9:00 AM 10:00 AM 11:00 AM 12:0…" at bounding box center [199, 237] width 182 height 17
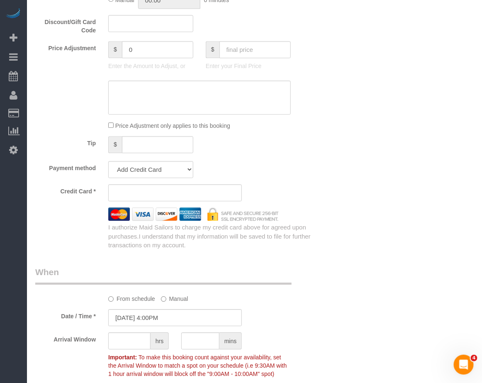
scroll to position [777, 0]
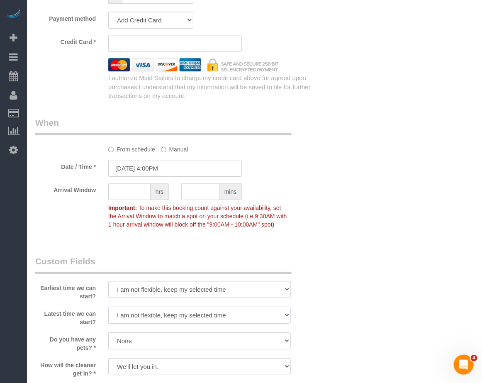
click at [262, 314] on select "I am not flexible, keep my selected time 8:00 AM 9:00 AM 10:00 AM 11:00 AM 12:0…" at bounding box center [199, 314] width 182 height 17
select select "number:79"
click at [108, 306] on select "I am not flexible, keep my selected time 8:00 AM 9:00 AM 10:00 AM 11:00 AM 12:0…" at bounding box center [199, 314] width 182 height 17
click at [237, 281] on select "I am not flexible, keep my selected time 8:00 AM 9:00 AM 10:00 AM 11:00 AM 12:0…" at bounding box center [199, 289] width 182 height 17
select select "number:63"
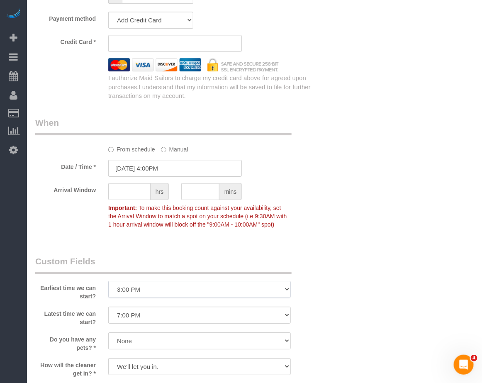
click at [108, 281] on select "I am not flexible, keep my selected time 8:00 AM 9:00 AM 10:00 AM 11:00 AM 12:0…" at bounding box center [199, 289] width 182 height 17
click at [312, 202] on div "Arrival Window hrs mins Important: To make this booking count against your avai…" at bounding box center [175, 207] width 292 height 49
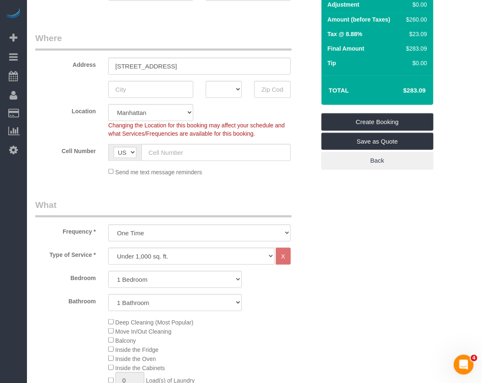
scroll to position [52, 0]
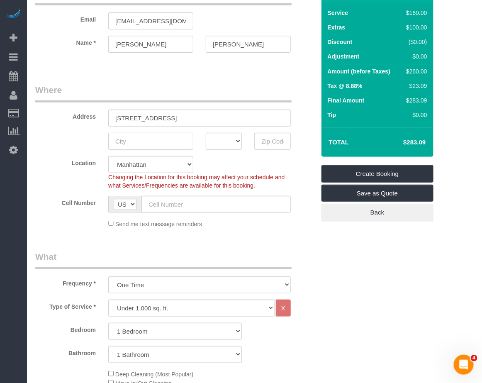
click at [178, 140] on input "text" at bounding box center [150, 141] width 85 height 17
type input "[GEOGRAPHIC_DATA]"
click at [276, 145] on input "text" at bounding box center [272, 141] width 36 height 17
paste input "11231"
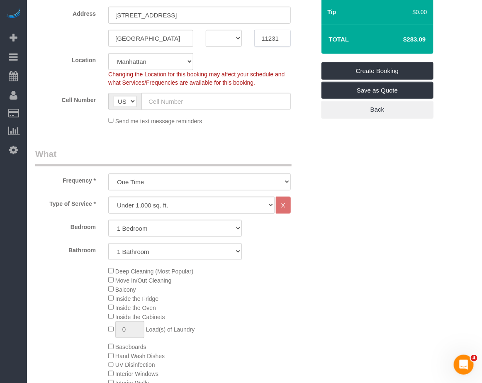
scroll to position [155, 0]
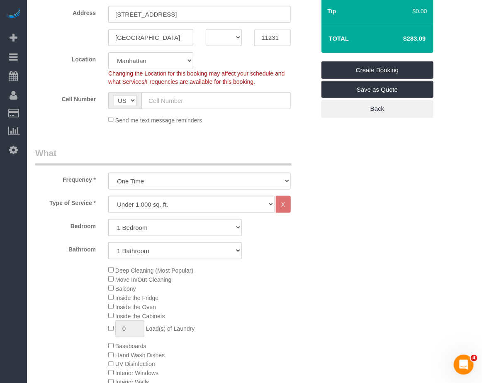
type input "11231"
click at [238, 36] on select "AK AL AR AZ CA CO CT DC DE FL GA HI IA ID IL IN KS KY LA MA MD ME MI MN MO MS M…" at bounding box center [224, 37] width 36 height 17
select select "6"
select select "object:3796"
select select "1"
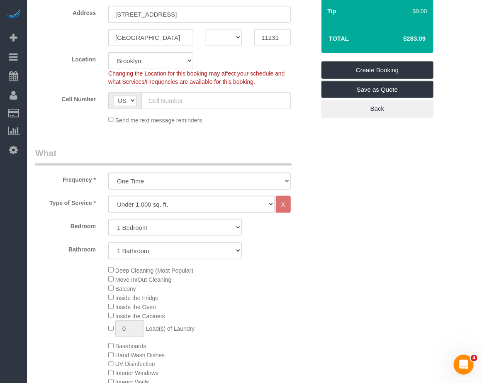
select select "NY"
click at [206, 29] on select "AK AL AR AZ CA CO CT DC DE FL GA HI IA ID IL IN KS KY LA MA MD ME MI MN MO MS M…" at bounding box center [224, 37] width 36 height 17
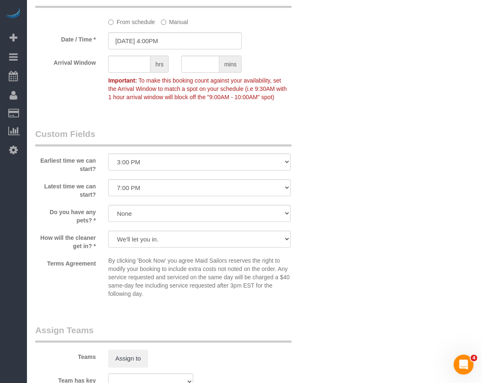
scroll to position [1110, 0]
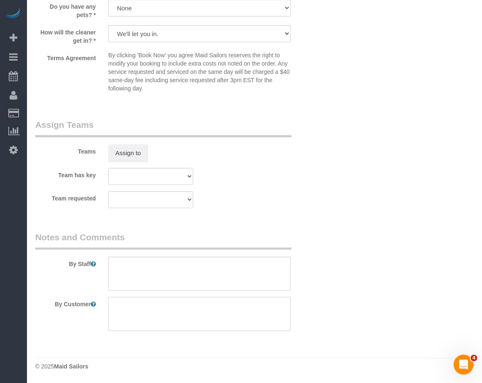
drag, startPoint x: 166, startPoint y: 317, endPoint x: 170, endPoint y: 318, distance: 4.2
click at [166, 318] on textarea at bounding box center [199, 314] width 182 height 34
click at [307, 363] on div "© 2025 Maid Sailors" at bounding box center [254, 366] width 438 height 8
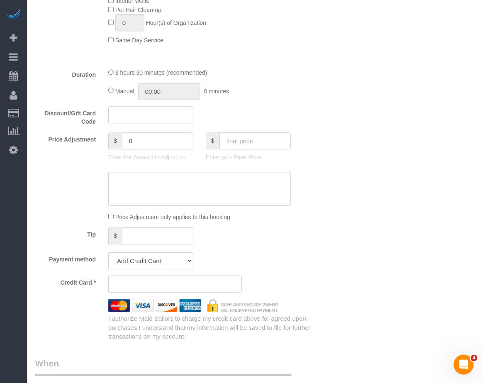
scroll to position [540, 0]
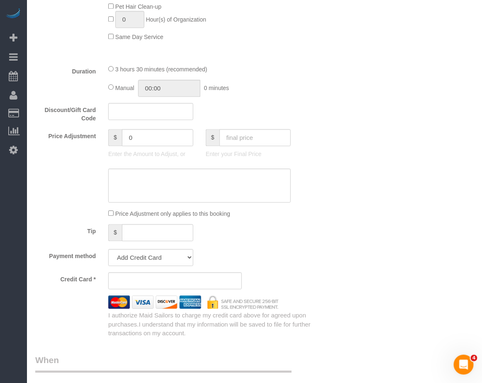
click at [259, 351] on div "Who Email isabelmiesner@gmail.com Name * Isabel Miesner Where Address 223 Van B…" at bounding box center [175, 206] width 292 height 1433
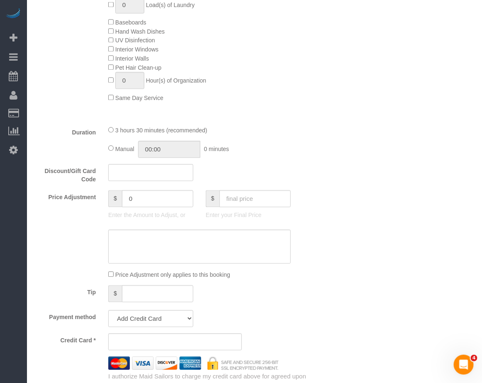
scroll to position [385, 0]
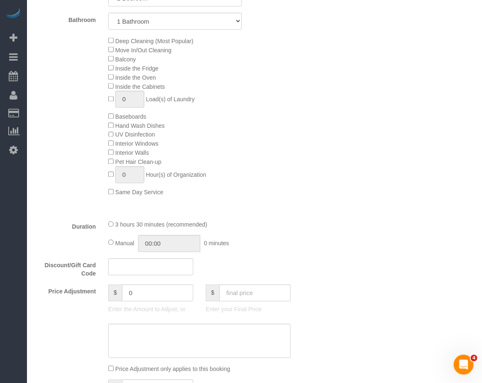
click at [318, 366] on div "Price Adjustment only applies to this booking" at bounding box center [175, 368] width 292 height 9
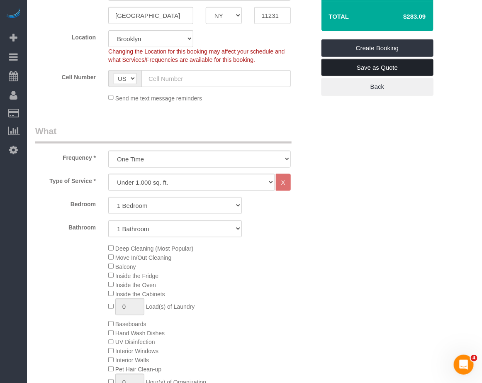
scroll to position [22, 0]
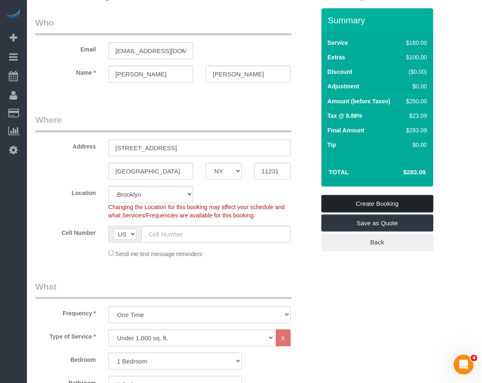
click at [382, 199] on link "Create Booking" at bounding box center [377, 203] width 112 height 17
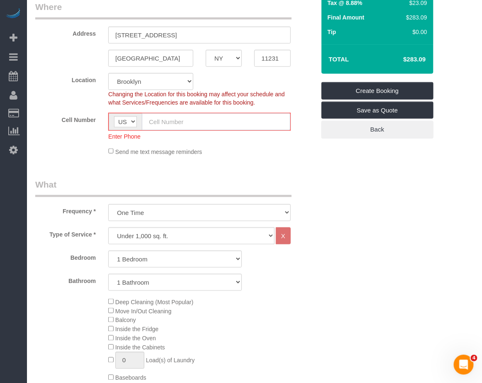
click at [207, 117] on input "text" at bounding box center [216, 121] width 148 height 17
click at [181, 124] on input "text" at bounding box center [216, 121] width 148 height 17
paste input "(310) 367-1352"
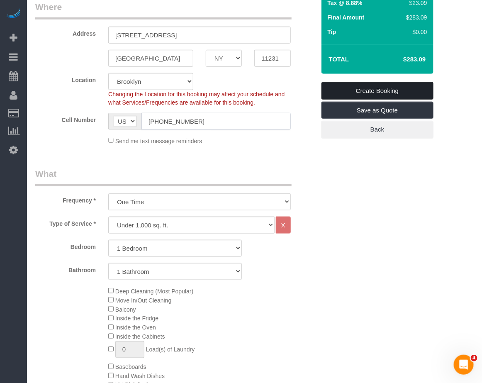
type input "(310) 367-1352"
click at [383, 86] on link "Create Booking" at bounding box center [377, 90] width 112 height 17
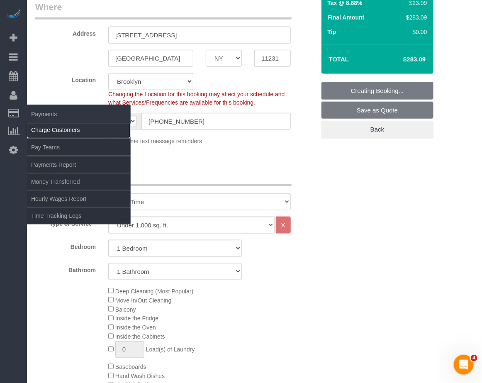
scroll to position [135, 0]
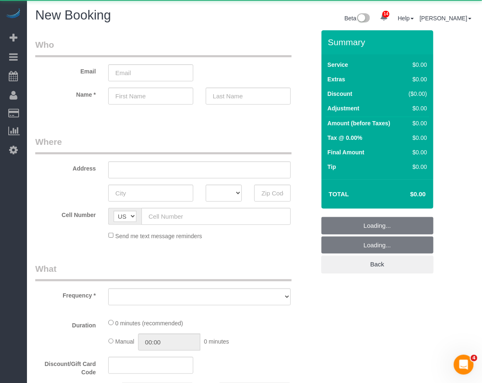
select select "object:4801"
select select "number:89"
select select "number:90"
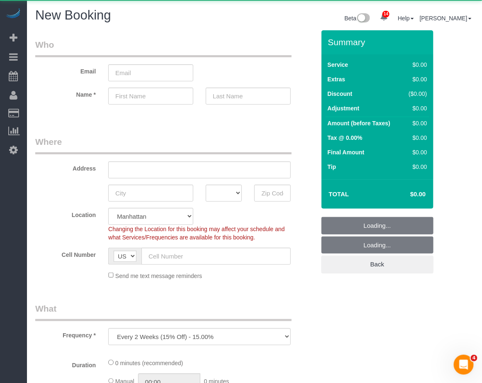
select select "object:4908"
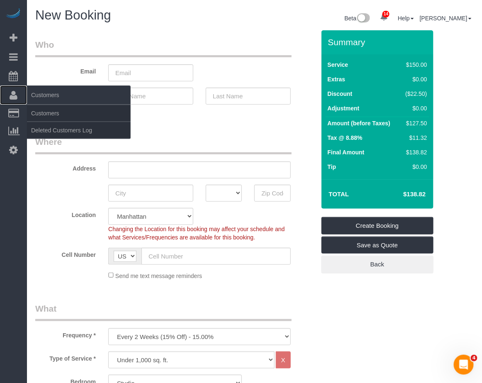
drag, startPoint x: 27, startPoint y: 0, endPoint x: 10, endPoint y: 88, distance: 89.4
click at [9, 90] on link "Customers" at bounding box center [13, 94] width 27 height 19
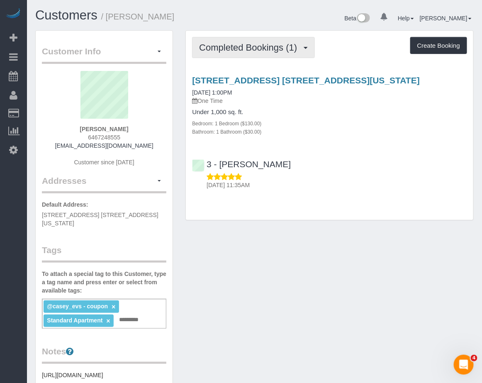
click at [228, 52] on button "Completed Bookings (1)" at bounding box center [253, 47] width 123 height 21
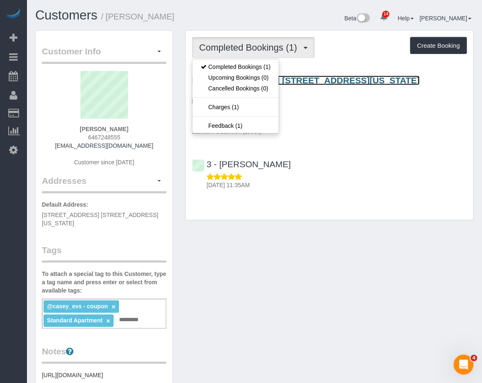
click at [296, 78] on link "[STREET_ADDRESS] [STREET_ADDRESS][US_STATE]" at bounding box center [306, 80] width 228 height 10
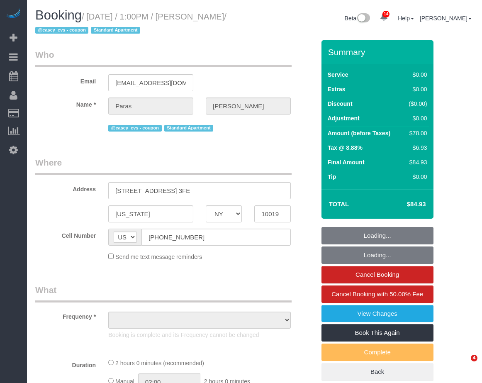
select select "NY"
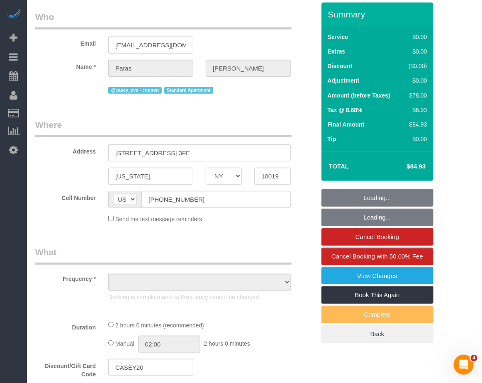
select select "string:stripe-pm_1S2bPS4VGloSiKo7w4JyxUZH"
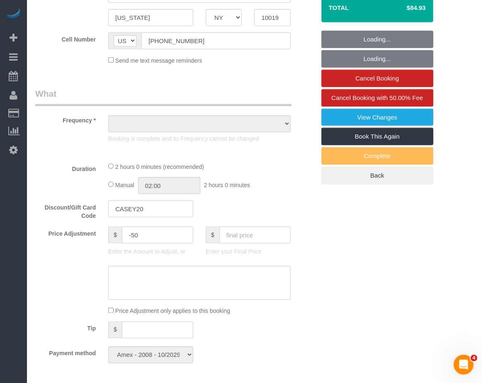
select select "object:759"
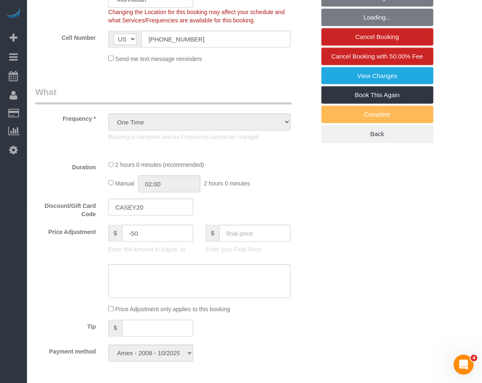
select select "1"
select select "number:59"
select select "number:78"
select select "number:15"
select select "number:5"
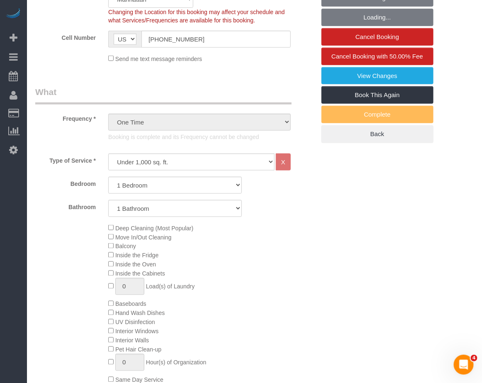
select select "object:1441"
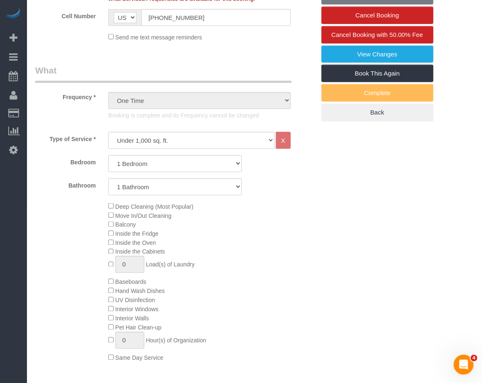
select select "spot1"
select select "1"
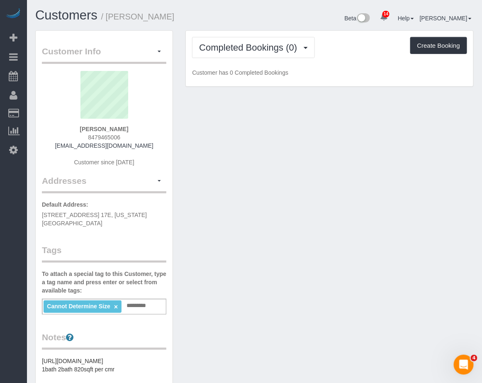
click at [206, 308] on div "Customer Info Edit Contact Info Send Message Email Preferences Special Sales Ta…" at bounding box center [254, 317] width 451 height 574
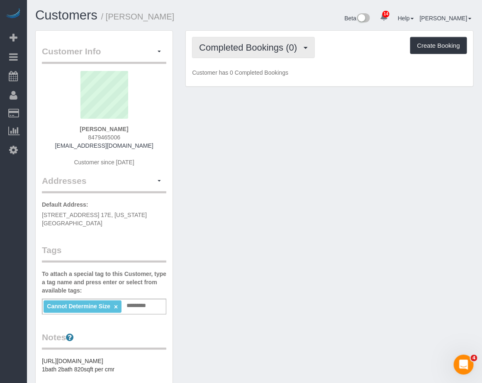
click at [283, 48] on span "Completed Bookings (0)" at bounding box center [250, 47] width 102 height 10
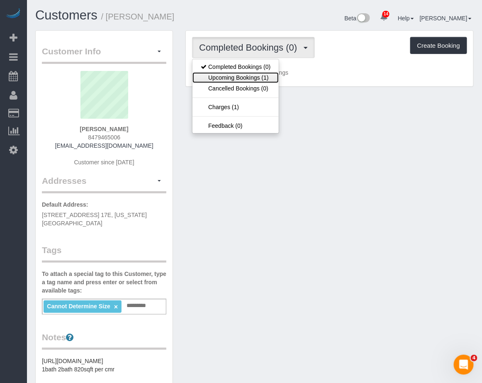
click at [254, 80] on link "Upcoming Bookings (1)" at bounding box center [235, 77] width 86 height 11
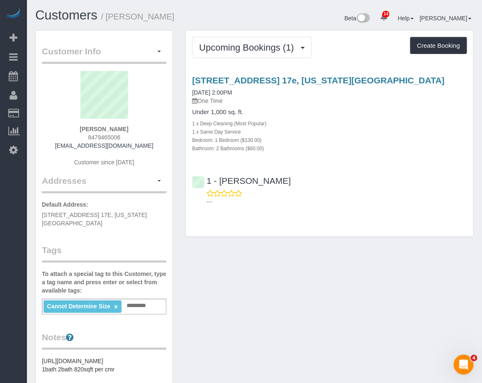
click at [390, 334] on div "Customer Info Edit Contact Info Send Message Email Preferences Special Sales Ta…" at bounding box center [254, 317] width 451 height 574
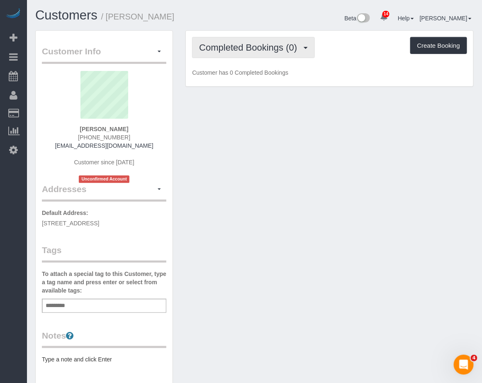
click at [226, 51] on span "Completed Bookings (0)" at bounding box center [250, 47] width 102 height 10
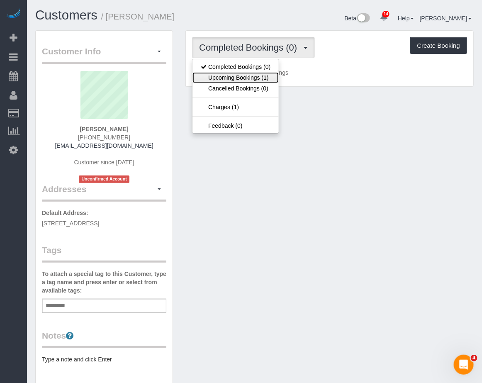
click at [228, 78] on link "Upcoming Bookings (1)" at bounding box center [235, 77] width 86 height 11
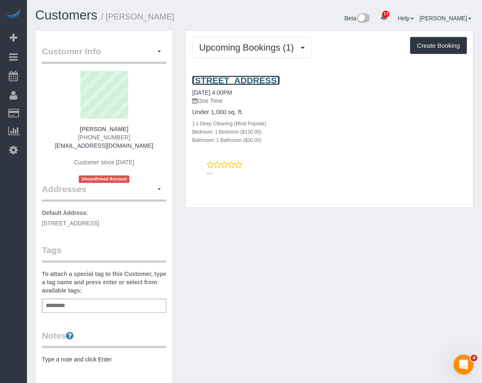
click at [247, 82] on link "[STREET_ADDRESS]" at bounding box center [235, 80] width 87 height 10
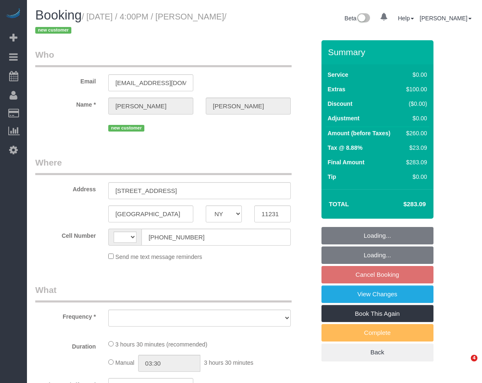
select select "NY"
select select "string:stripe-pm_1S4lke4VGloSiKo76CilTlp5"
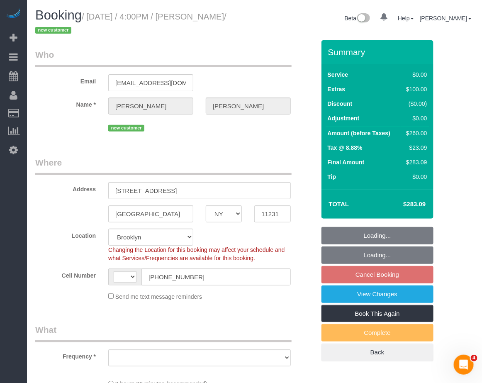
select select "string:[GEOGRAPHIC_DATA]"
select select "object:742"
select select "spot4"
select select "number:63"
select select "number:79"
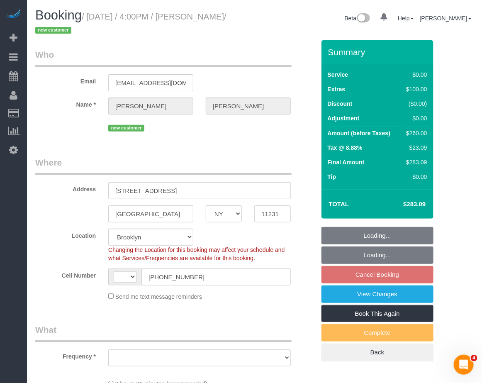
select select "number:15"
select select "number:5"
select select "object:1370"
select select "1"
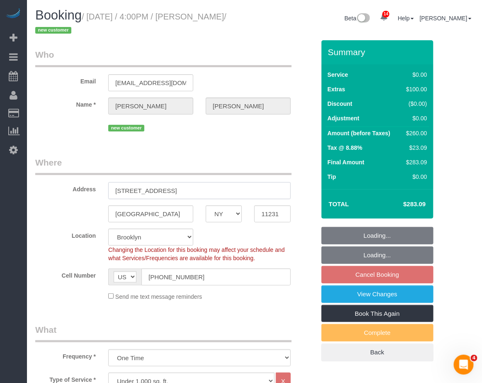
click at [180, 191] on input "[STREET_ADDRESS]" at bounding box center [199, 190] width 182 height 17
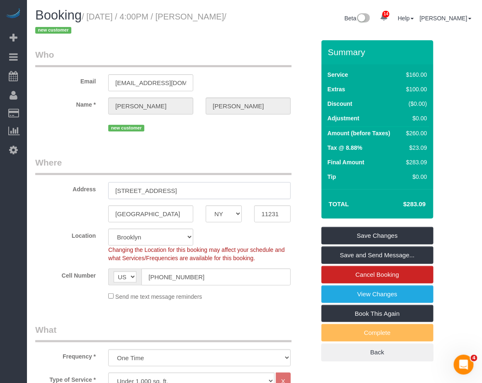
click at [179, 189] on input "[STREET_ADDRESS]" at bounding box center [199, 190] width 182 height 17
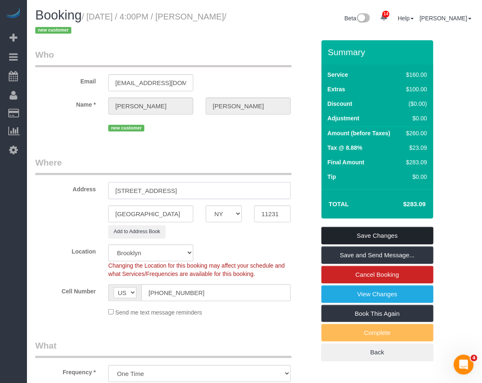
type input "[STREET_ADDRESS]"
click at [378, 231] on link "Save Changes" at bounding box center [377, 235] width 112 height 17
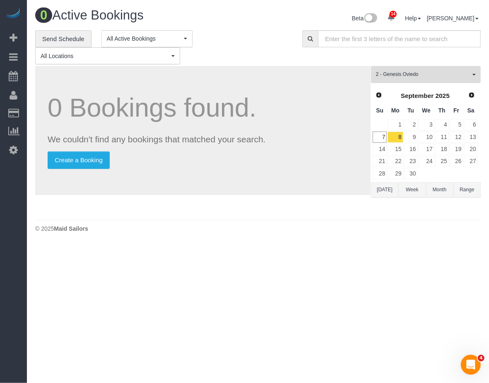
click at [401, 73] on span "2 - Genesis Oviedo" at bounding box center [423, 74] width 94 height 7
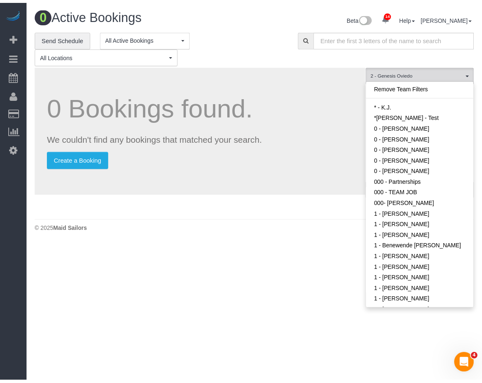
scroll to position [415, 0]
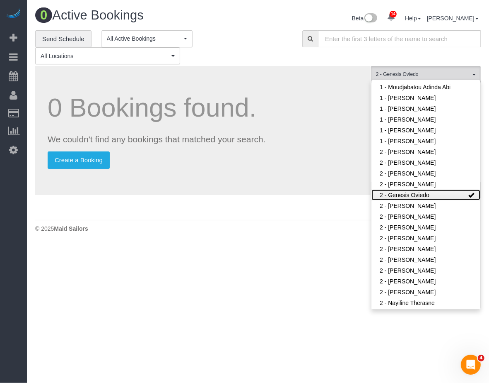
click at [403, 192] on link "2 - Genesis Oviedo" at bounding box center [426, 194] width 109 height 11
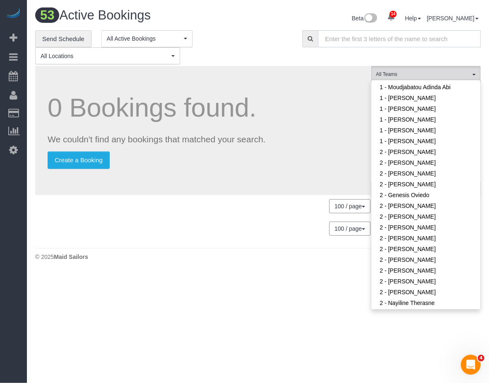
click at [377, 42] on input "text" at bounding box center [399, 38] width 163 height 17
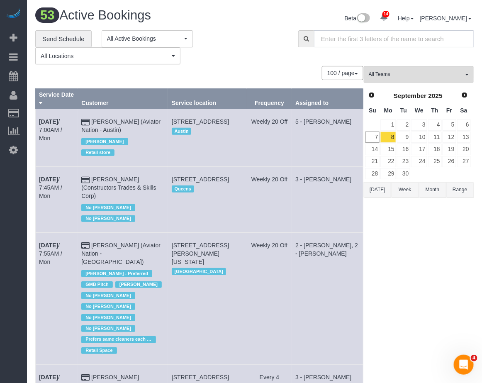
click at [356, 42] on input "text" at bounding box center [394, 38] width 160 height 17
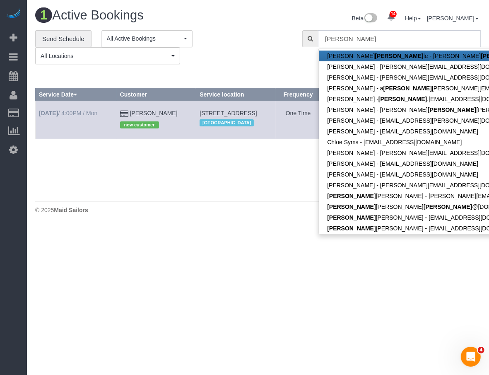
type input "[PERSON_NAME]"
click at [69, 112] on link "[DATE] 4:00PM / Mon" at bounding box center [68, 113] width 58 height 7
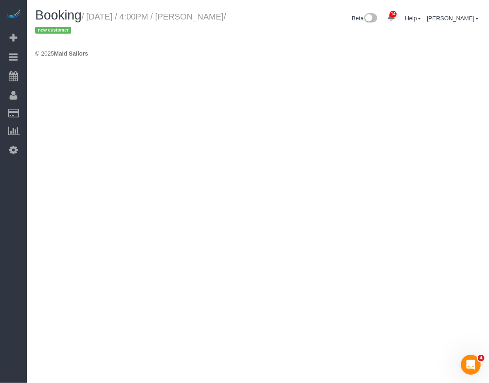
select select "NY"
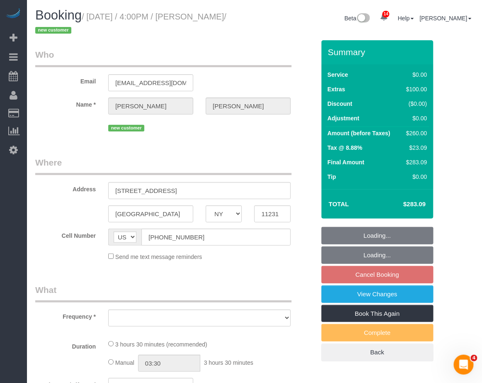
select select "object:3675"
select select "spot59"
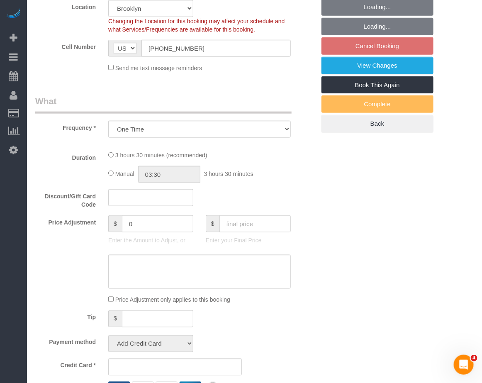
select select "1"
select select "number:63"
select select "number:79"
select select "number:15"
select select "number:5"
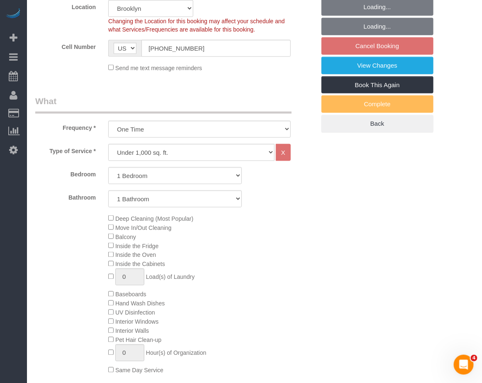
select select "string:stripe-pm_1S4lke4VGloSiKo76CilTlp5"
select select "object:4305"
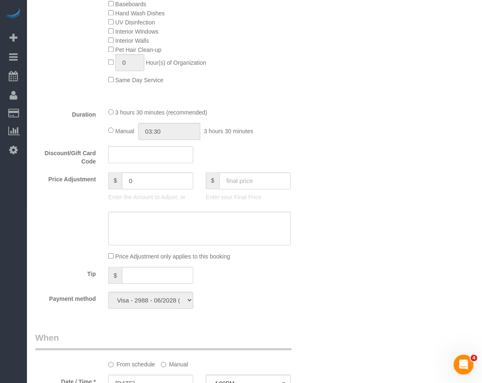
select select "1"
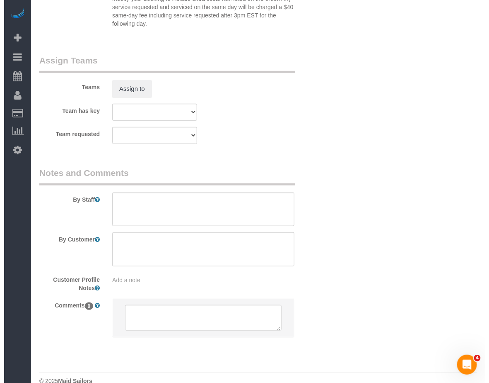
scroll to position [1088, 0]
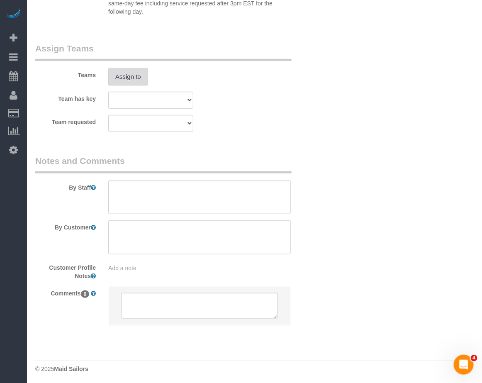
click at [129, 79] on button "Assign to" at bounding box center [128, 76] width 40 height 17
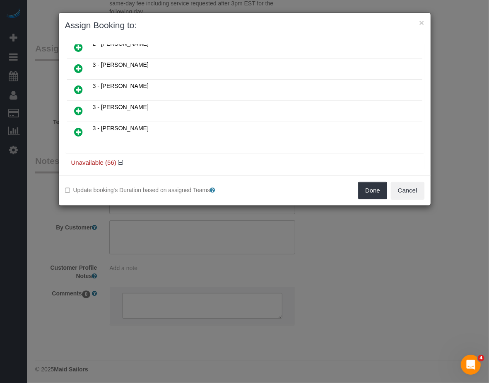
scroll to position [259, 0]
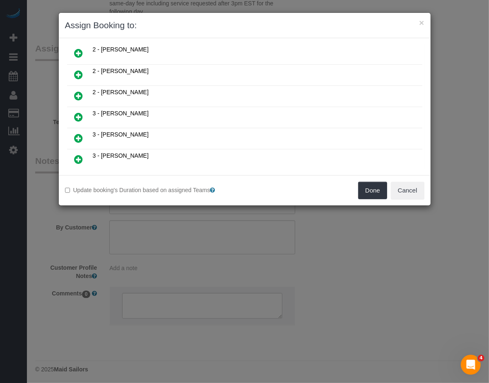
click at [77, 133] on icon at bounding box center [79, 138] width 9 height 10
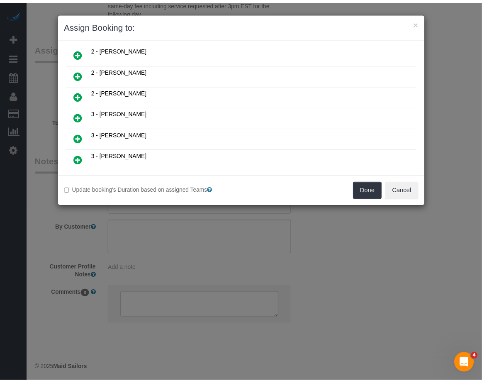
scroll to position [279, 0]
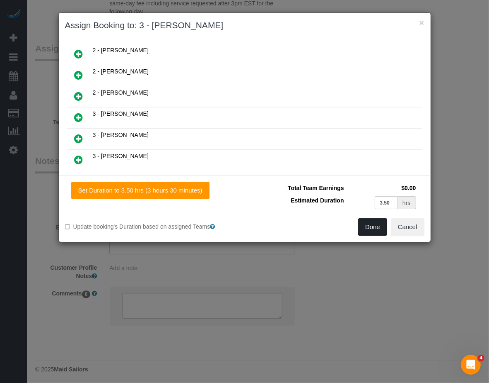
click at [374, 227] on button "Done" at bounding box center [373, 226] width 29 height 17
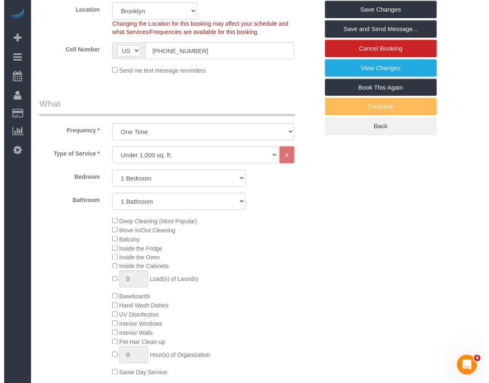
scroll to position [207, 0]
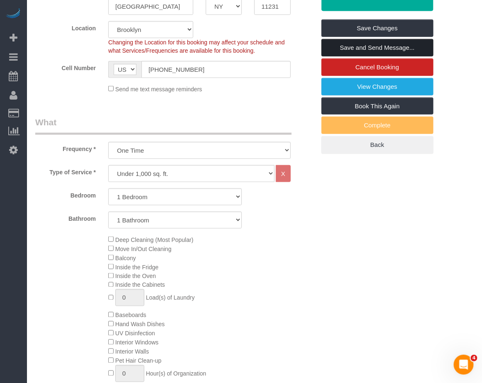
click at [334, 50] on link "Save and Send Message..." at bounding box center [377, 47] width 112 height 17
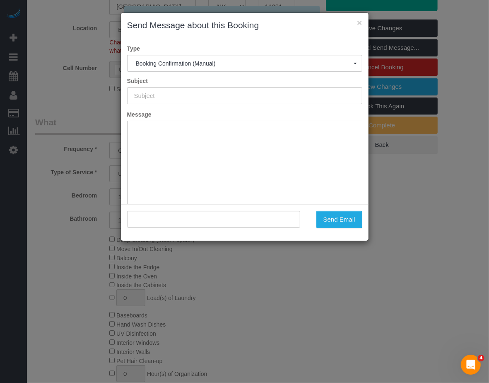
type input "Cleaning Confirmed for [DATE] 4:00pm"
type input ""[PERSON_NAME]" <[EMAIL_ADDRESS][DOMAIN_NAME]>"
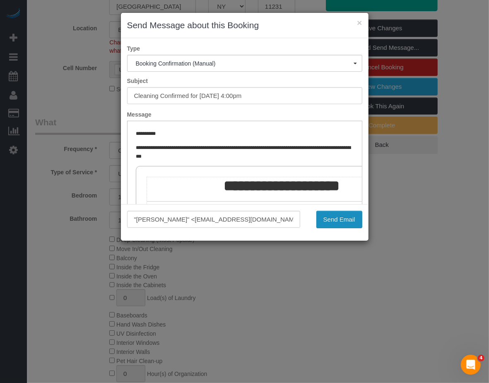
click at [330, 216] on button "Send Email" at bounding box center [340, 219] width 46 height 17
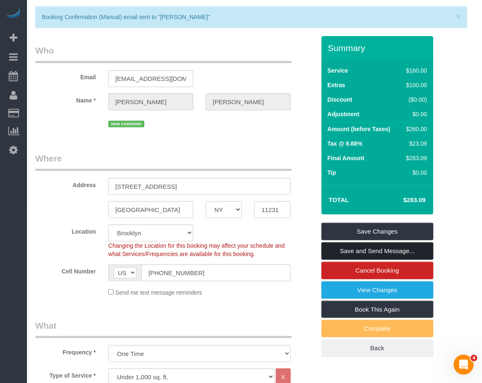
scroll to position [30, 0]
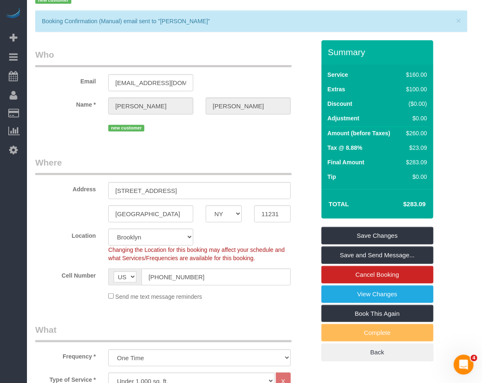
drag, startPoint x: 207, startPoint y: 193, endPoint x: 110, endPoint y: 192, distance: 97.4
click at [110, 192] on input "[STREET_ADDRESS]" at bounding box center [199, 190] width 182 height 17
click at [270, 216] on input "11231" at bounding box center [272, 213] width 36 height 17
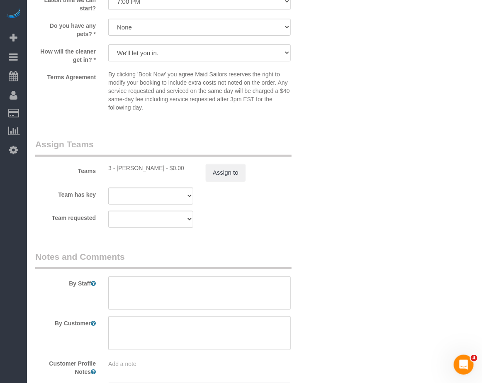
scroll to position [1122, 0]
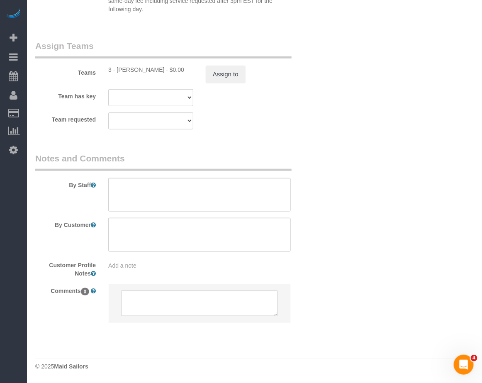
click at [148, 273] on div "Customer Profile Notes Add a note" at bounding box center [175, 267] width 292 height 19
click at [148, 268] on div "Add a note" at bounding box center [199, 265] width 182 height 8
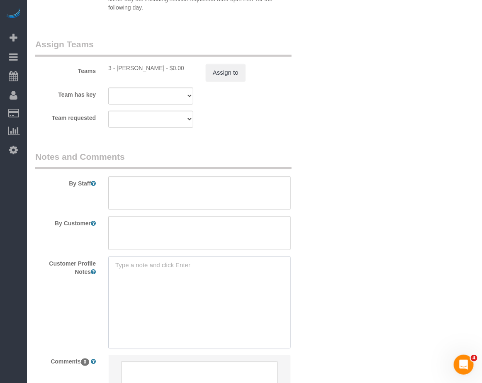
click at [121, 267] on textarea at bounding box center [199, 302] width 182 height 92
type textarea "Address unlisted"
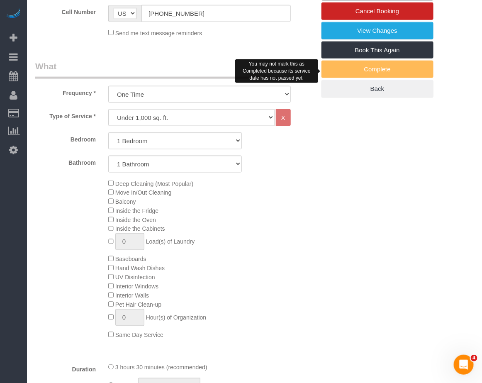
scroll to position [241, 0]
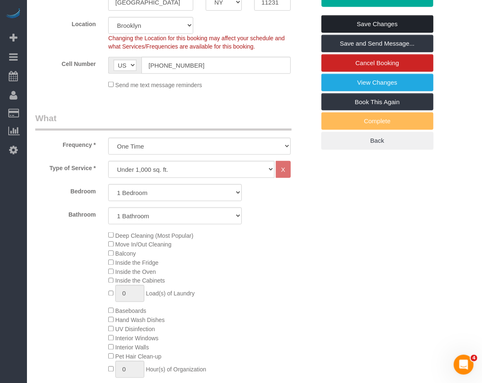
click at [371, 22] on link "Save Changes" at bounding box center [377, 23] width 112 height 17
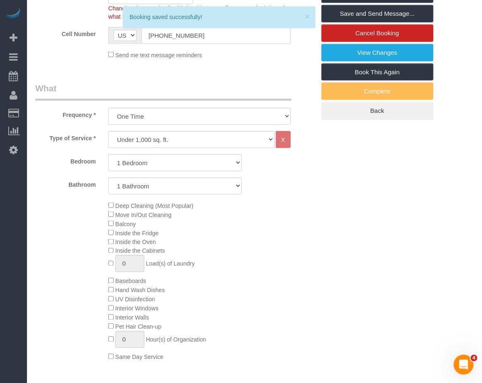
scroll to position [211, 0]
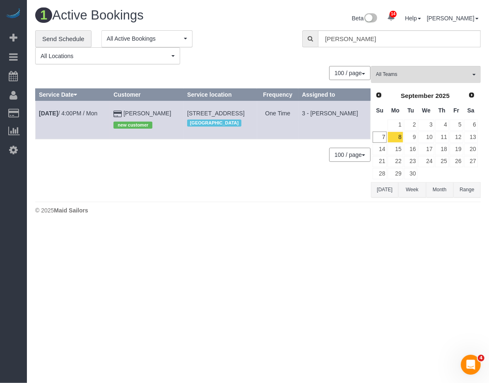
click at [379, 327] on body "14 Beta Your Notifications You have 0 alerts × You have 2 to charge for [DATE] …" at bounding box center [244, 191] width 489 height 383
drag, startPoint x: 268, startPoint y: 313, endPoint x: 271, endPoint y: 309, distance: 4.8
click at [269, 314] on body "14 Beta Your Notifications You have 0 alerts × You have 2 to charge for [DATE] …" at bounding box center [244, 191] width 489 height 383
click at [67, 116] on link "[DATE] 4:00PM / Mon" at bounding box center [68, 113] width 58 height 7
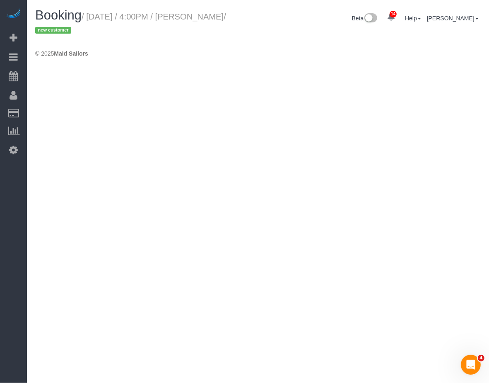
select select "NY"
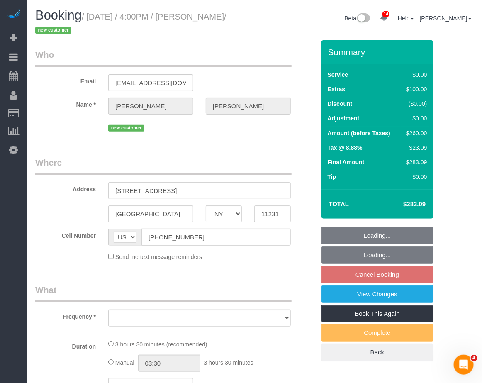
select select "object:6642"
select select "number:63"
select select "number:79"
select select "number:15"
select select "number:5"
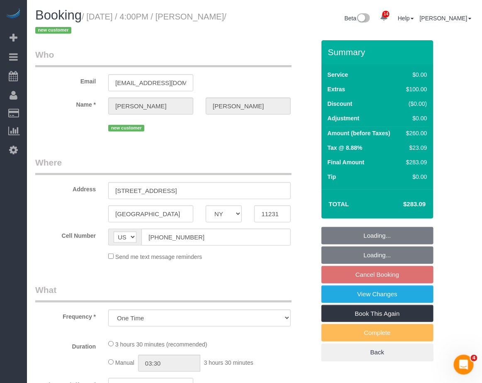
select select "string:stripe-pm_1S4lke4VGloSiKo76CilTlp5"
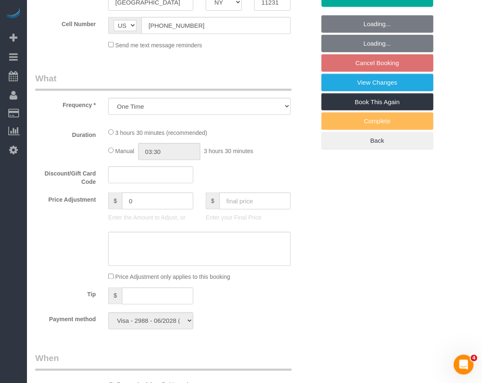
select select "spot113"
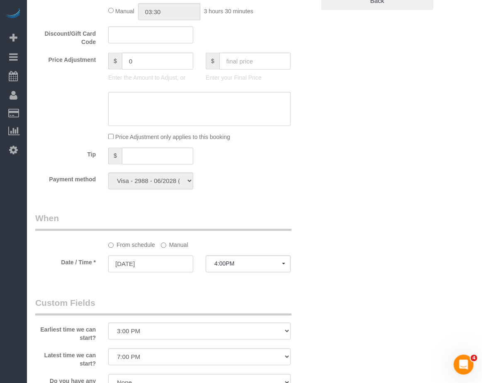
select select "1"
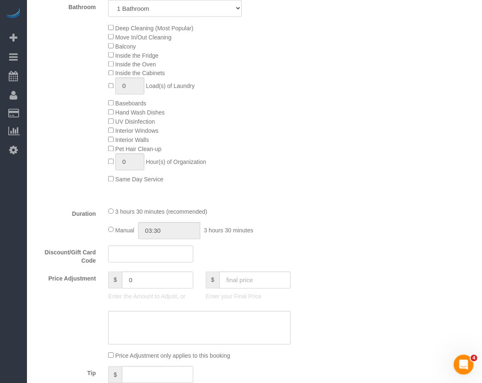
select select "object:7274"
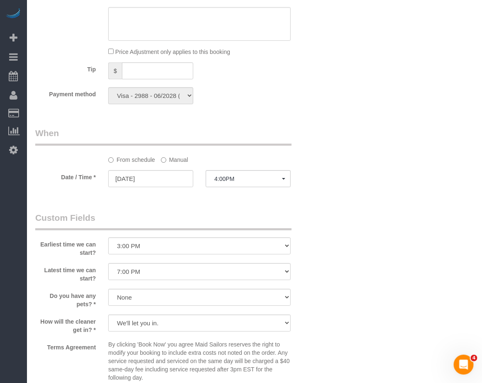
select select "1"
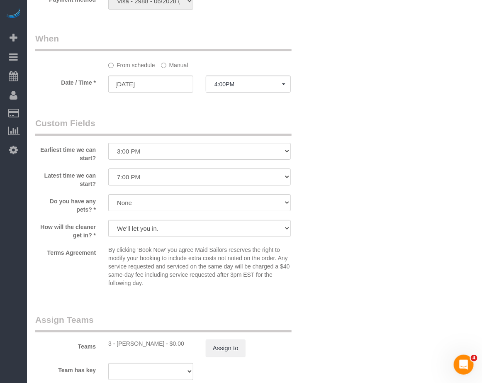
select select "spot167"
click at [178, 69] on label "Manual" at bounding box center [174, 63] width 27 height 11
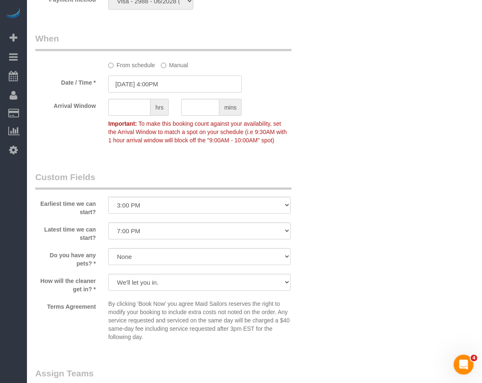
click at [164, 85] on input "09/08/2025 4:00PM" at bounding box center [174, 83] width 133 height 17
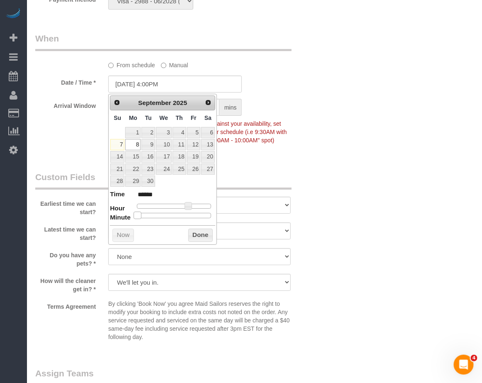
type input "09/08/2025 4:05PM"
type input "******"
type input "09/08/2025 4:10PM"
type input "******"
type input "09/08/2025 4:15PM"
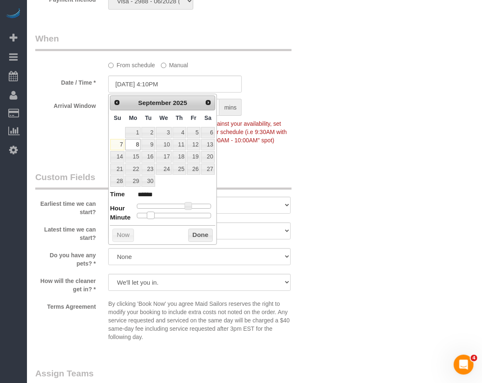
type input "******"
type input "09/08/2025 4:20PM"
type input "******"
type input "09/08/2025 4:25PM"
type input "******"
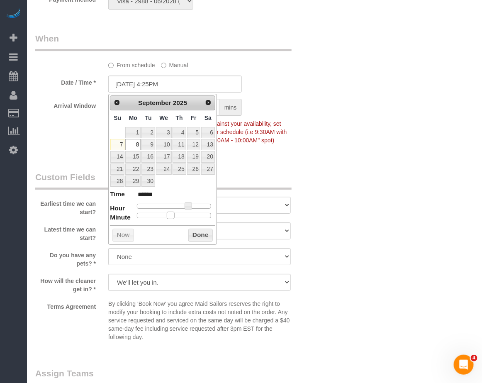
type input "09/08/2025 4:30PM"
type input "******"
drag, startPoint x: 137, startPoint y: 216, endPoint x: 177, endPoint y: 216, distance: 40.6
click at [177, 216] on span at bounding box center [176, 214] width 7 height 7
click at [189, 233] on button "Done" at bounding box center [200, 234] width 24 height 13
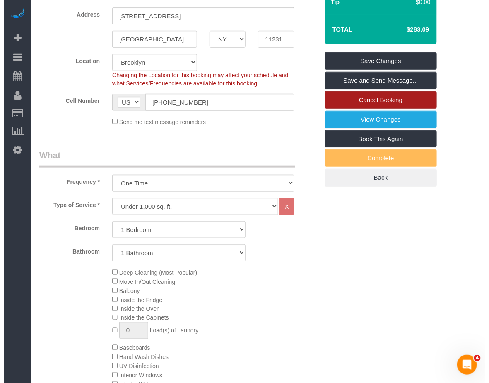
scroll to position [143, 0]
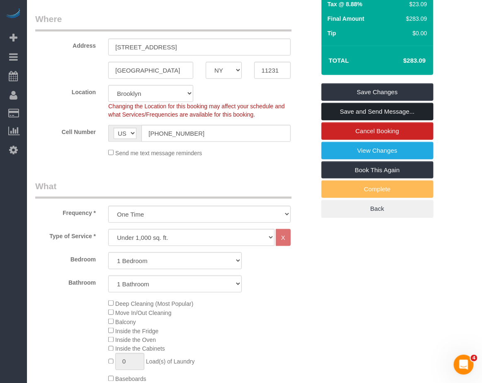
click at [367, 116] on link "Save and Send Message..." at bounding box center [377, 111] width 112 height 17
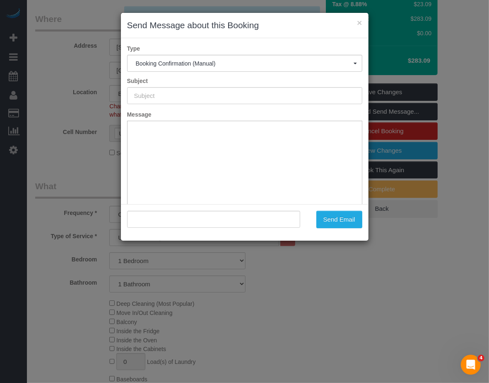
type input "Cleaning Confirmed for 09/08/2025 at 4:30pm"
type input ""Isabel Miesner" <isabelmiesner@gmail.com>"
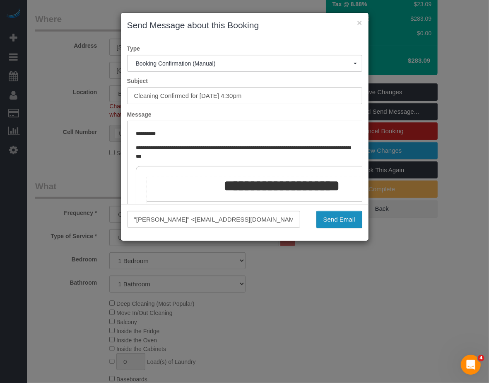
click at [330, 223] on button "Send Email" at bounding box center [340, 219] width 46 height 17
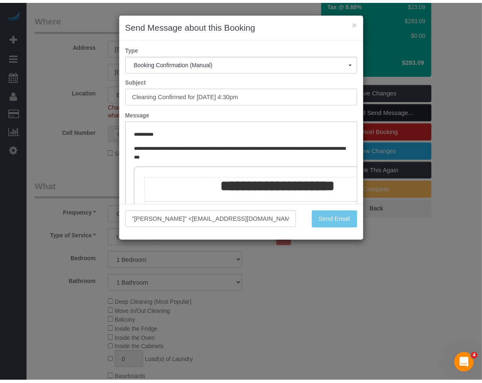
scroll to position [173, 0]
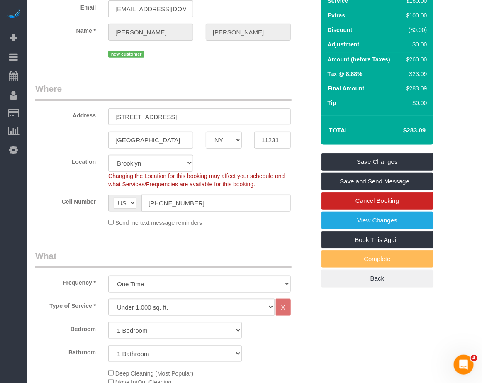
scroll to position [0, 0]
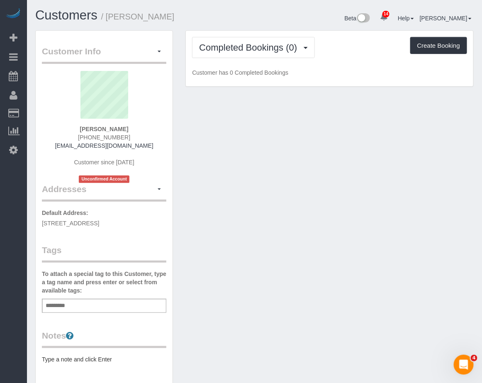
click at [240, 326] on div "Customer Info Edit Contact Info Send Message Email Preferences Special Sales Ta…" at bounding box center [254, 312] width 451 height 564
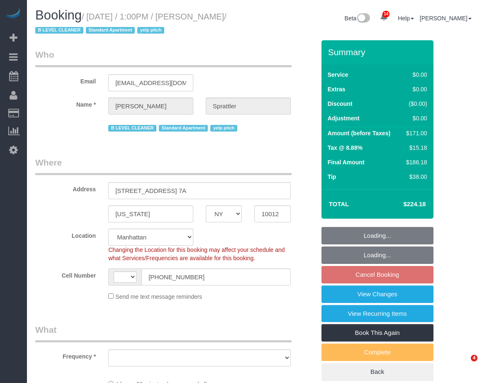
select select "NY"
select select "number:58"
select select "number:77"
select select "number:15"
select select "number:5"
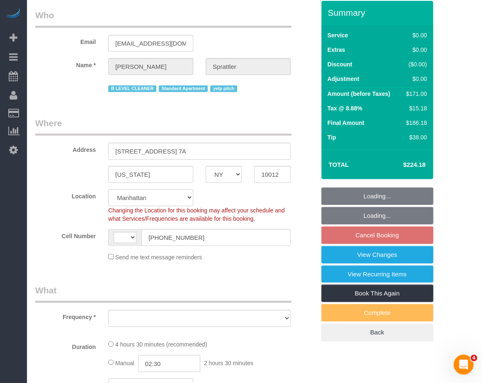
select select "string:[GEOGRAPHIC_DATA]"
select select "object:7477"
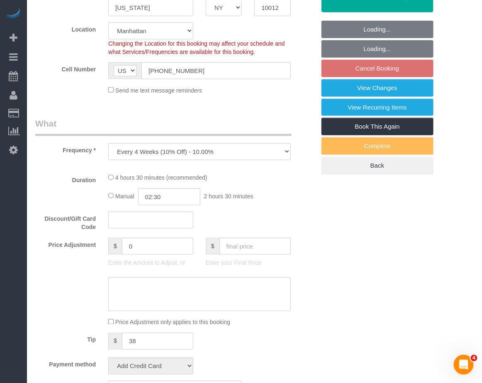
select select "2"
select select "spot1"
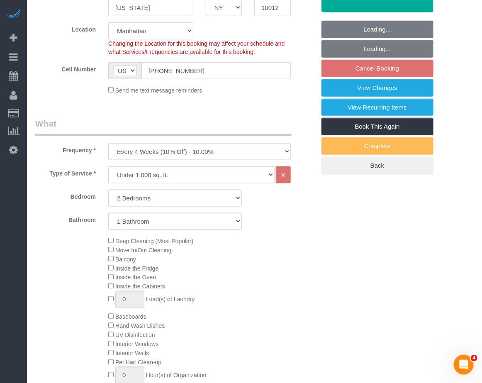
select select "string:stripe-pm_1Hm4a64VGloSiKo7d3BS0RN1"
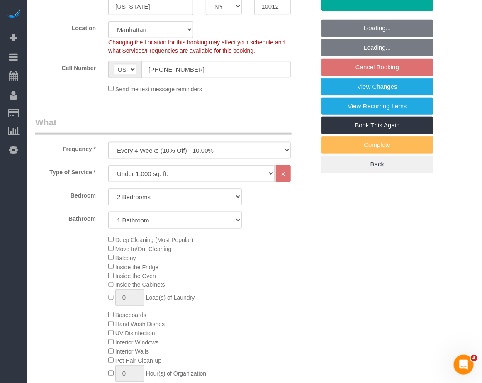
select select "2"
select select "object:8046"
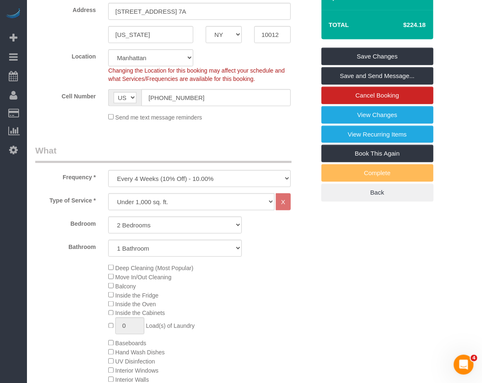
scroll to position [155, 0]
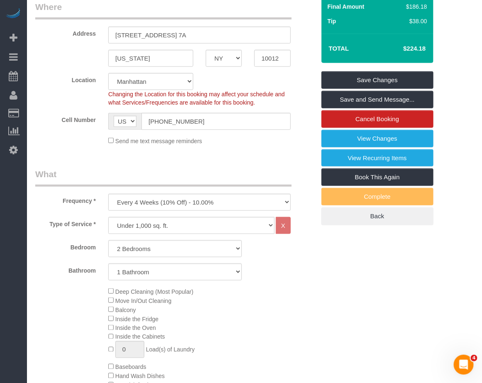
click at [280, 321] on div "Deep Cleaning (Most Popular) Move In/Out Cleaning Balcony Inside the Fridge Ins…" at bounding box center [211, 366] width 219 height 160
